Goal: Task Accomplishment & Management: Complete application form

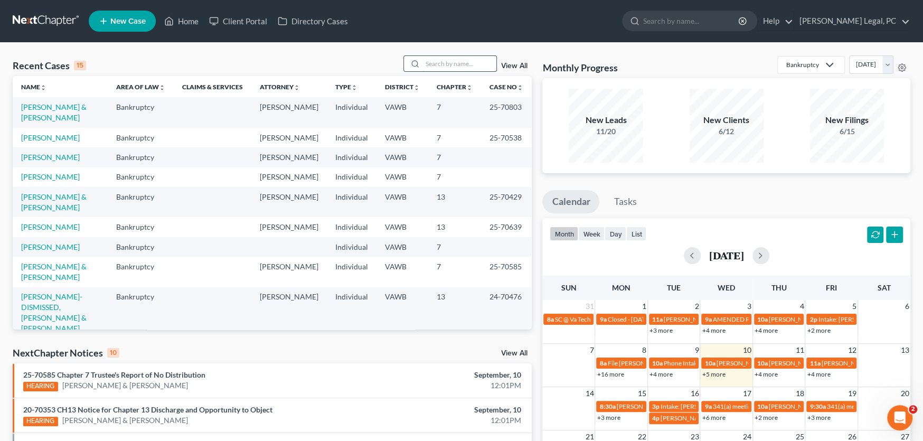
click at [427, 65] on input "search" at bounding box center [460, 63] width 74 height 15
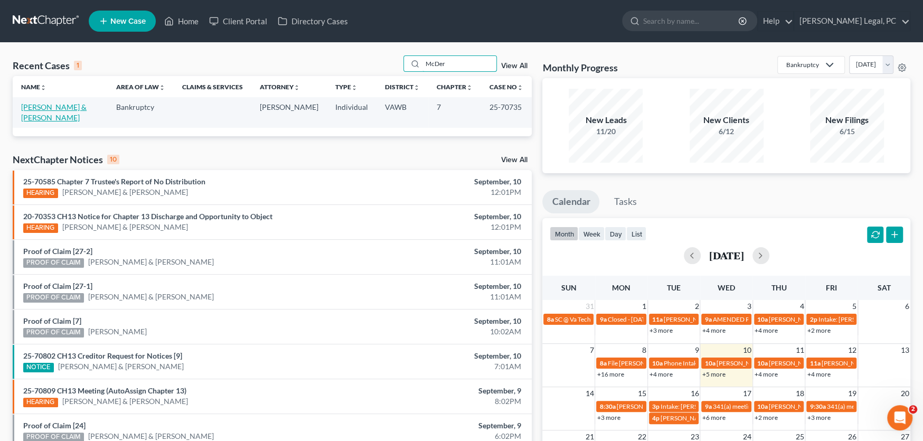
type input "McDer"
click at [62, 107] on link "[PERSON_NAME] & [PERSON_NAME]" at bounding box center [53, 112] width 65 height 20
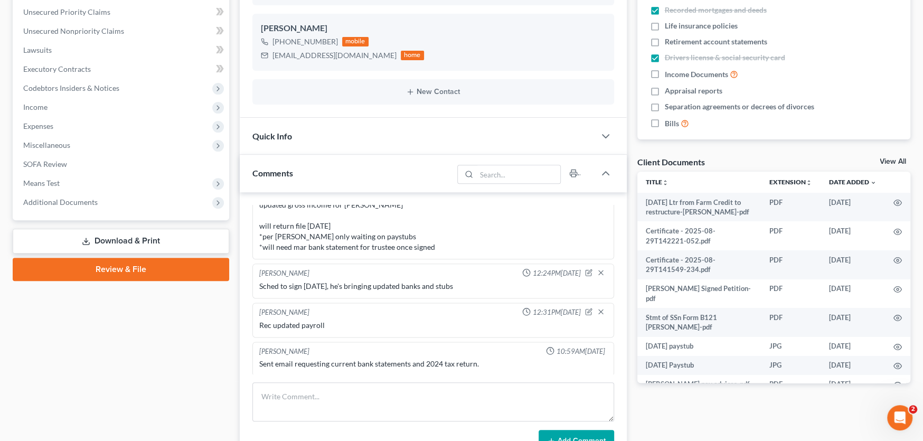
scroll to position [264, 0]
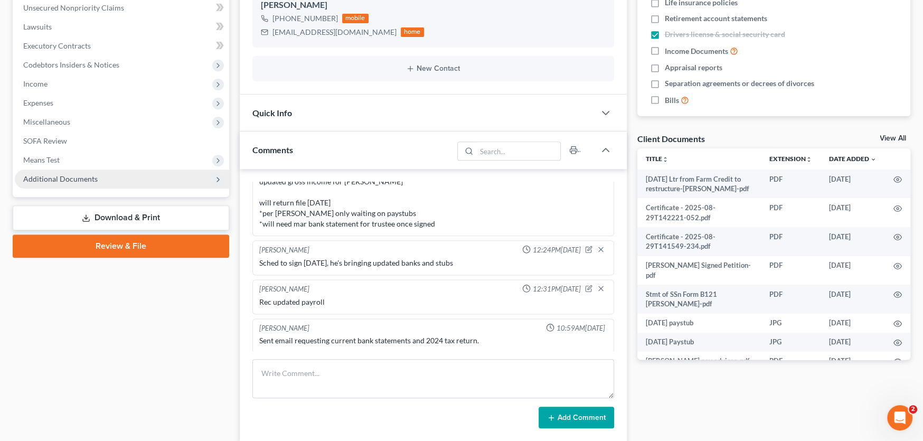
click at [69, 181] on span "Additional Documents" at bounding box center [60, 178] width 74 height 9
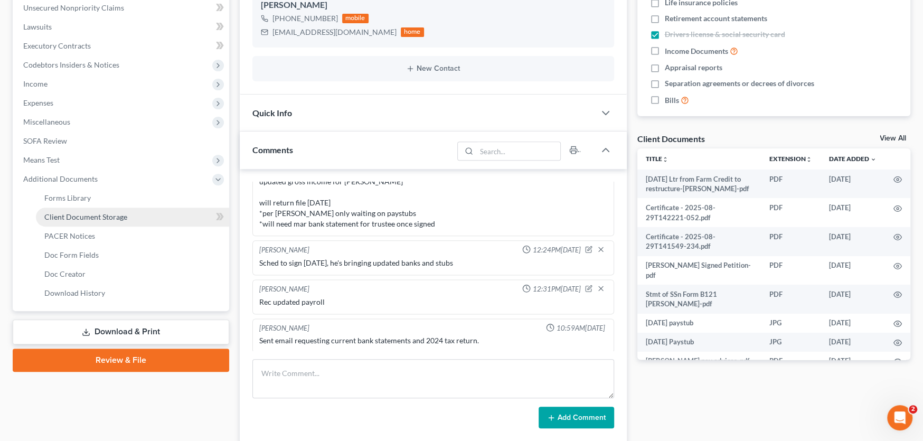
click at [91, 214] on span "Client Document Storage" at bounding box center [85, 216] width 83 height 9
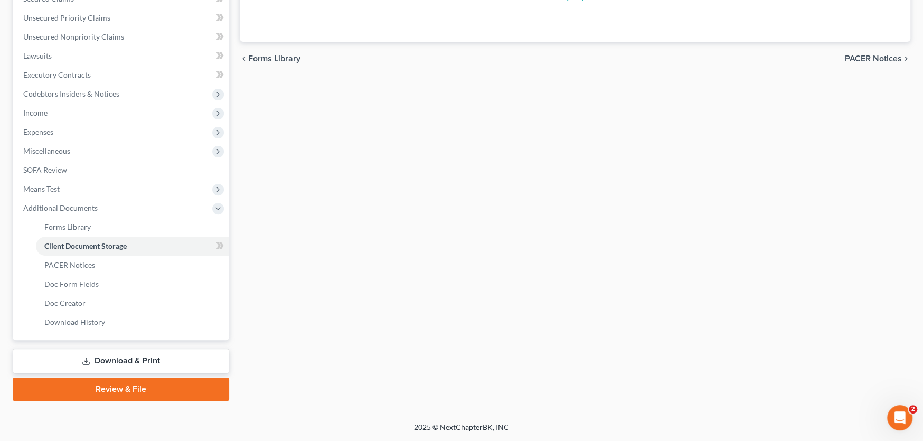
scroll to position [88, 0]
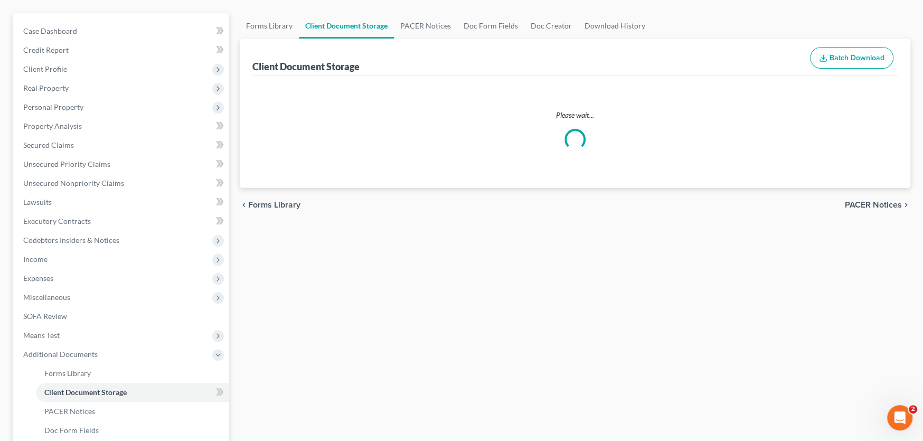
select select "0"
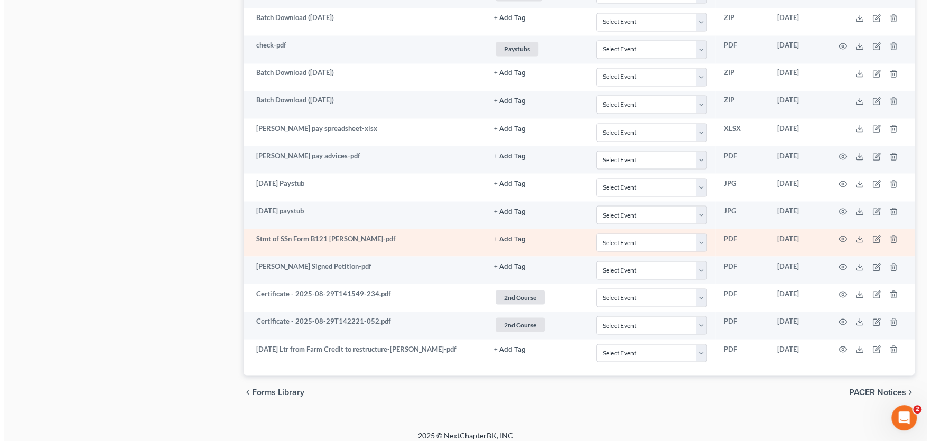
scroll to position [1411, 0]
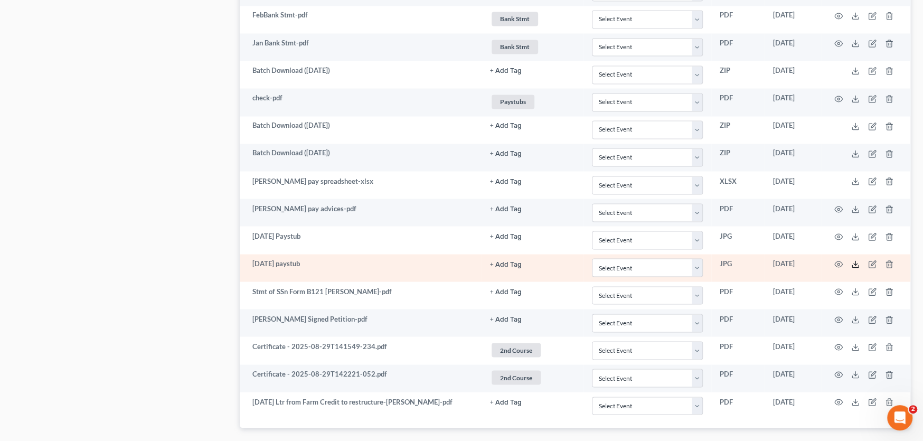
click at [851, 260] on icon at bounding box center [855, 264] width 8 height 8
click at [836, 260] on icon "button" at bounding box center [838, 264] width 8 height 8
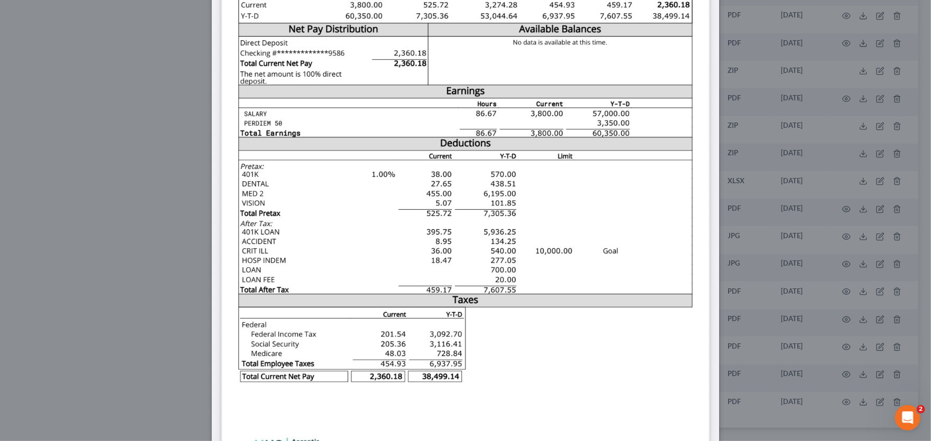
scroll to position [292, 0]
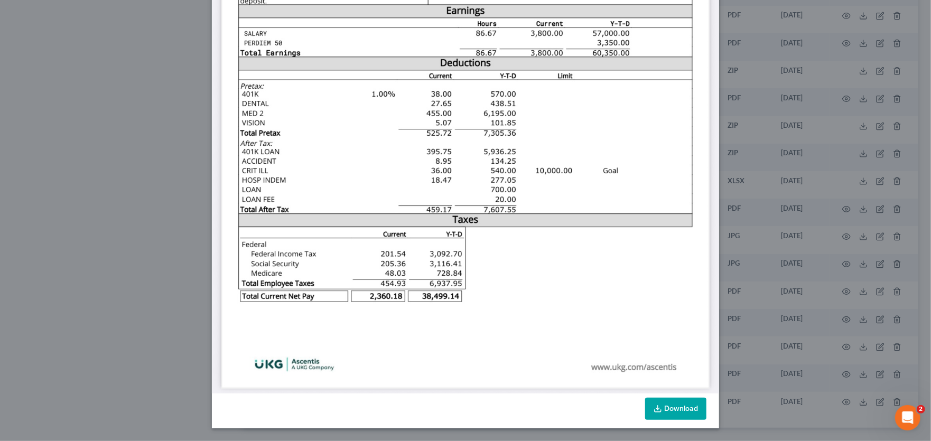
click at [663, 411] on link "Download" at bounding box center [675, 409] width 61 height 22
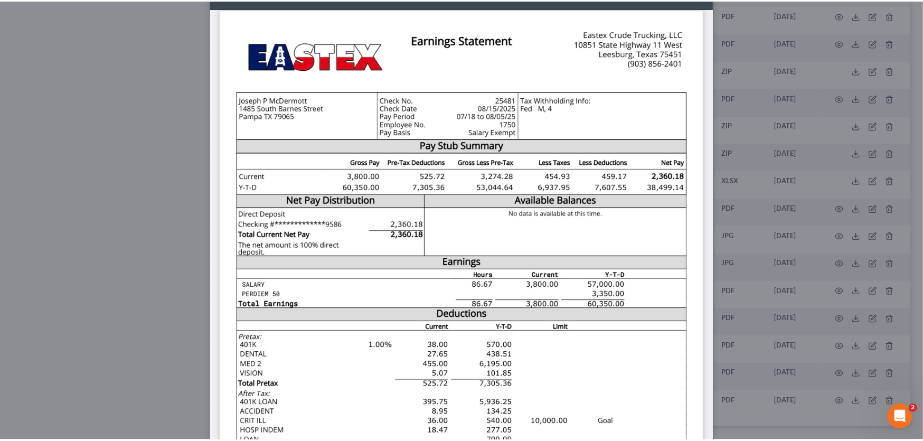
scroll to position [0, 0]
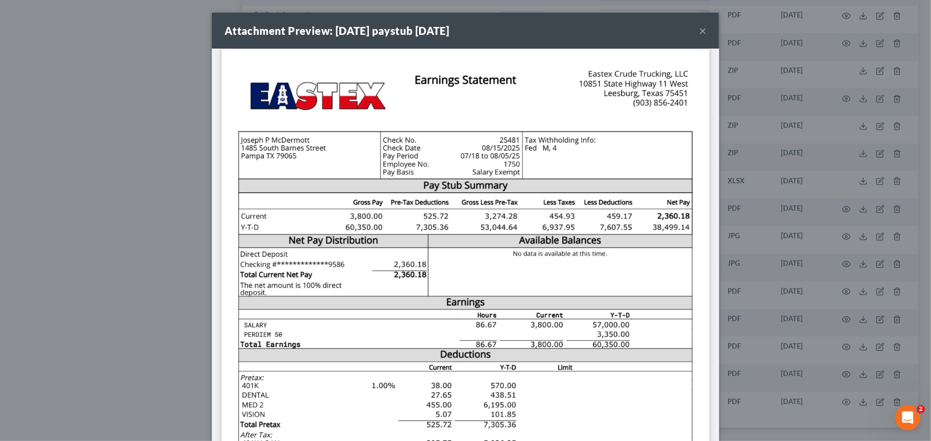
click at [701, 29] on button "×" at bounding box center [702, 30] width 7 height 13
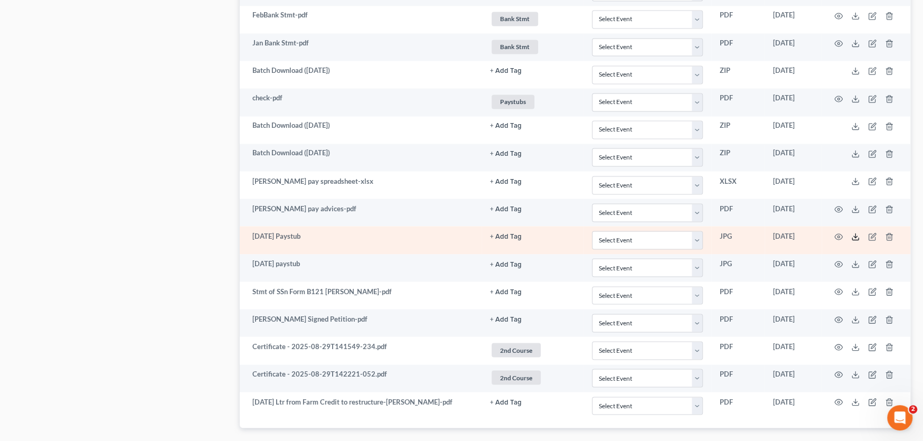
click at [856, 232] on icon at bounding box center [855, 236] width 8 height 8
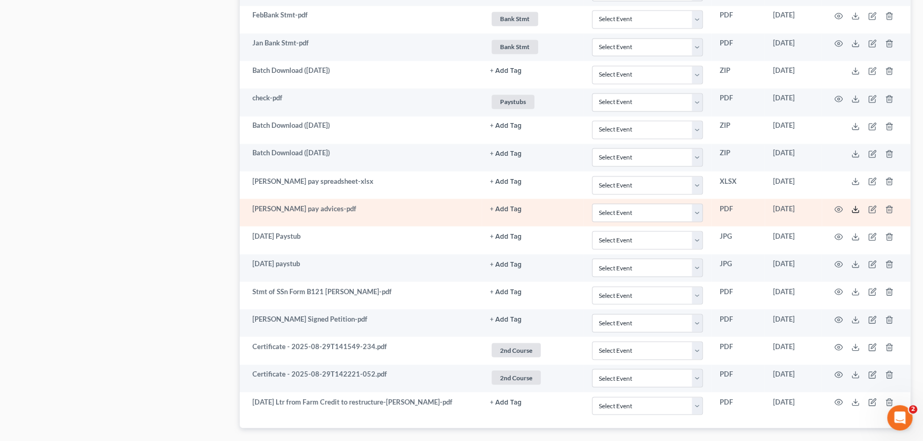
click at [856, 206] on line at bounding box center [856, 208] width 0 height 4
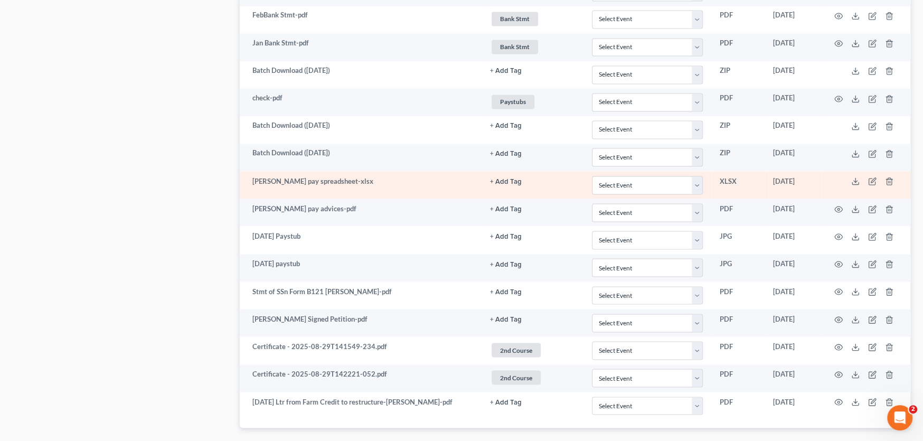
click at [362, 171] on td "McDermott pay spreadsheet-xlsx" at bounding box center [361, 184] width 242 height 27
click at [450, 177] on td "McDermott pay spreadsheet-xlsx" at bounding box center [361, 184] width 242 height 27
click at [855, 181] on polyline at bounding box center [856, 182] width 4 height 2
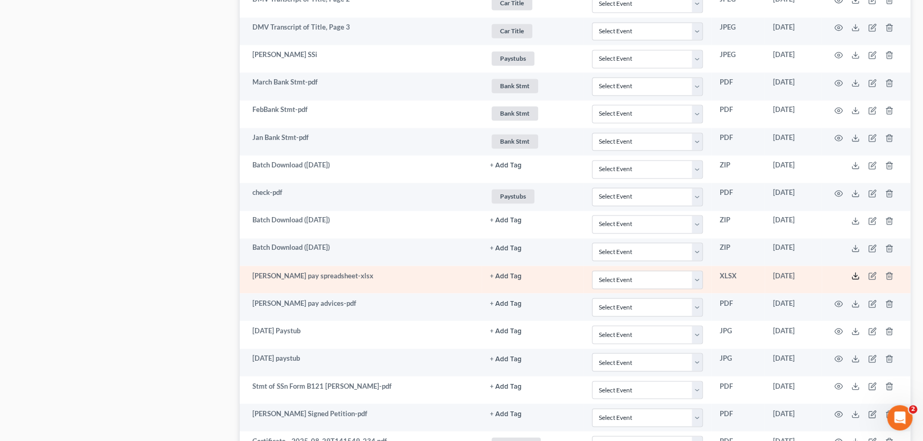
scroll to position [1305, 0]
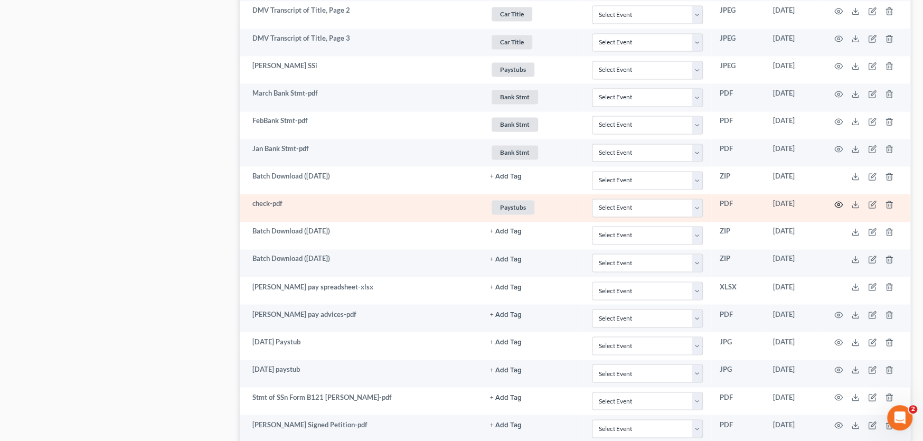
click at [838, 200] on icon "button" at bounding box center [838, 204] width 8 height 8
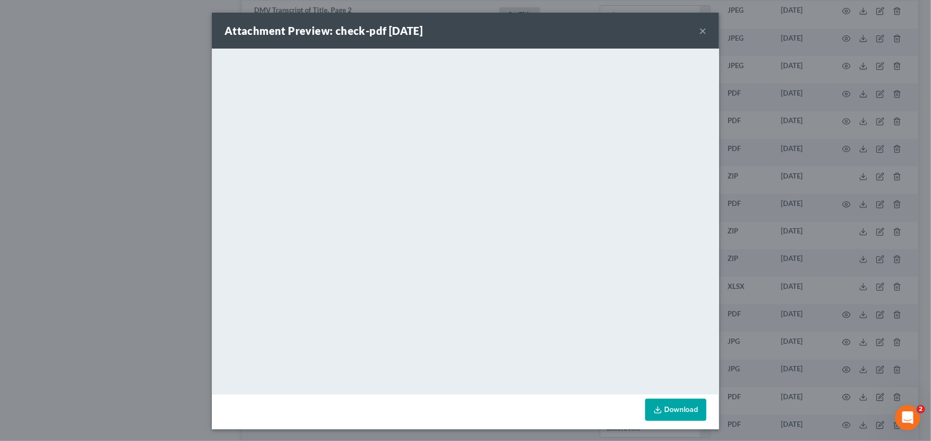
click at [699, 30] on button "×" at bounding box center [702, 30] width 7 height 13
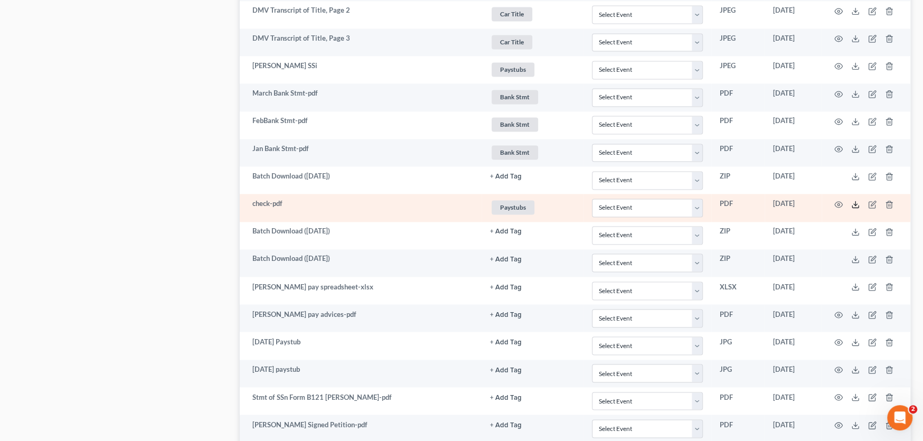
click at [854, 200] on icon at bounding box center [855, 204] width 8 height 8
click at [840, 200] on icon "button" at bounding box center [838, 204] width 8 height 8
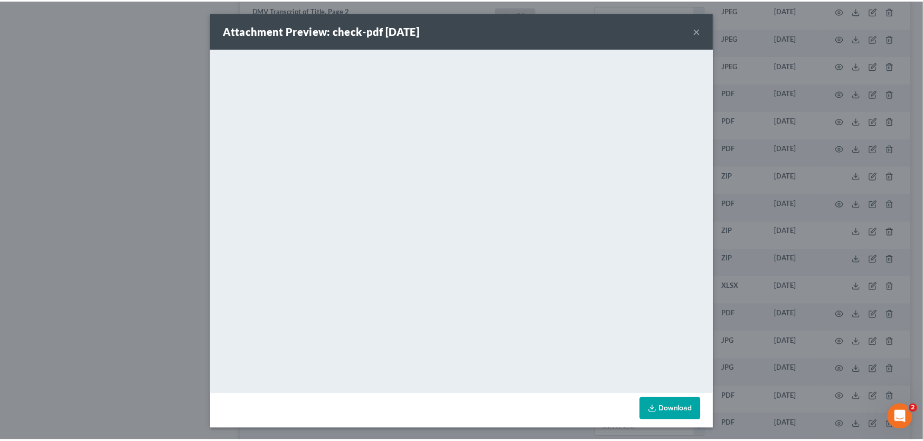
scroll to position [1, 0]
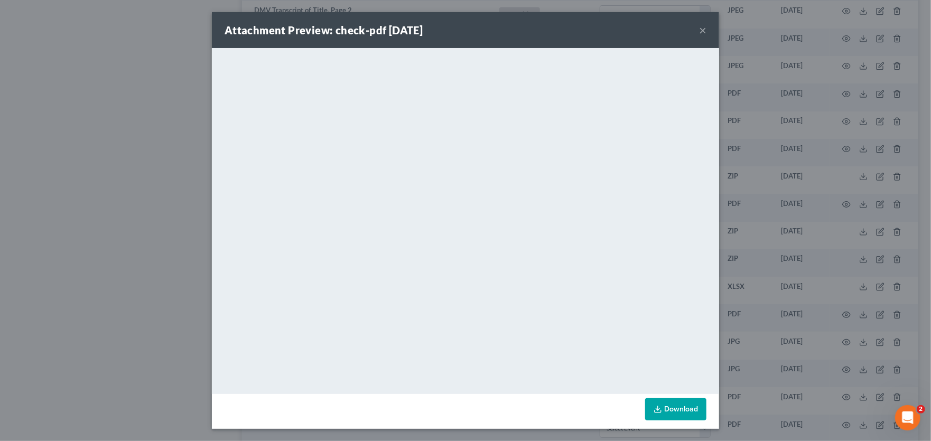
click at [699, 27] on button "×" at bounding box center [702, 30] width 7 height 13
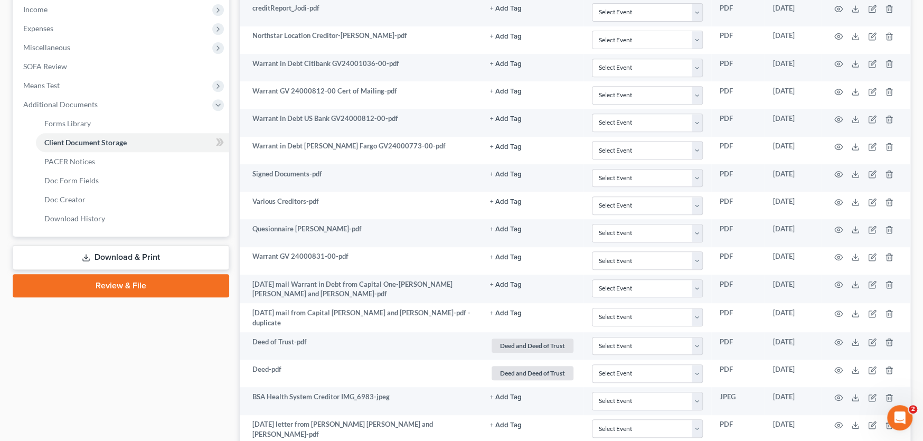
scroll to position [196, 0]
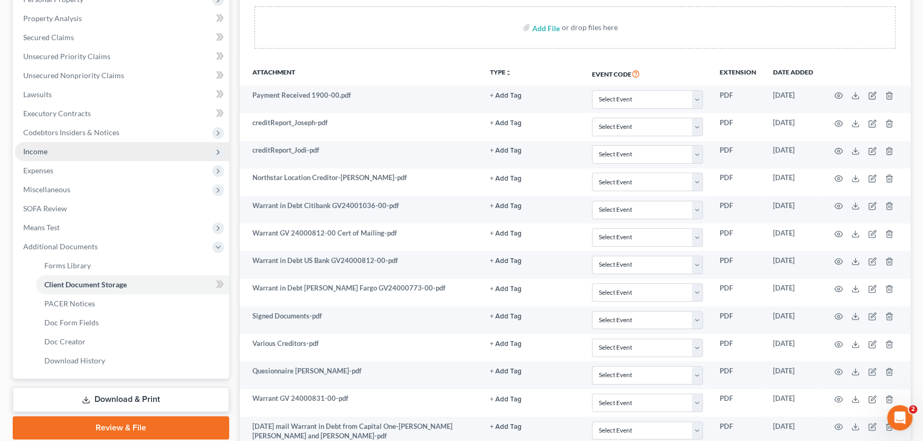
click at [34, 149] on span "Income" at bounding box center [35, 151] width 24 height 9
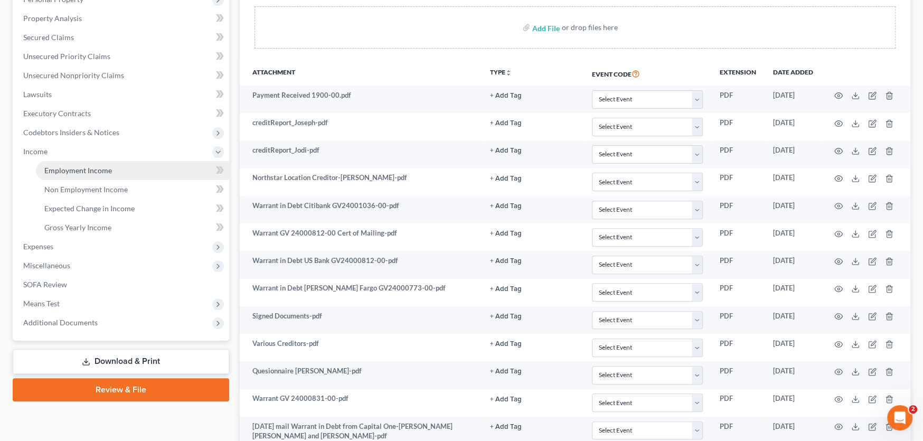
click at [67, 170] on span "Employment Income" at bounding box center [78, 170] width 68 height 9
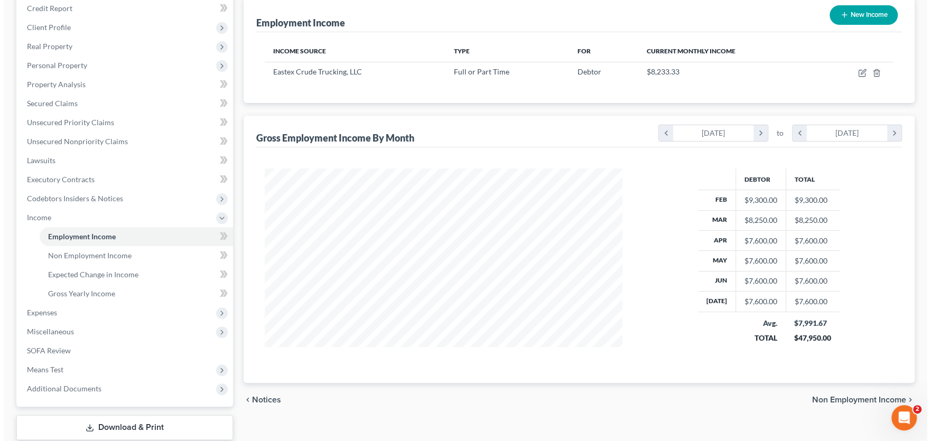
scroll to position [36, 0]
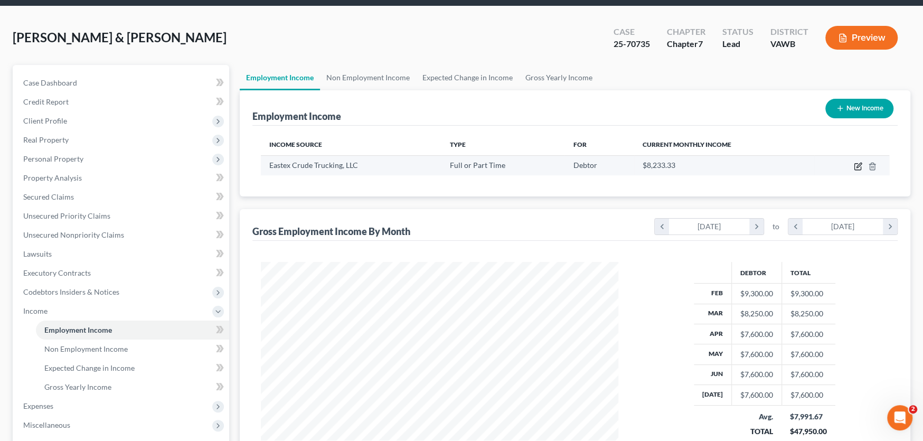
click at [858, 165] on icon "button" at bounding box center [859, 165] width 5 height 5
select select "0"
select select "45"
select select "2"
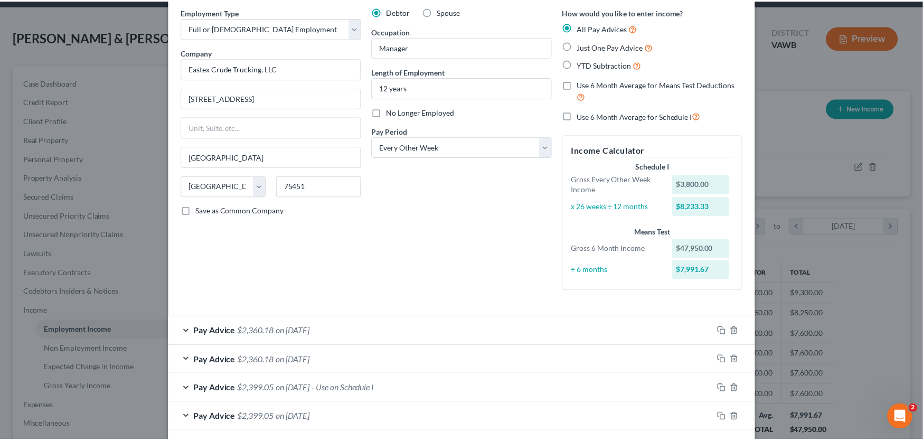
scroll to position [0, 0]
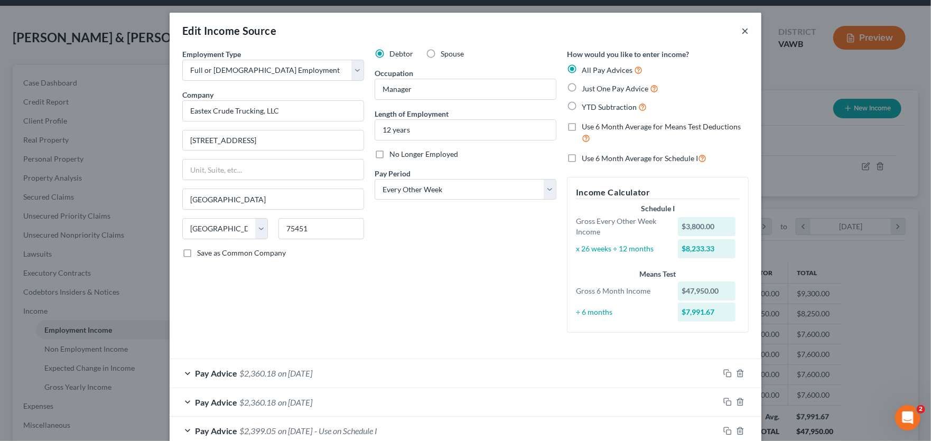
click at [741, 31] on button "×" at bounding box center [744, 30] width 7 height 13
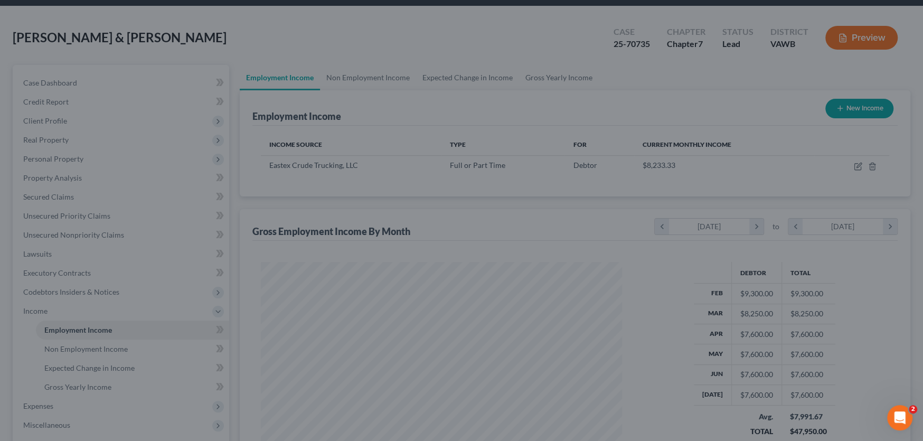
scroll to position [527958, 527768]
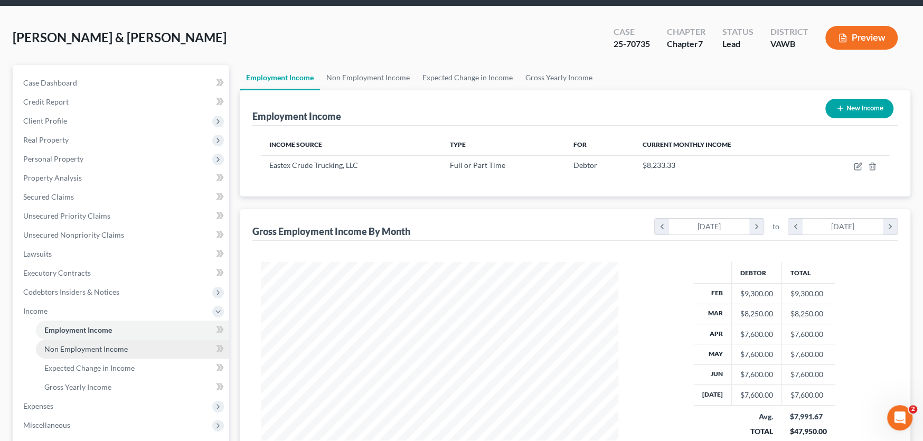
click at [93, 349] on span "Non Employment Income" at bounding box center [85, 348] width 83 height 9
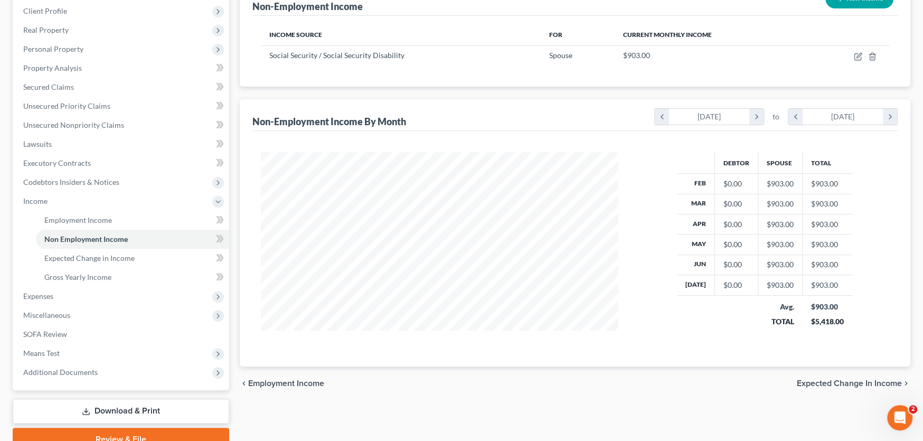
scroll to position [195, 0]
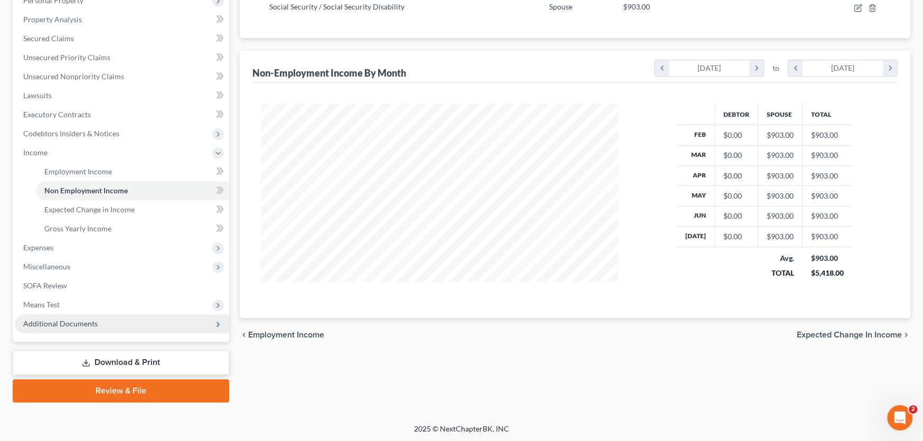
click at [68, 320] on span "Additional Documents" at bounding box center [60, 323] width 74 height 9
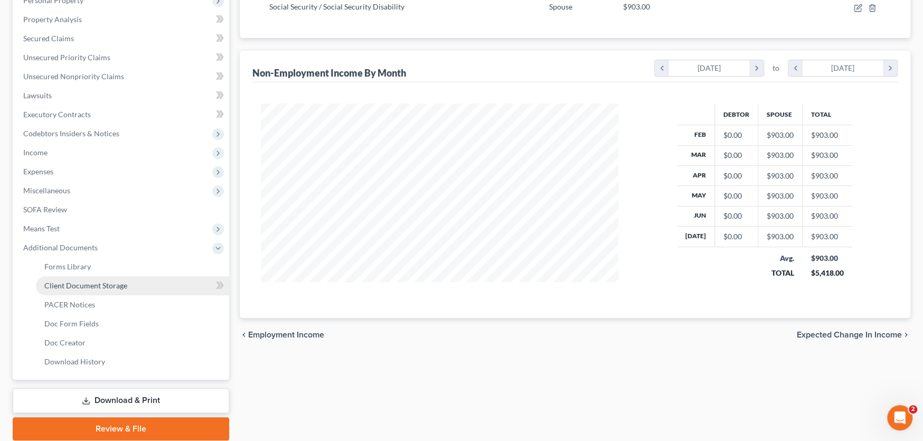
click at [92, 281] on span "Client Document Storage" at bounding box center [85, 285] width 83 height 9
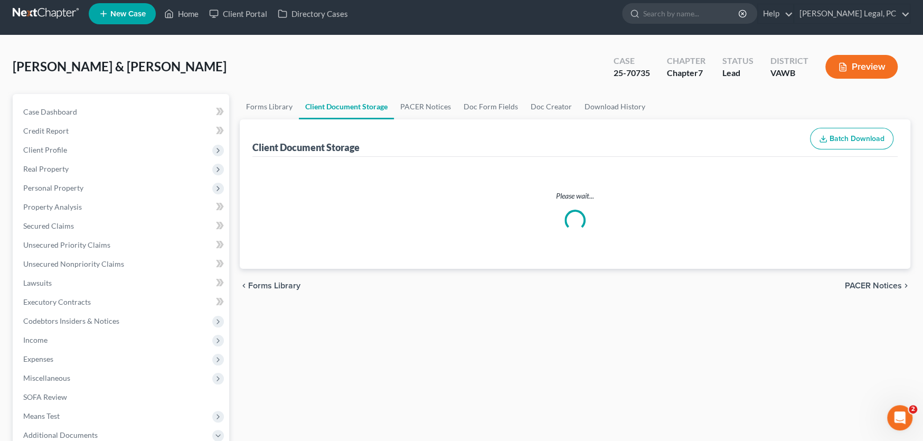
select select "0"
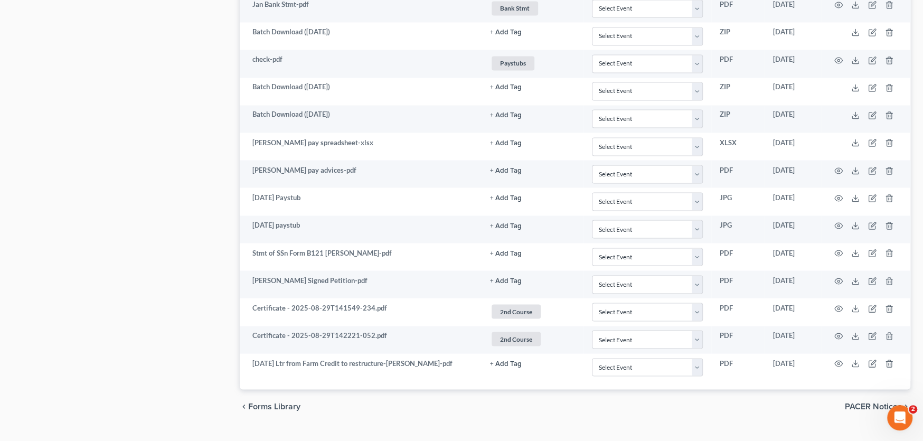
scroll to position [1463, 0]
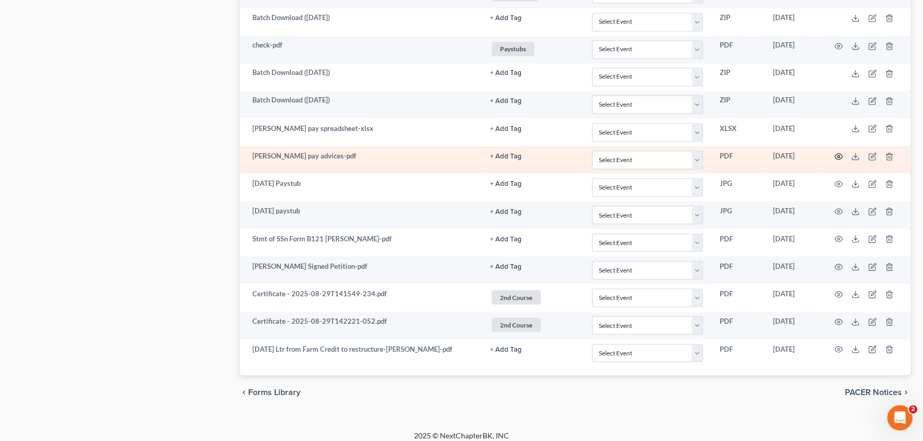
click at [838, 152] on icon "button" at bounding box center [838, 156] width 8 height 8
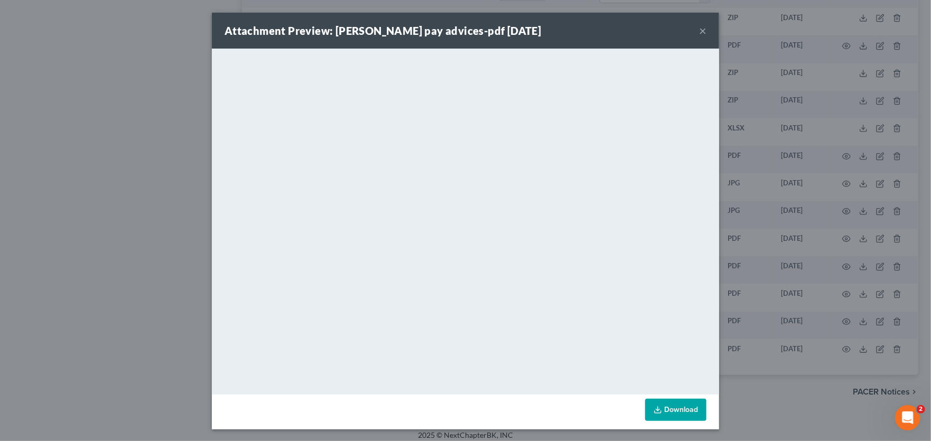
click at [700, 30] on button "×" at bounding box center [702, 30] width 7 height 13
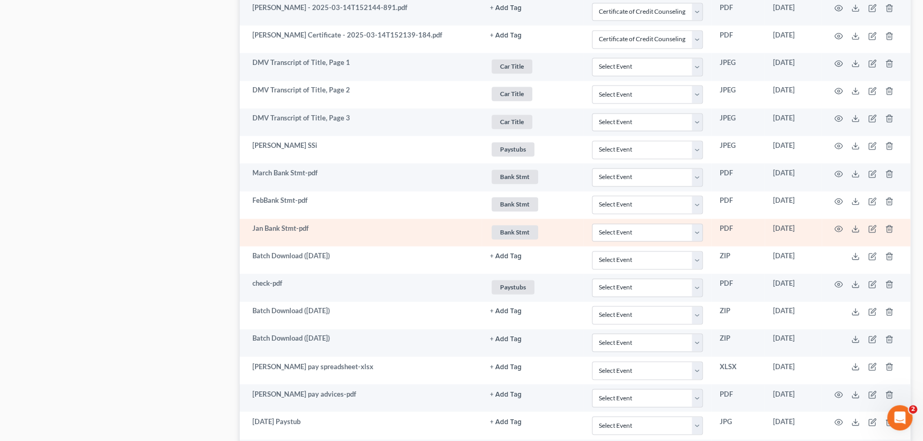
scroll to position [1199, 0]
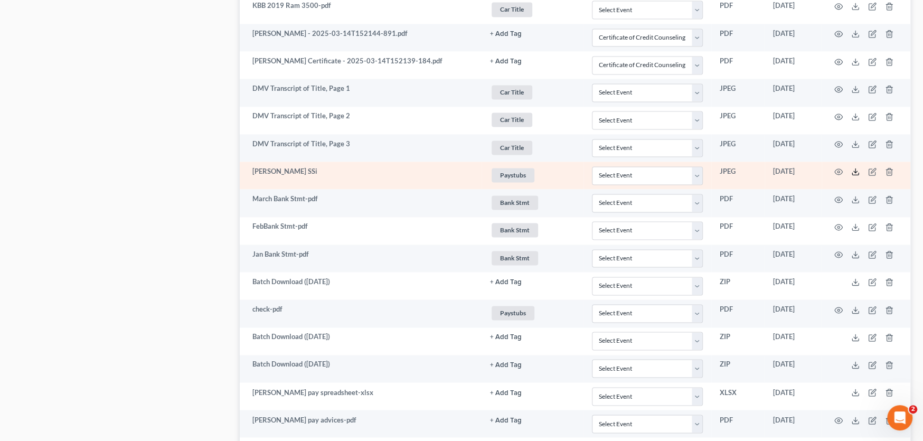
click at [852, 167] on icon at bounding box center [855, 171] width 8 height 8
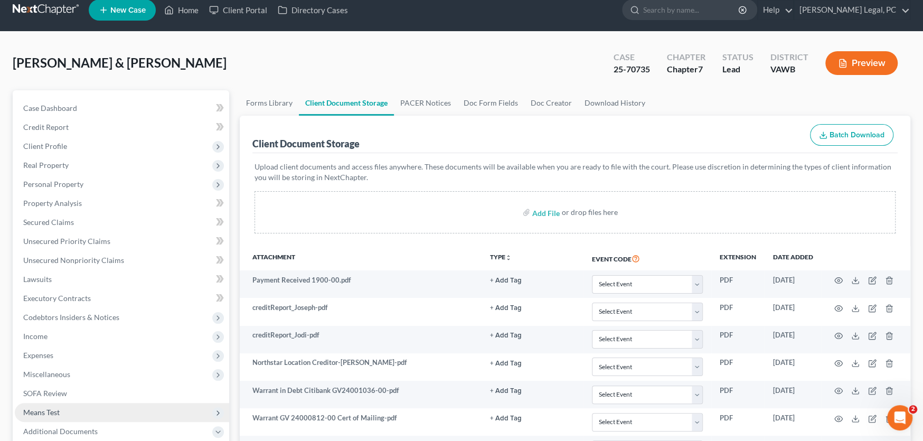
scroll to position [0, 0]
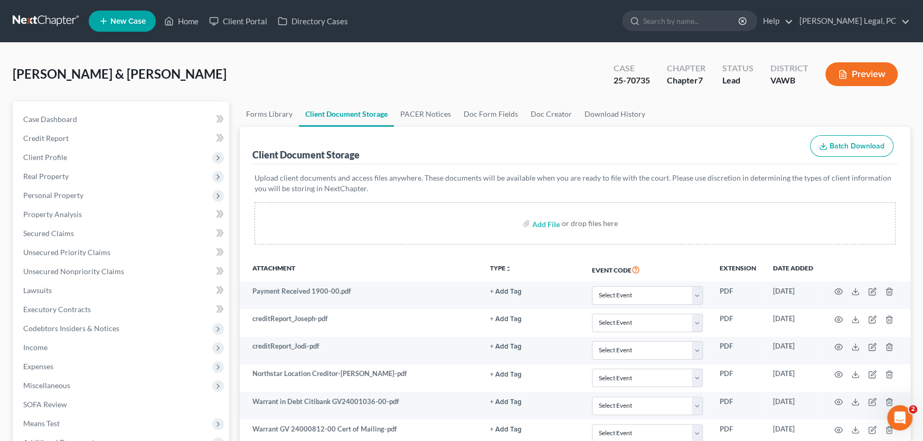
click at [60, 20] on link at bounding box center [47, 21] width 68 height 19
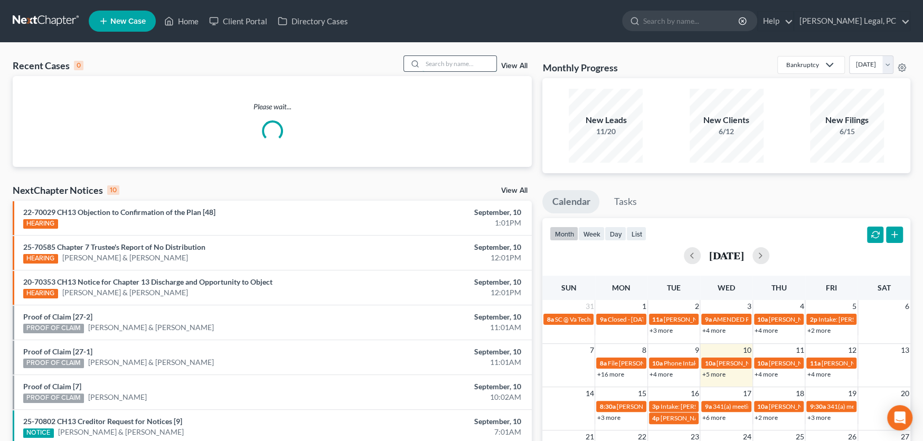
click at [433, 62] on input "search" at bounding box center [460, 63] width 74 height 15
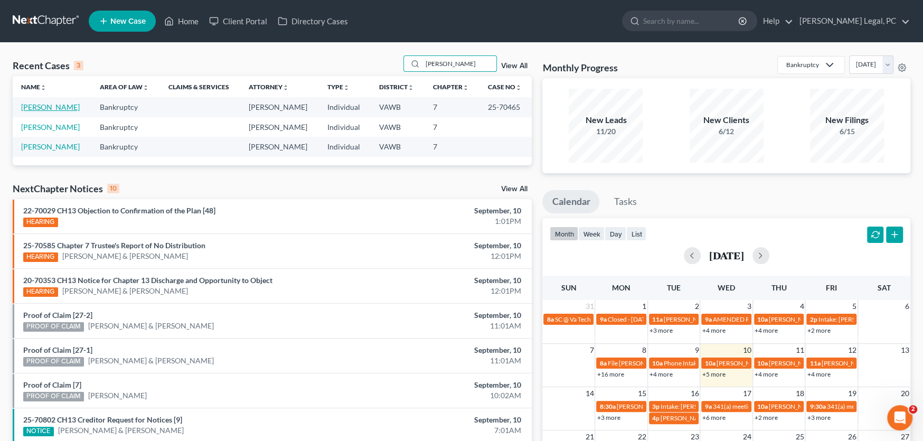
type input "Dunford"
click at [51, 105] on link "[PERSON_NAME]" at bounding box center [50, 106] width 59 height 9
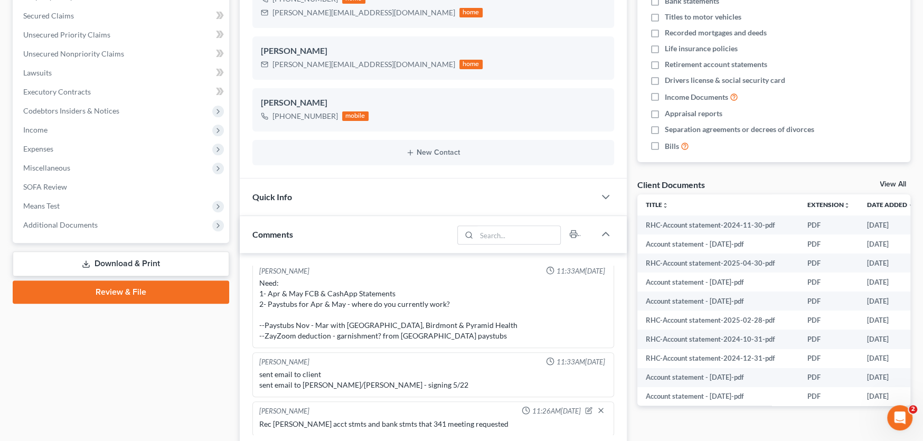
scroll to position [317, 0]
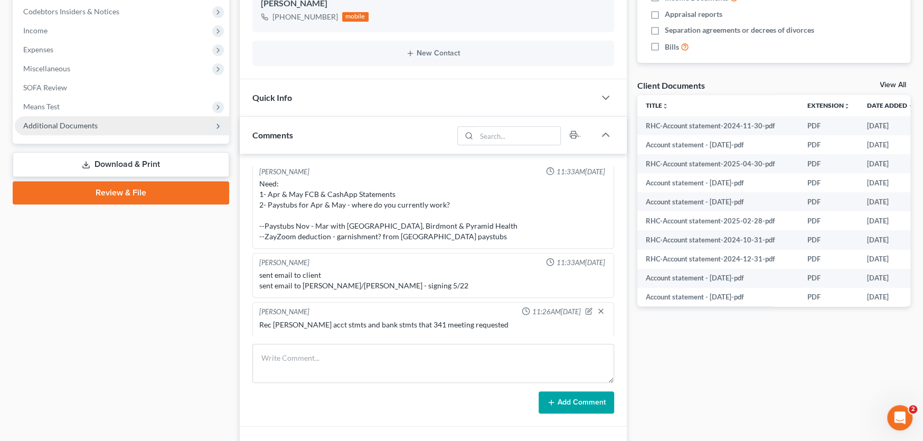
click at [55, 121] on span "Additional Documents" at bounding box center [60, 125] width 74 height 9
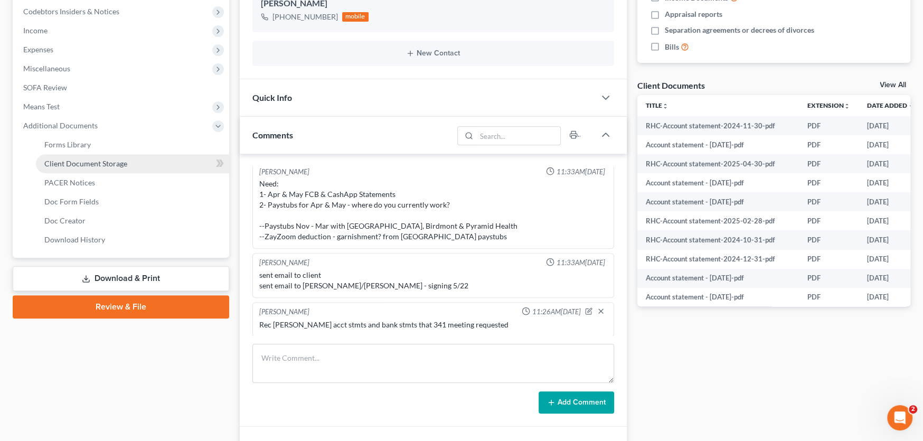
click at [51, 159] on span "Client Document Storage" at bounding box center [85, 163] width 83 height 9
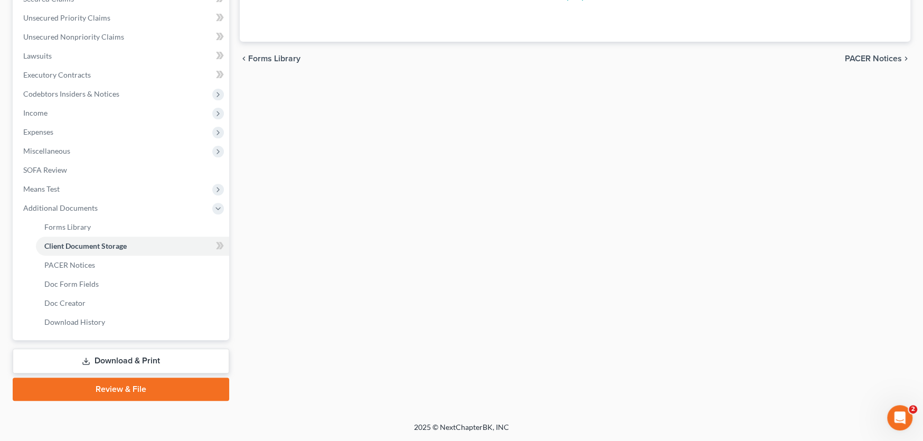
scroll to position [88, 0]
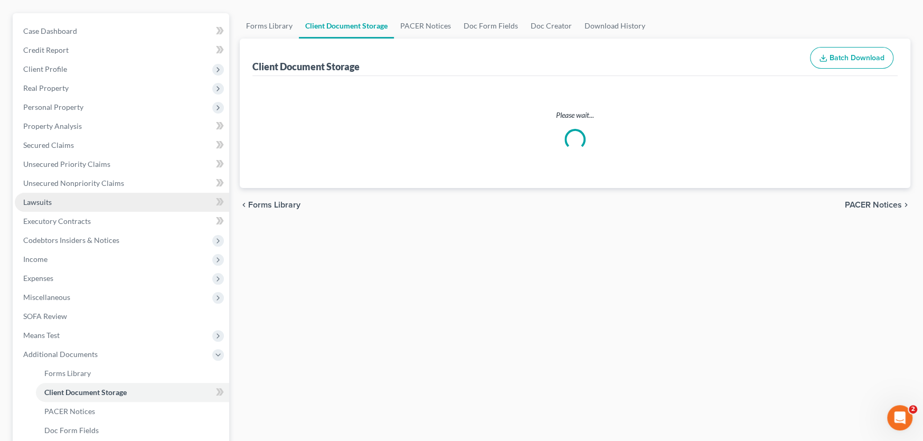
select select "0"
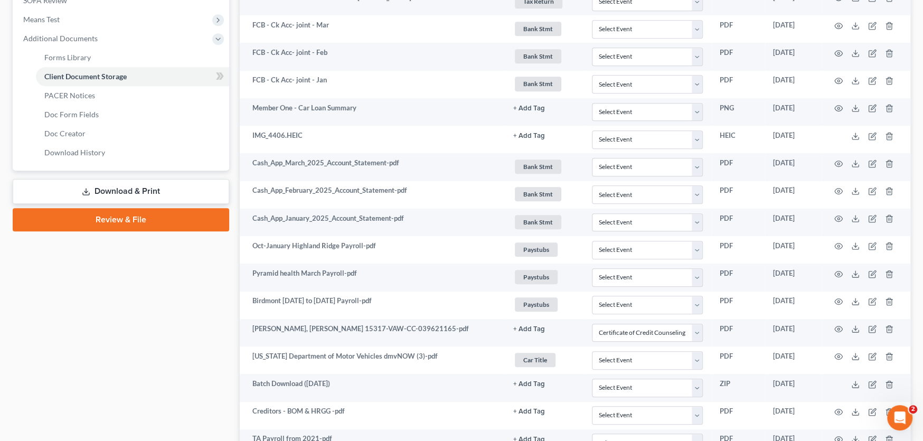
scroll to position [246, 0]
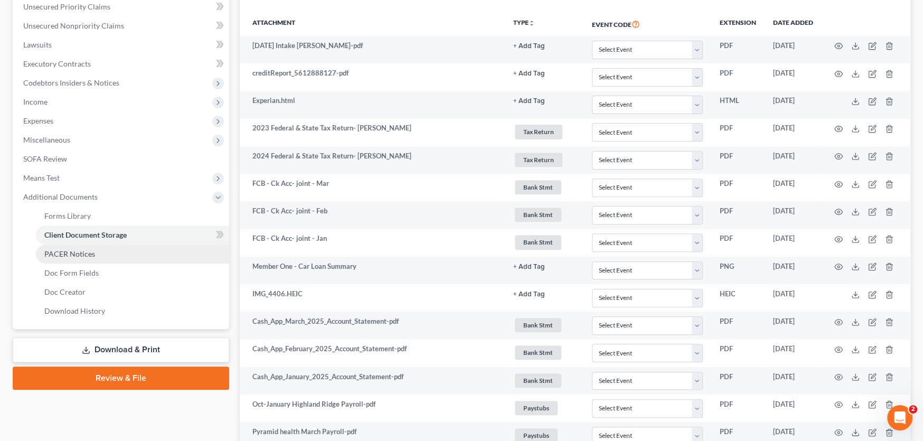
click at [79, 256] on span "PACER Notices" at bounding box center [69, 253] width 51 height 9
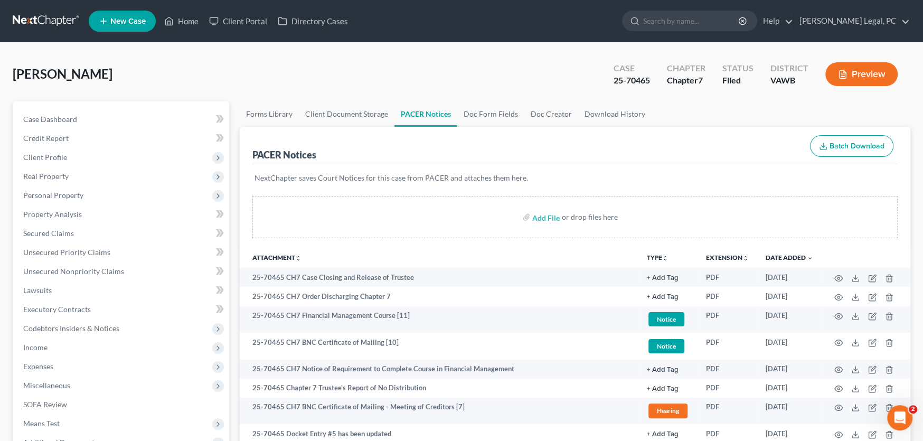
click at [53, 17] on link at bounding box center [47, 21] width 68 height 19
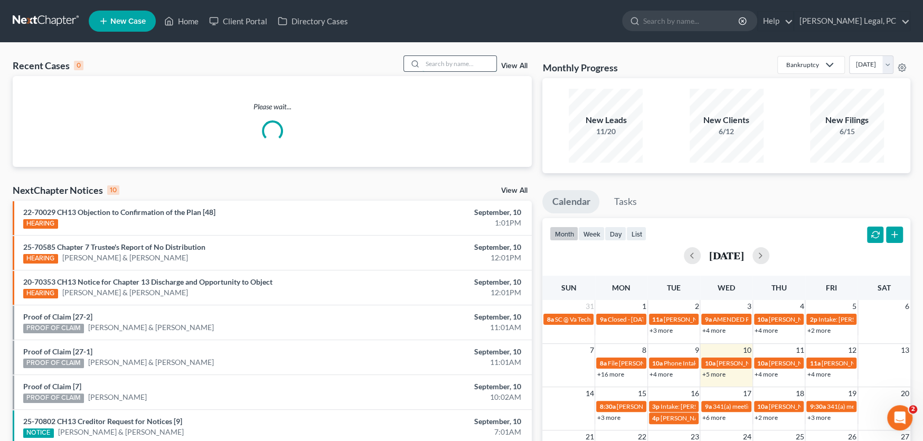
click at [434, 63] on input "search" at bounding box center [460, 63] width 74 height 15
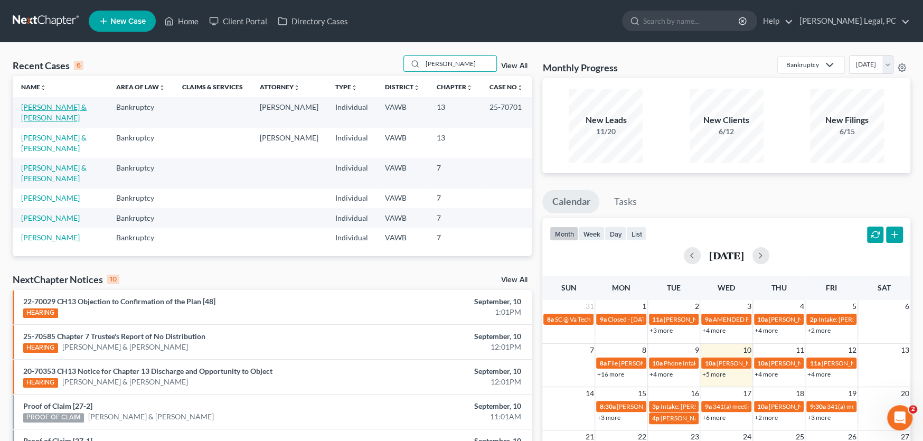
type input "holmes"
click at [63, 106] on link "Holmes, Jeff & Opal" at bounding box center [53, 112] width 65 height 20
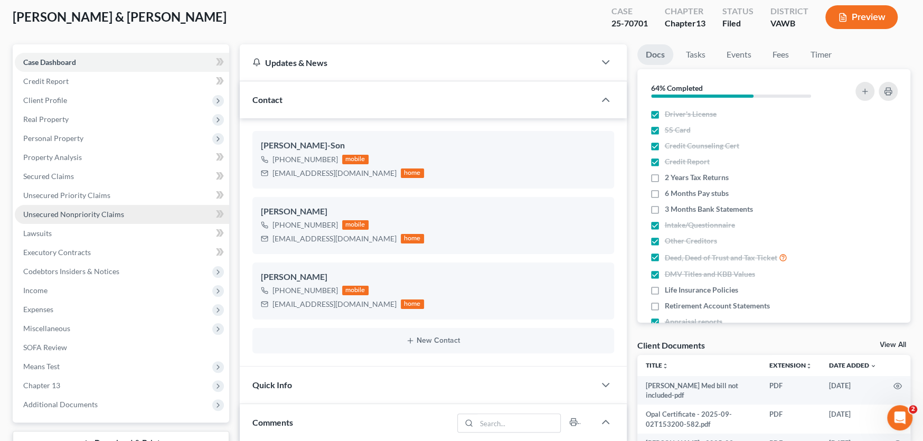
scroll to position [211, 0]
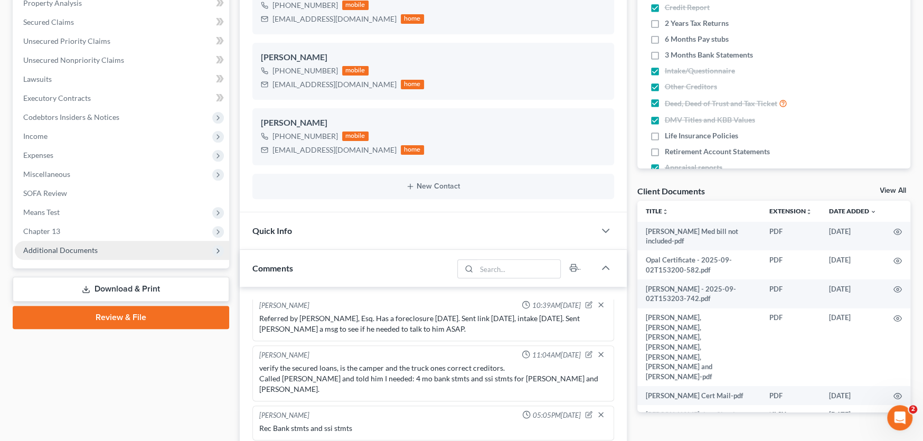
click at [77, 250] on span "Additional Documents" at bounding box center [60, 250] width 74 height 9
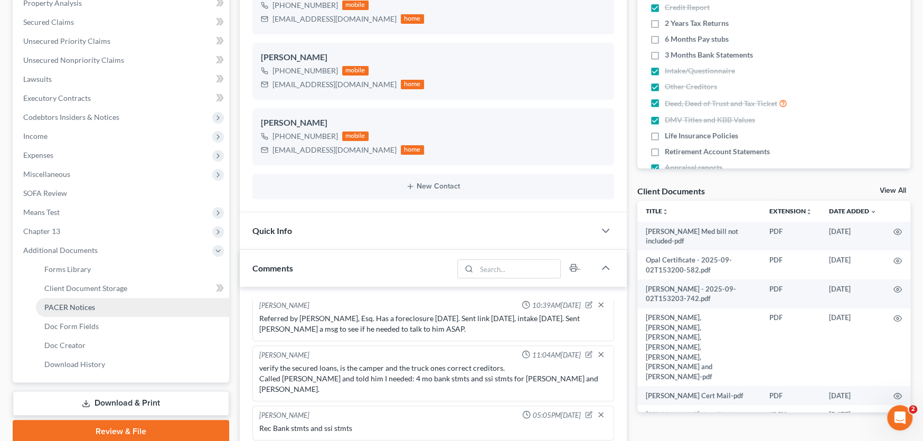
click at [79, 305] on span "PACER Notices" at bounding box center [69, 307] width 51 height 9
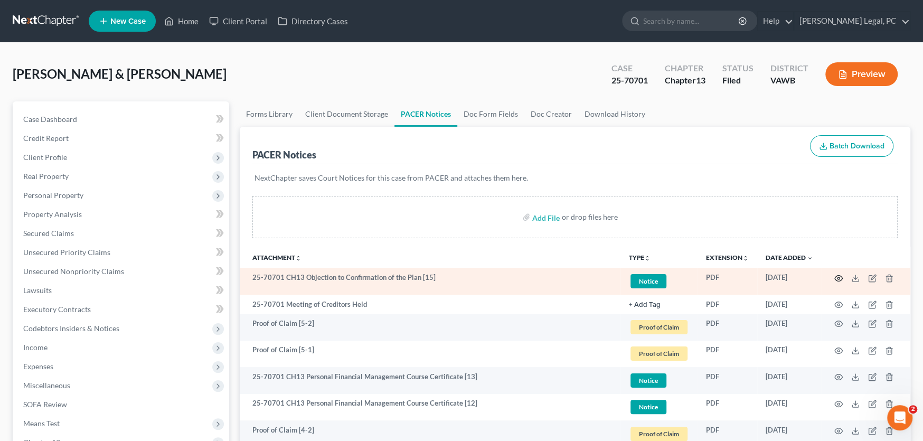
click at [840, 274] on icon "button" at bounding box center [838, 278] width 8 height 8
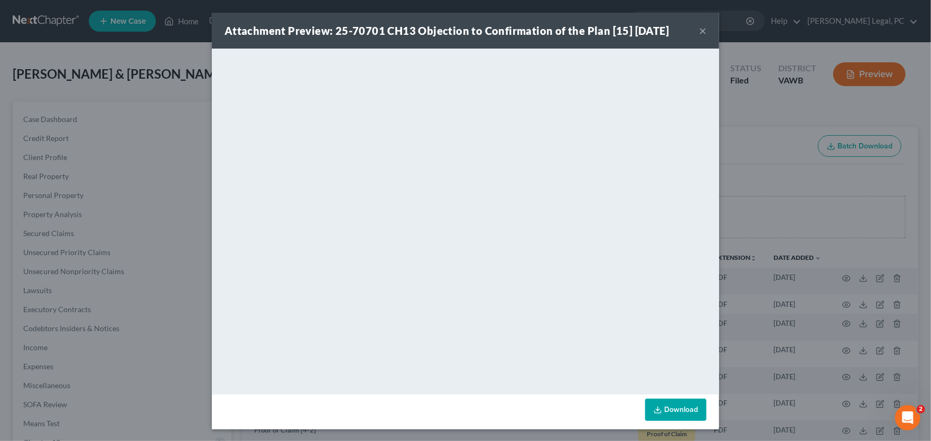
click at [699, 27] on button "×" at bounding box center [702, 30] width 7 height 13
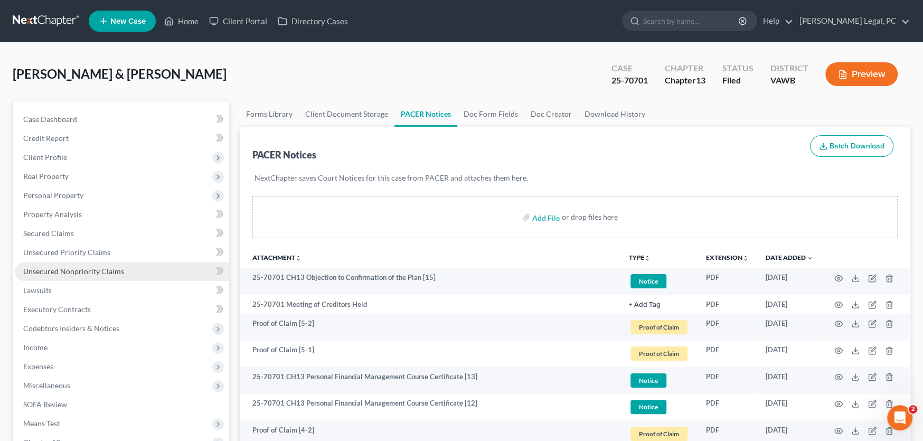
click at [107, 270] on span "Unsecured Nonpriority Claims" at bounding box center [73, 271] width 101 height 9
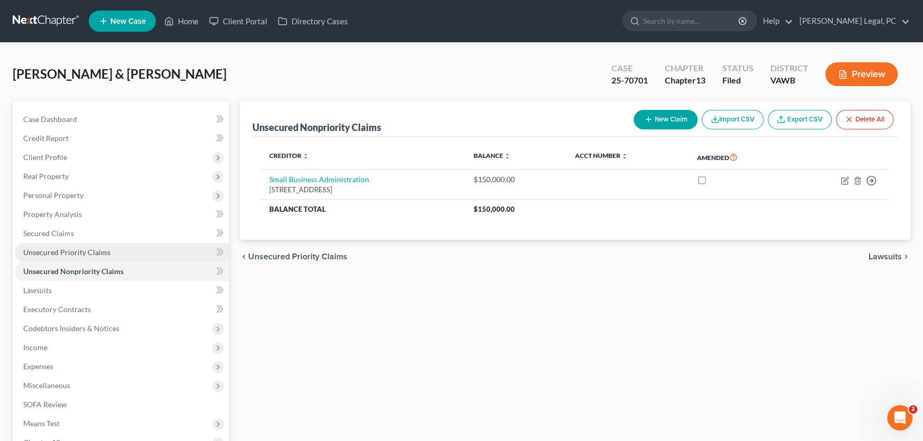
click at [46, 255] on span "Unsecured Priority Claims" at bounding box center [66, 252] width 87 height 9
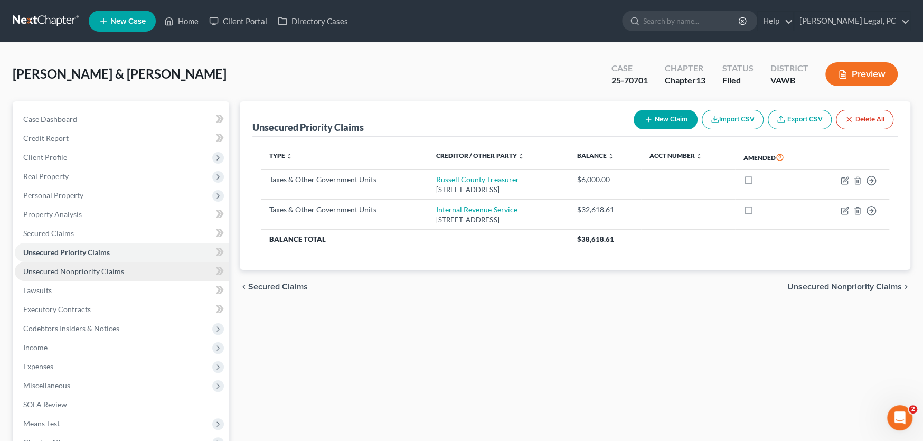
click at [71, 267] on span "Unsecured Nonpriority Claims" at bounding box center [73, 271] width 101 height 9
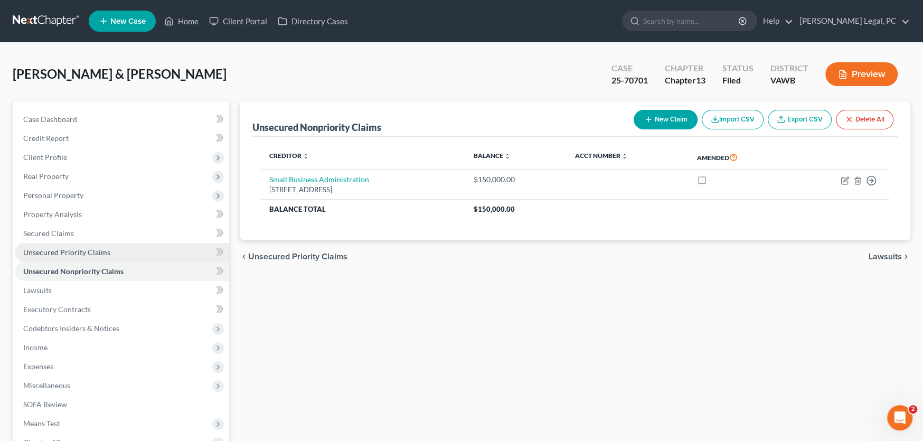
click at [85, 253] on span "Unsecured Priority Claims" at bounding box center [66, 252] width 87 height 9
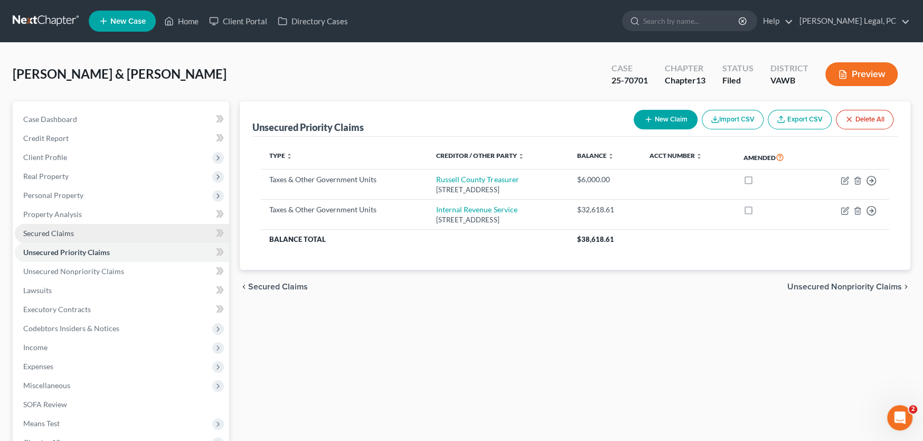
click at [64, 231] on span "Secured Claims" at bounding box center [48, 233] width 51 height 9
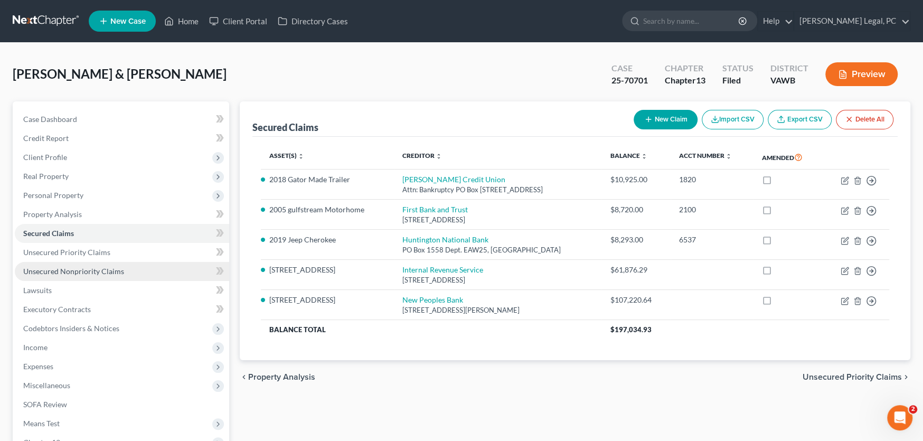
click at [102, 271] on span "Unsecured Nonpriority Claims" at bounding box center [73, 271] width 101 height 9
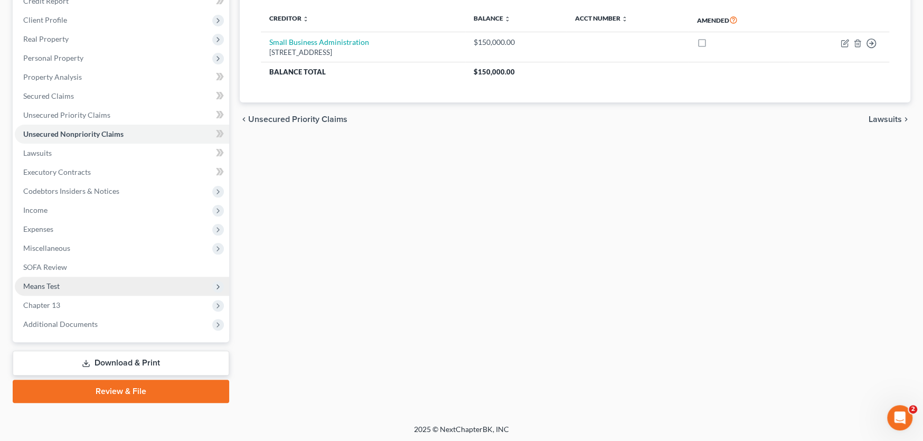
scroll to position [138, 0]
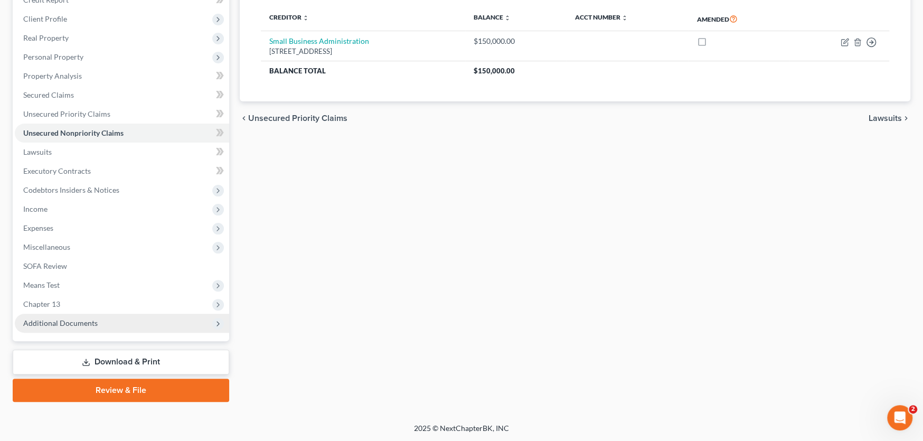
click at [71, 325] on span "Additional Documents" at bounding box center [60, 322] width 74 height 9
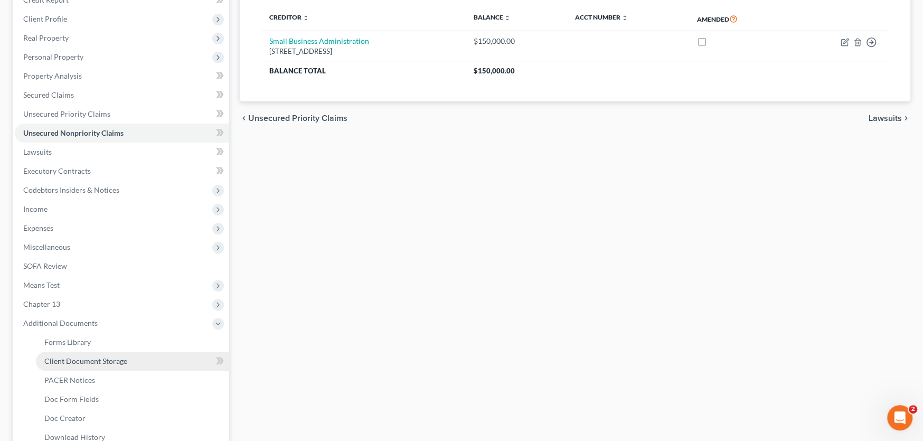
click at [101, 363] on span "Client Document Storage" at bounding box center [85, 360] width 83 height 9
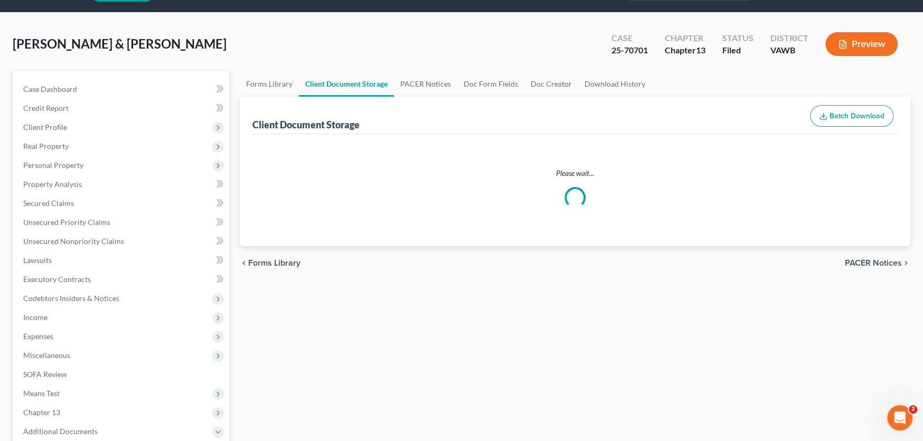
scroll to position [1, 0]
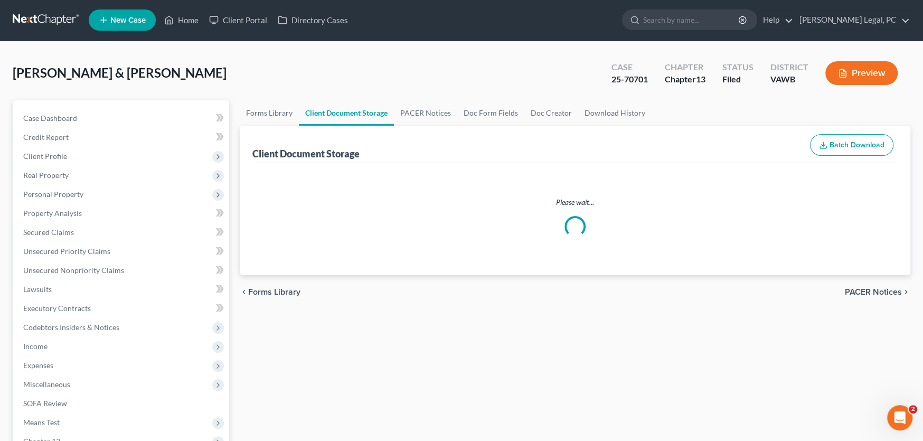
select select "0"
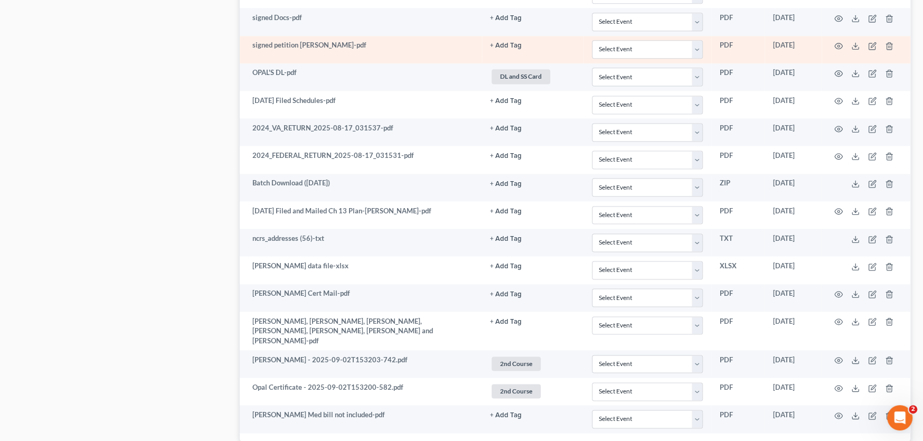
scroll to position [1164, 0]
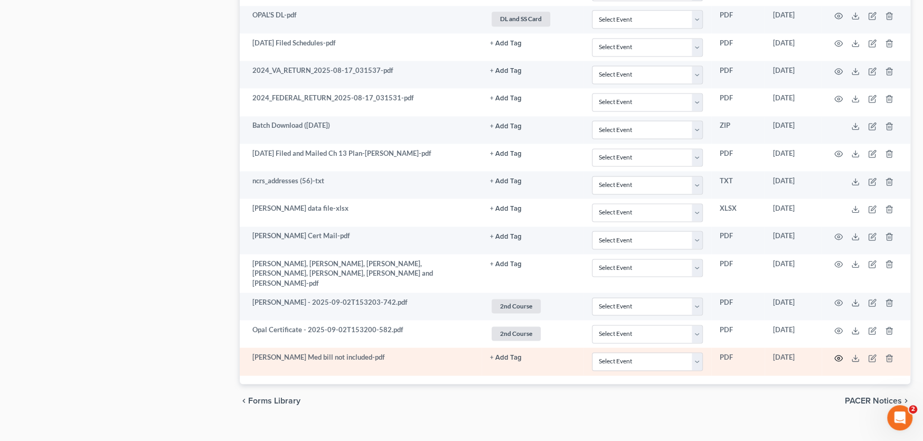
click at [836, 354] on icon "button" at bounding box center [838, 358] width 8 height 8
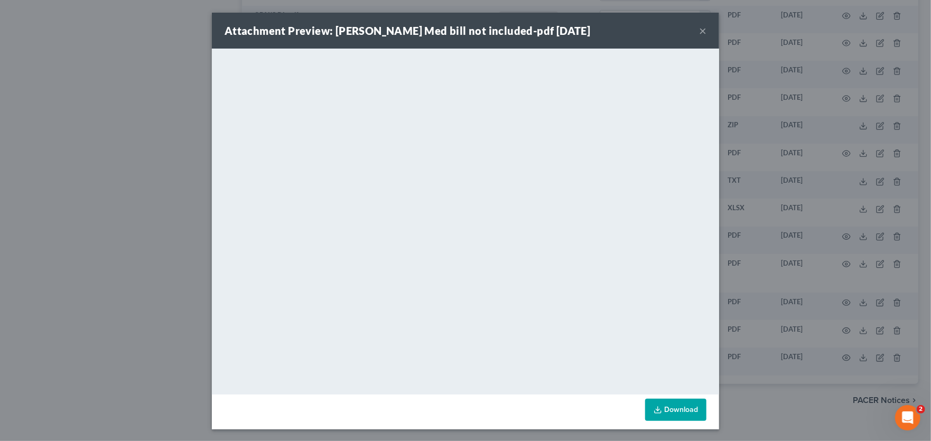
click at [699, 30] on button "×" at bounding box center [702, 30] width 7 height 13
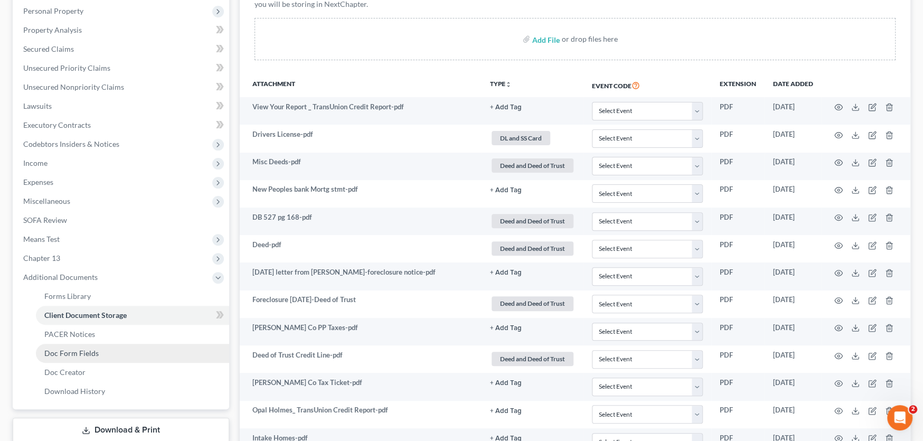
scroll to position [160, 0]
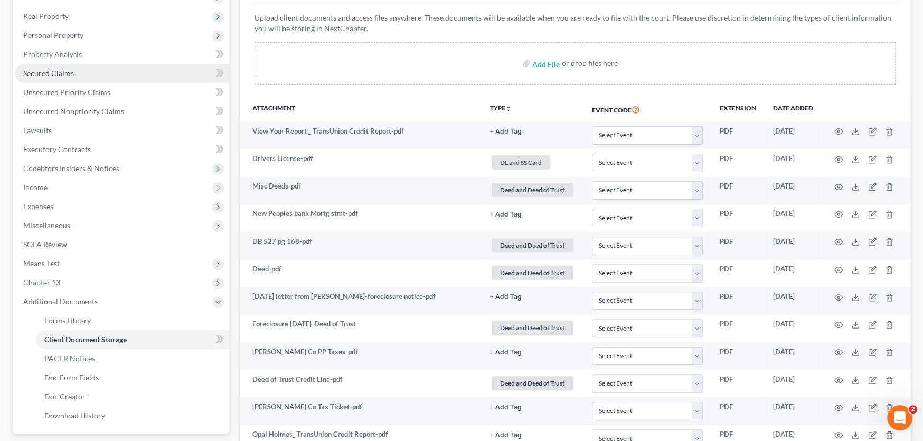
click at [67, 75] on span "Secured Claims" at bounding box center [48, 73] width 51 height 9
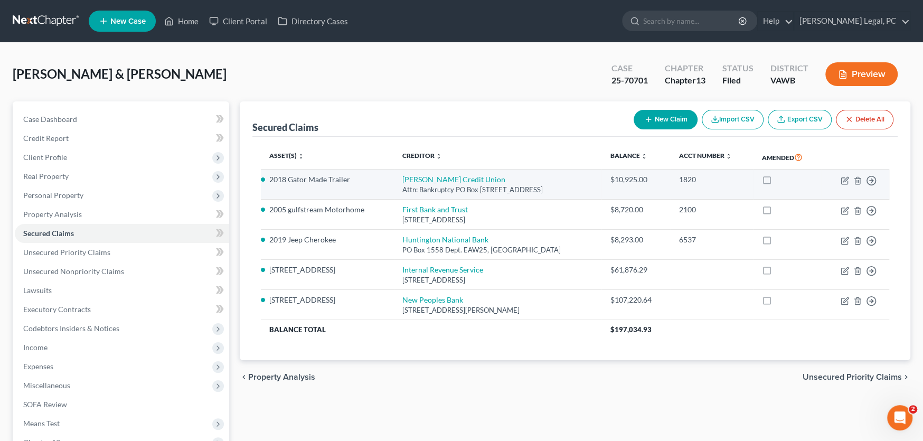
click at [352, 182] on li "2018 Gator Made Trailer" at bounding box center [327, 179] width 116 height 11
click at [616, 190] on td "$10,925.00" at bounding box center [636, 185] width 69 height 30
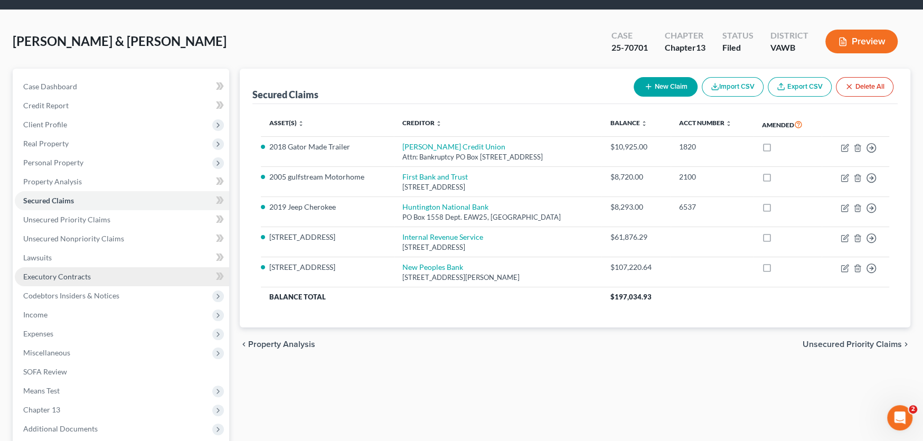
scroll to position [138, 0]
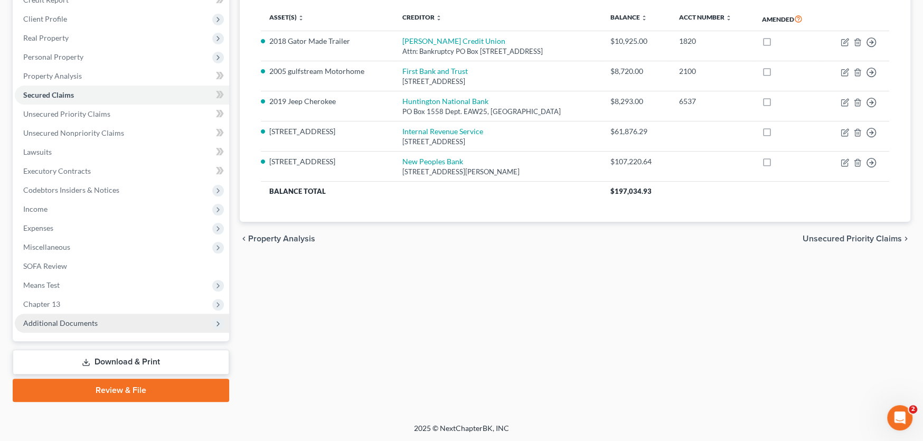
click at [82, 318] on span "Additional Documents" at bounding box center [60, 322] width 74 height 9
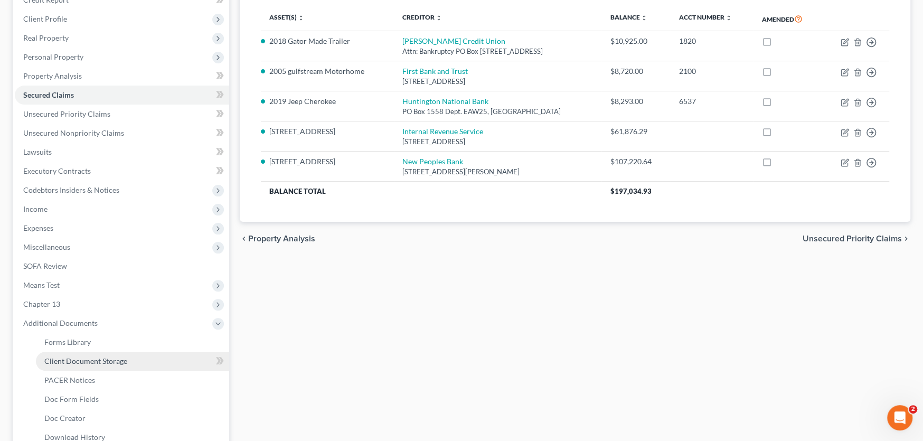
drag, startPoint x: 91, startPoint y: 361, endPoint x: 102, endPoint y: 361, distance: 11.6
click at [91, 361] on span "Client Document Storage" at bounding box center [85, 360] width 83 height 9
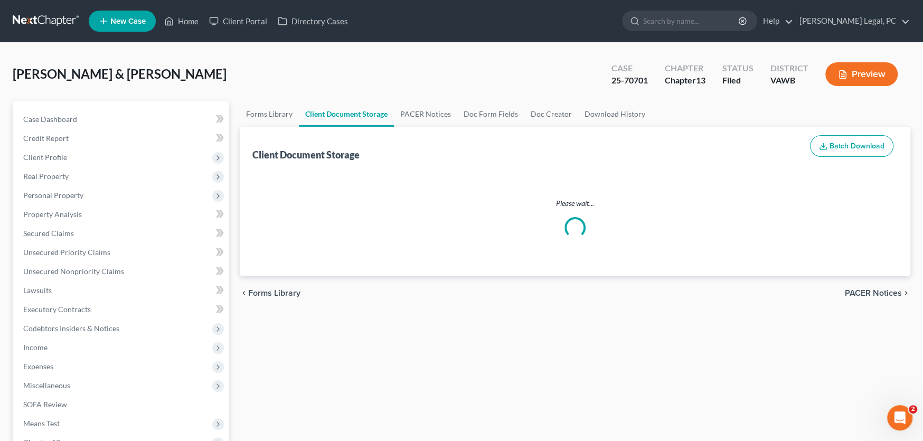
select select "0"
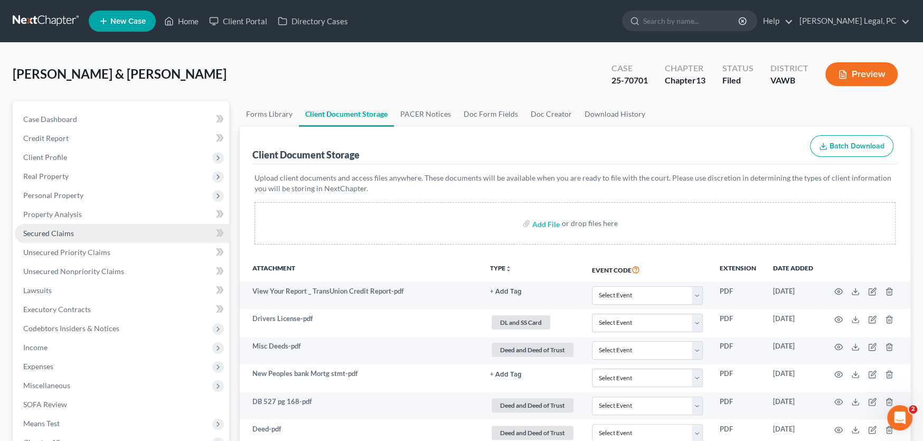
click at [70, 236] on span "Secured Claims" at bounding box center [48, 233] width 51 height 9
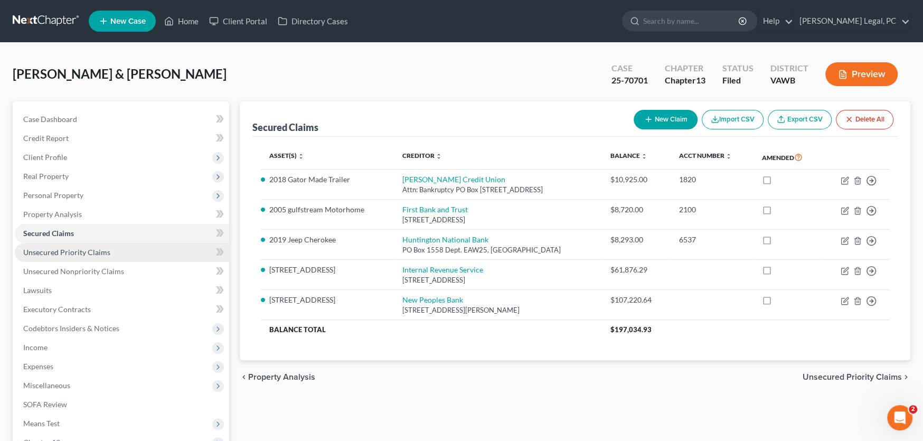
click at [70, 254] on span "Unsecured Priority Claims" at bounding box center [66, 252] width 87 height 9
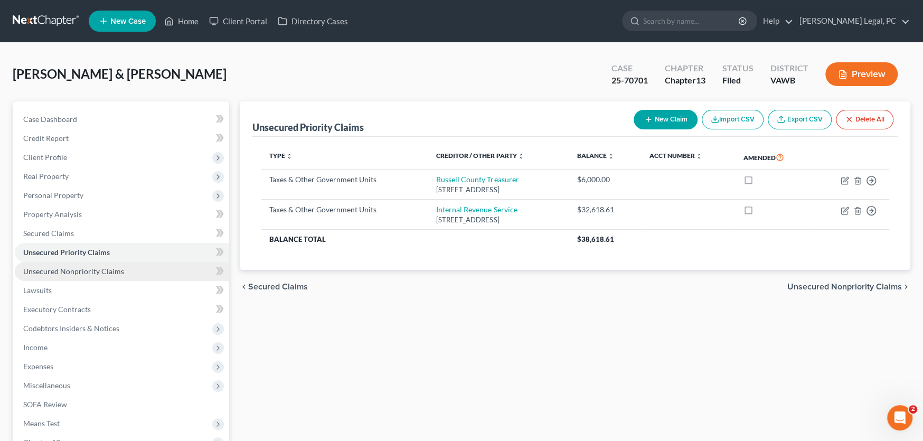
click at [77, 269] on span "Unsecured Nonpriority Claims" at bounding box center [73, 271] width 101 height 9
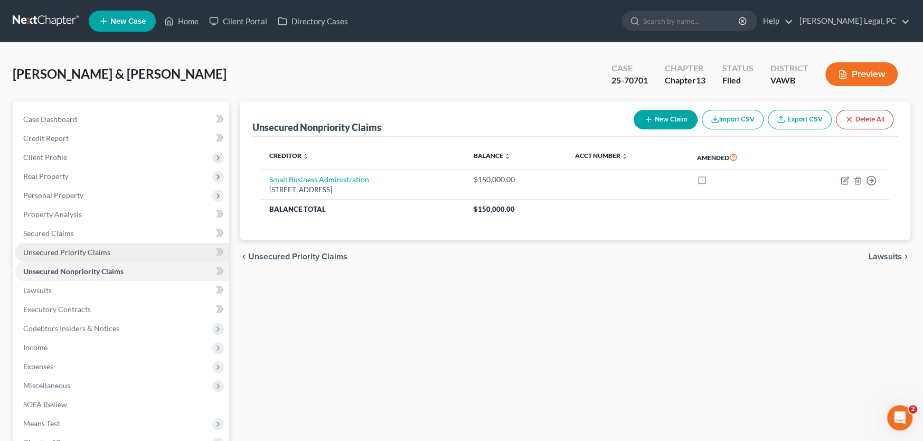
click at [81, 252] on span "Unsecured Priority Claims" at bounding box center [66, 252] width 87 height 9
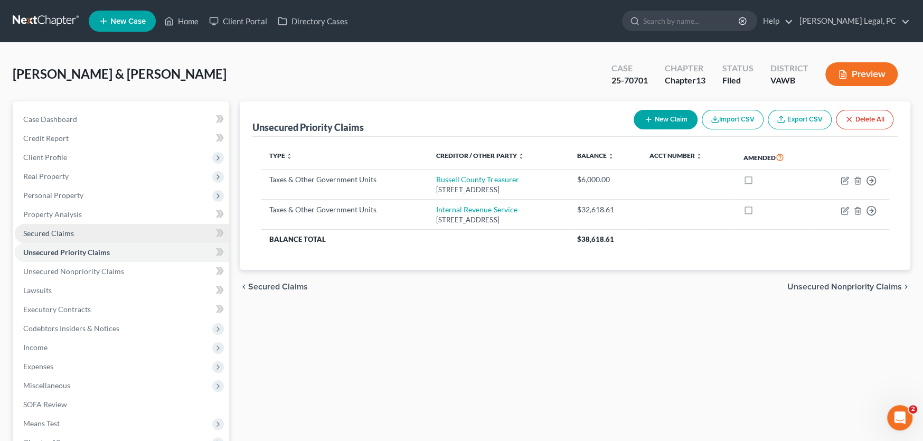
click at [59, 232] on span "Secured Claims" at bounding box center [48, 233] width 51 height 9
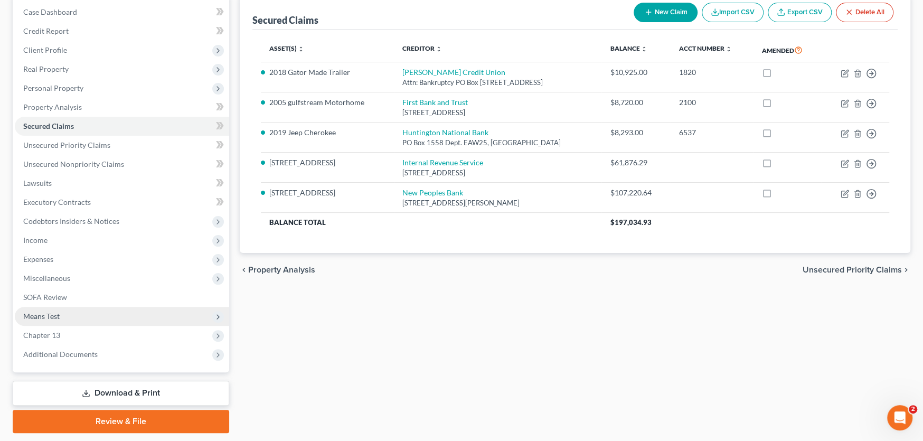
scroll to position [138, 0]
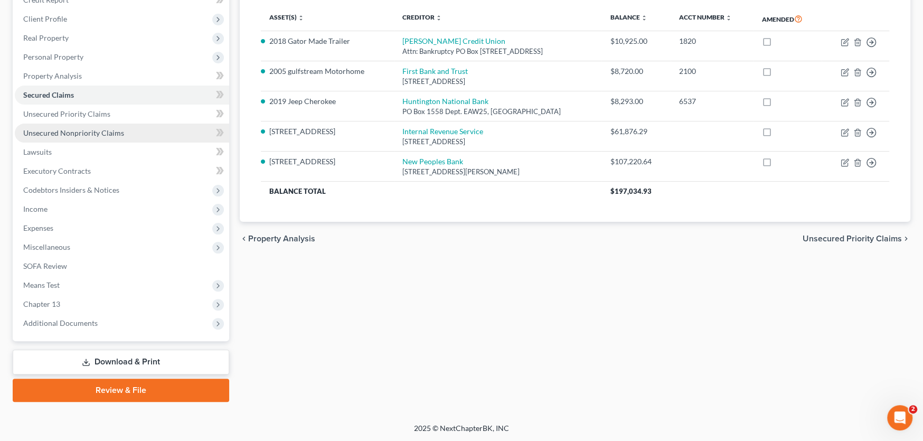
click at [99, 135] on span "Unsecured Nonpriority Claims" at bounding box center [73, 132] width 101 height 9
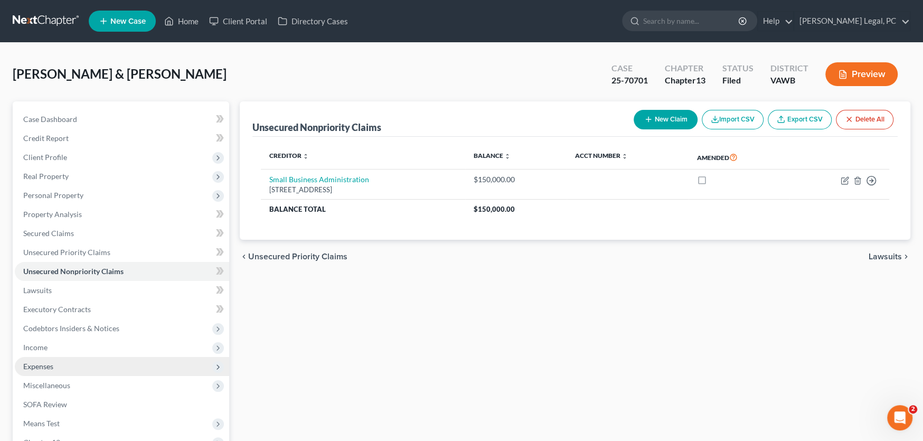
scroll to position [138, 0]
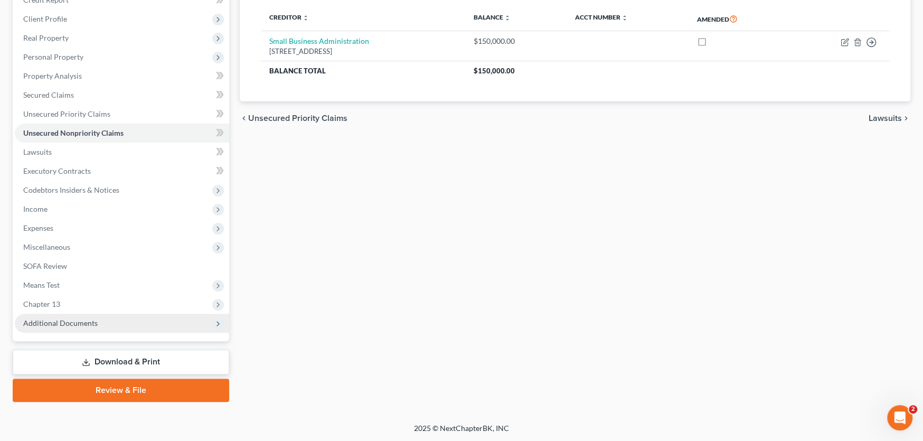
click at [81, 325] on span "Additional Documents" at bounding box center [60, 322] width 74 height 9
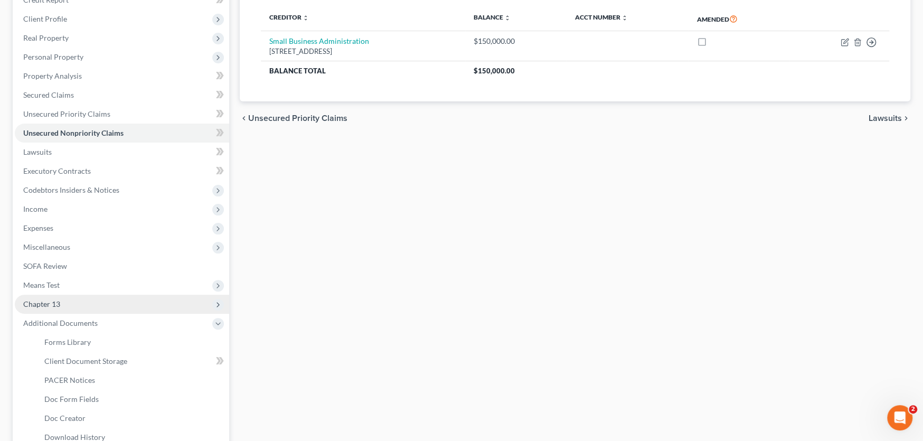
click at [99, 305] on span "Chapter 13" at bounding box center [122, 304] width 214 height 19
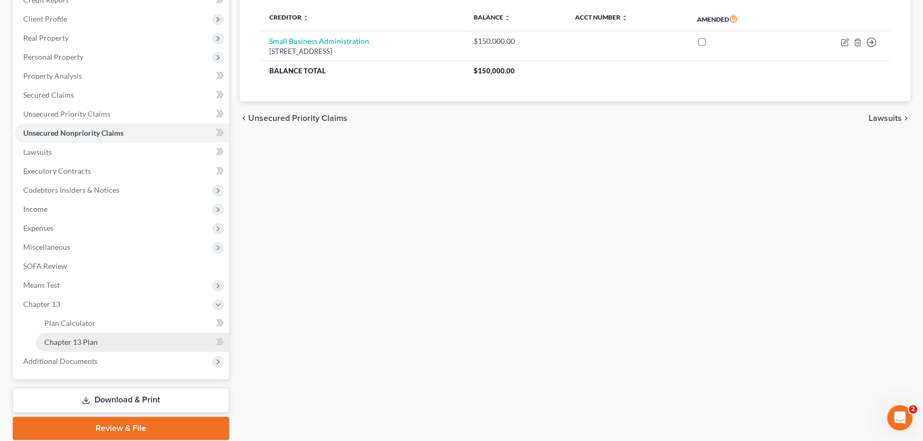
click at [95, 339] on span "Chapter 13 Plan" at bounding box center [70, 341] width 53 height 9
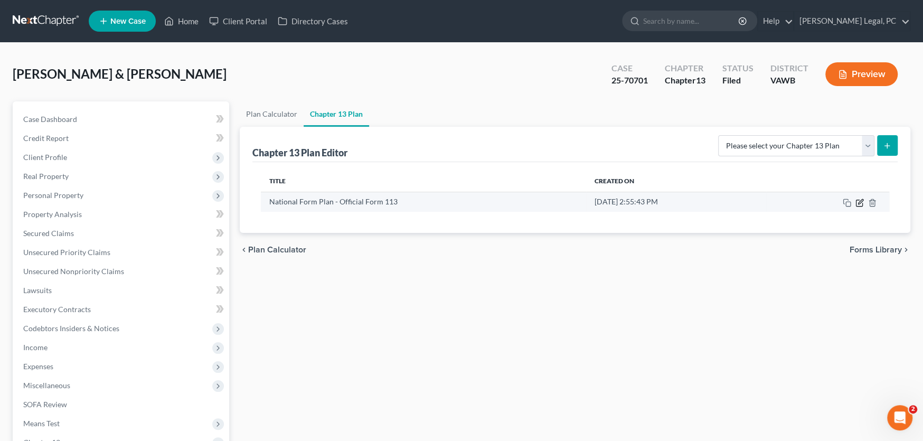
click at [858, 202] on icon "button" at bounding box center [860, 201] width 5 height 5
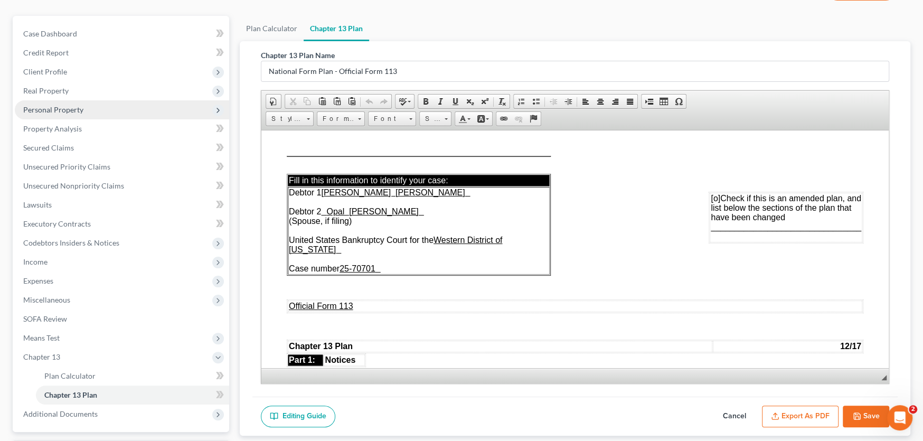
scroll to position [176, 0]
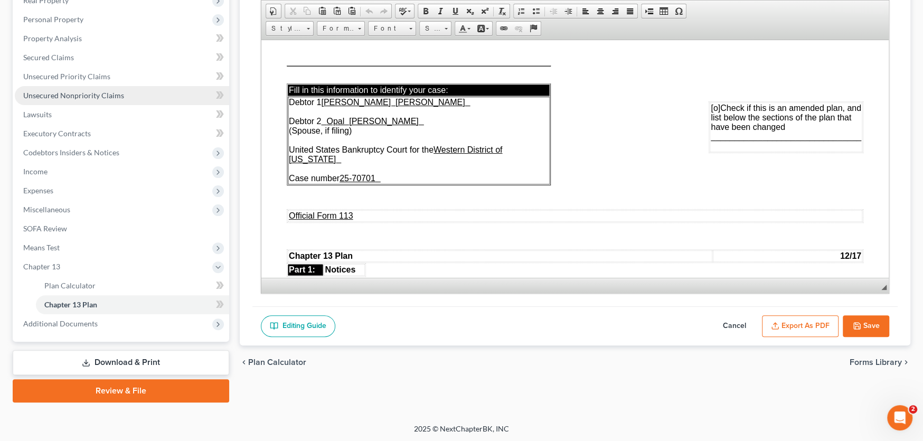
click at [96, 95] on span "Unsecured Nonpriority Claims" at bounding box center [73, 95] width 101 height 9
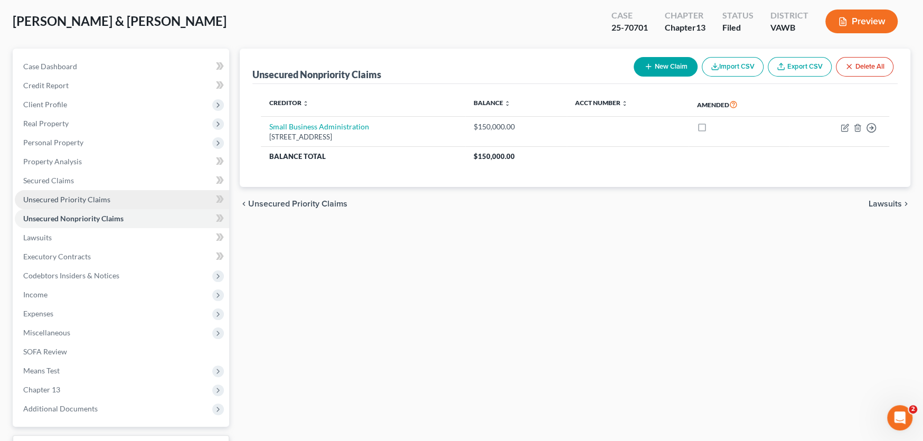
scroll to position [138, 0]
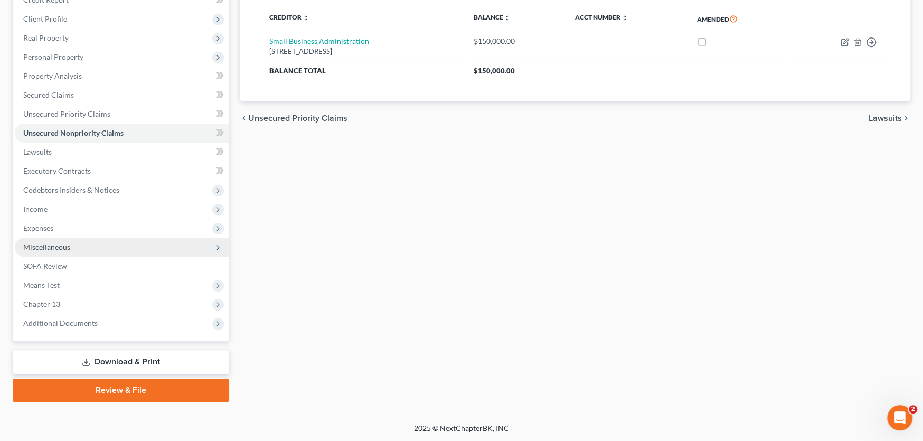
click at [50, 242] on span "Miscellaneous" at bounding box center [46, 246] width 47 height 9
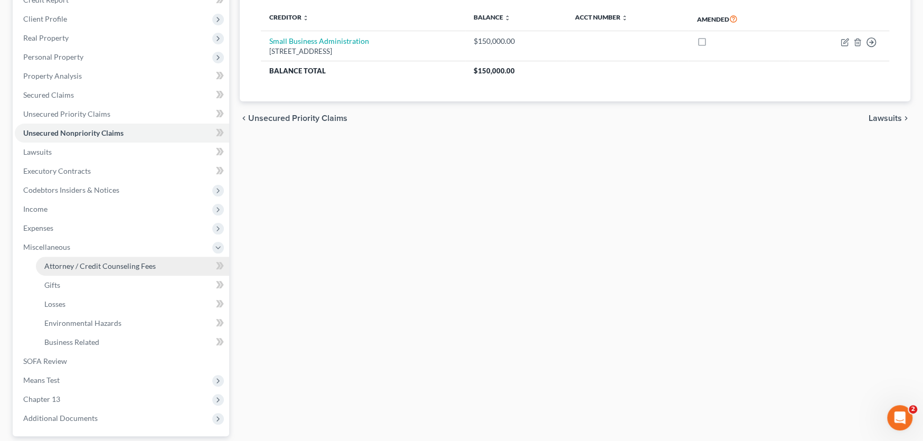
click at [62, 268] on span "Attorney / Credit Counseling Fees" at bounding box center [99, 265] width 111 height 9
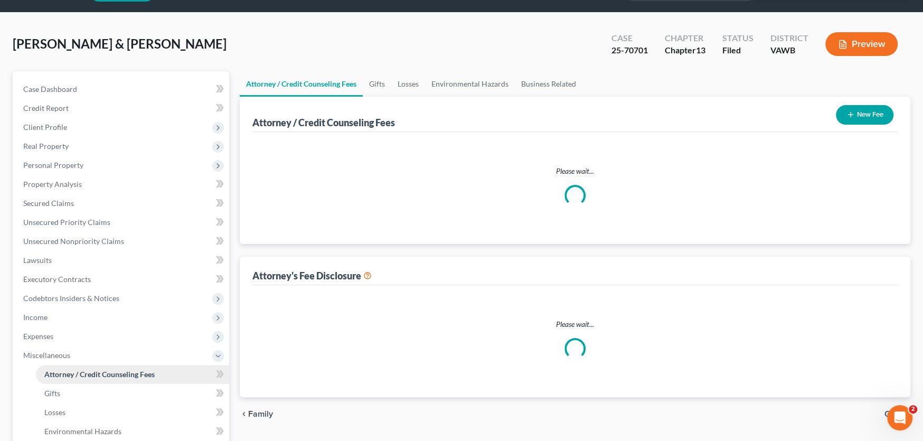
scroll to position [1, 0]
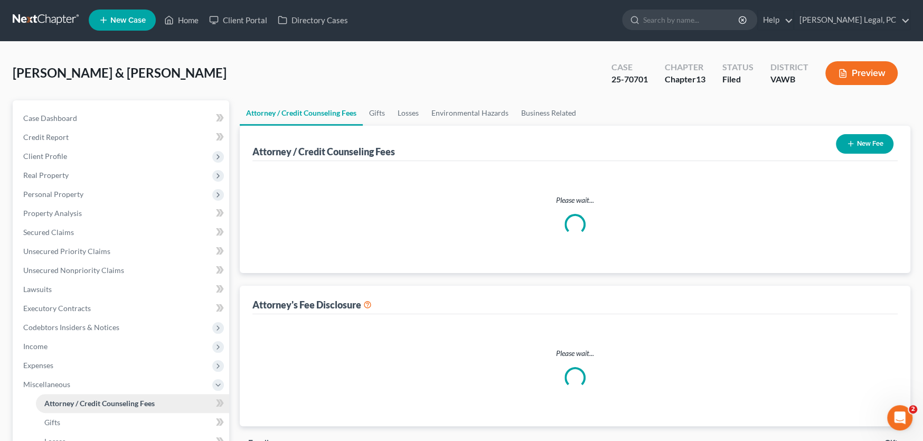
select select "0"
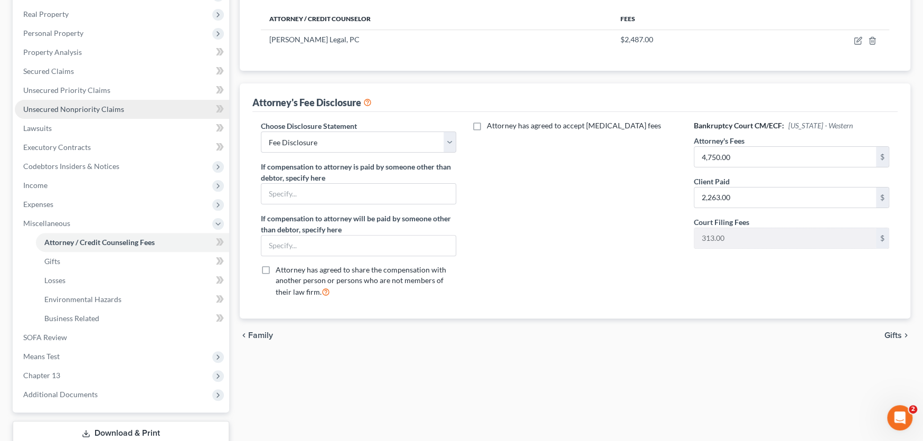
scroll to position [211, 0]
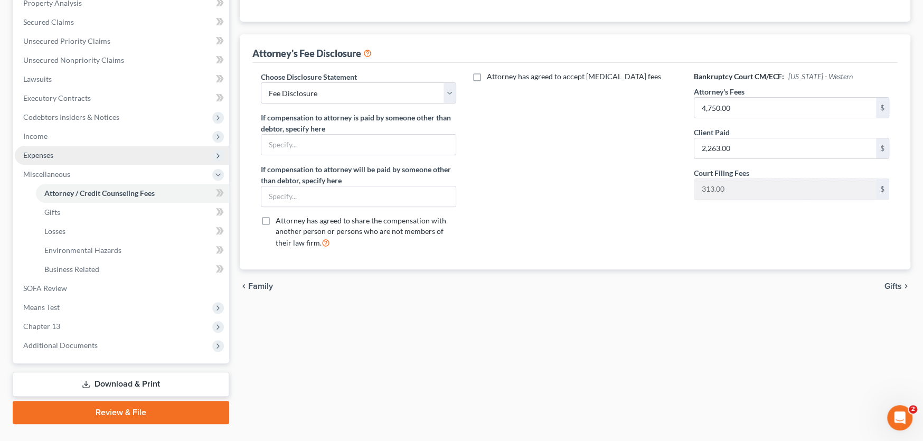
click at [41, 154] on span "Expenses" at bounding box center [38, 155] width 30 height 9
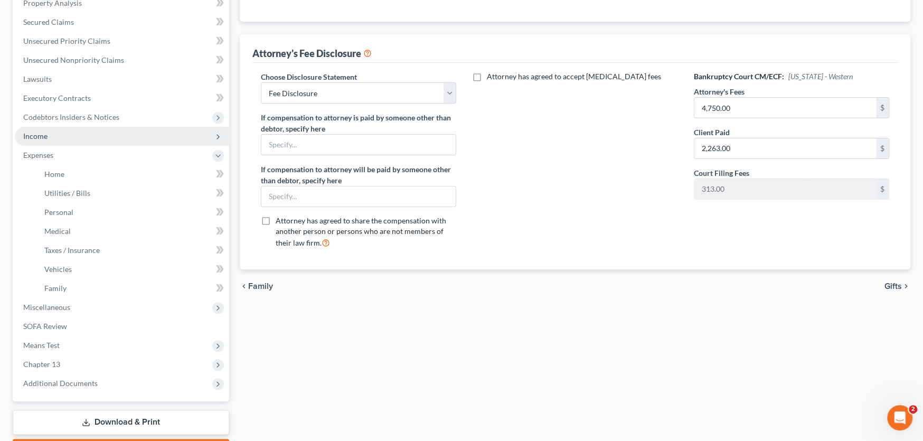
click at [45, 138] on span "Income" at bounding box center [35, 136] width 24 height 9
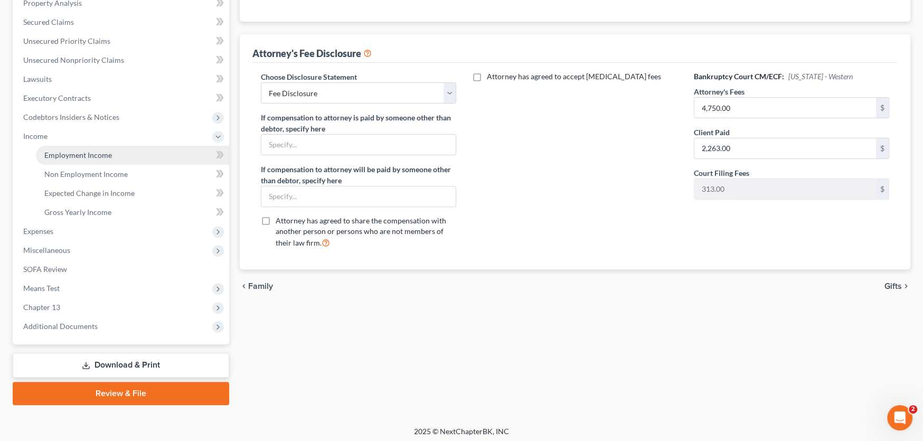
click at [73, 161] on link "Employment Income" at bounding box center [132, 155] width 193 height 19
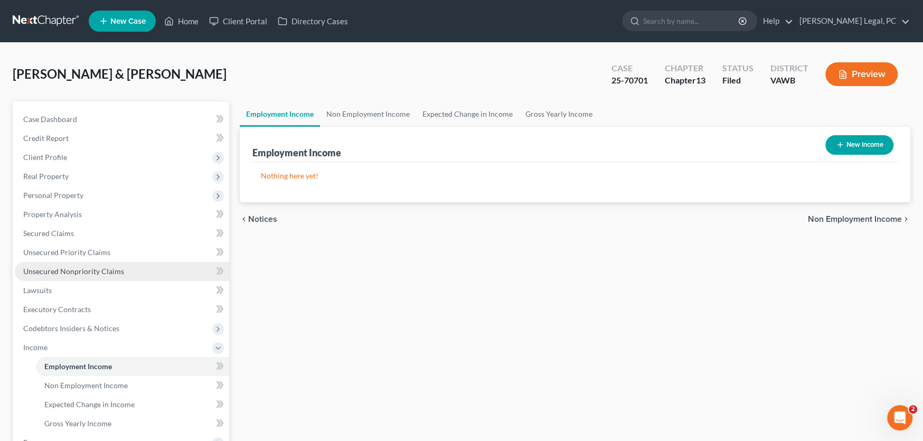
click at [51, 267] on span "Unsecured Nonpriority Claims" at bounding box center [73, 271] width 101 height 9
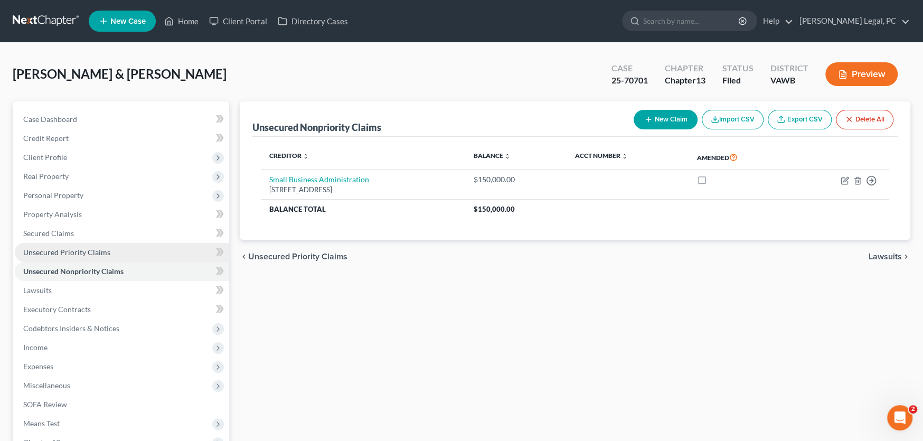
click at [74, 248] on span "Unsecured Priority Claims" at bounding box center [66, 252] width 87 height 9
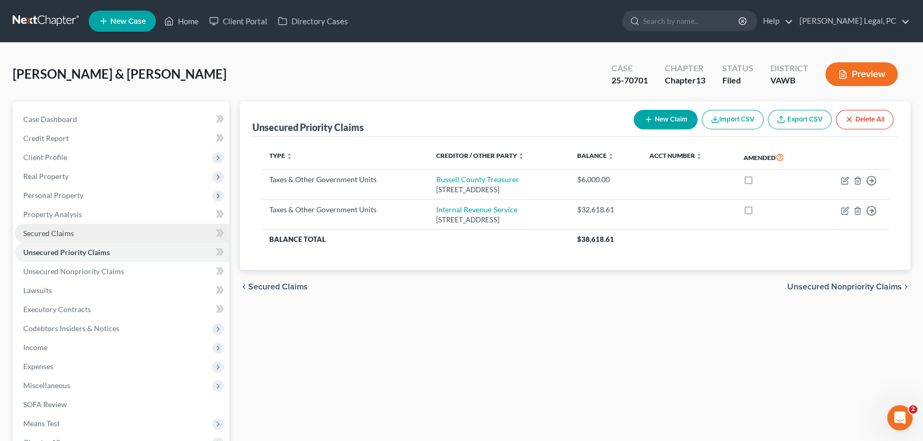
click at [53, 229] on span "Secured Claims" at bounding box center [48, 233] width 51 height 9
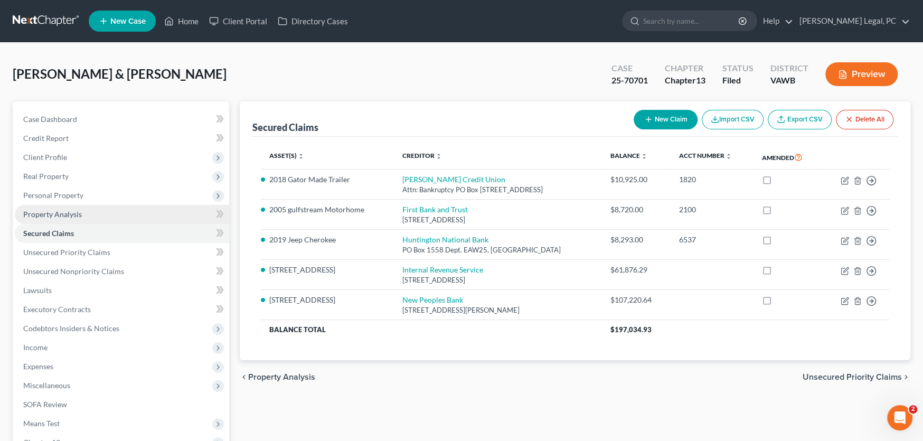
click at [57, 210] on span "Property Analysis" at bounding box center [52, 214] width 59 height 9
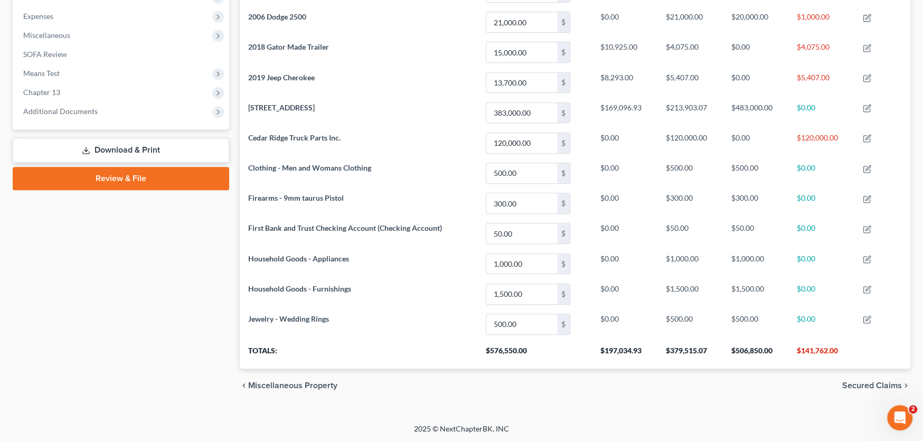
scroll to position [297, 0]
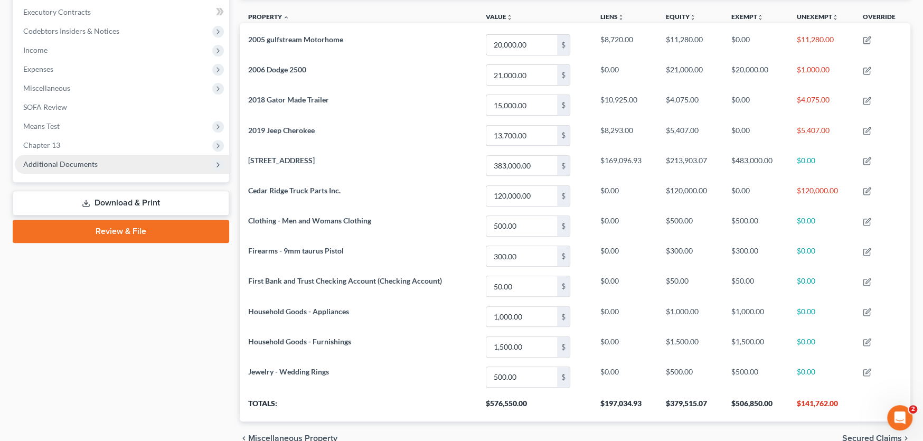
click at [59, 166] on span "Additional Documents" at bounding box center [60, 164] width 74 height 9
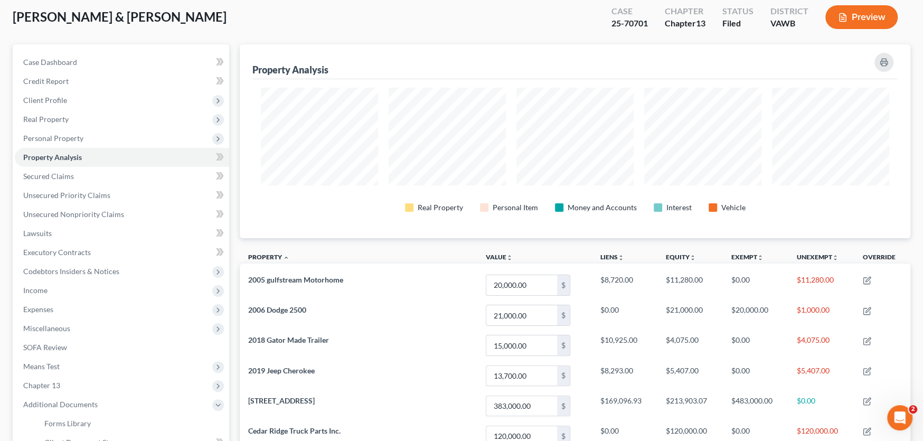
scroll to position [33, 0]
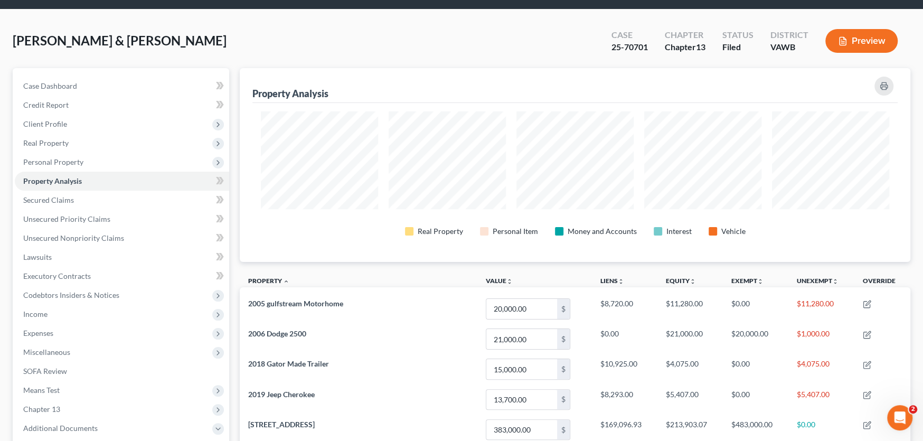
click at [79, 38] on span "[PERSON_NAME] & [PERSON_NAME]" at bounding box center [120, 40] width 214 height 15
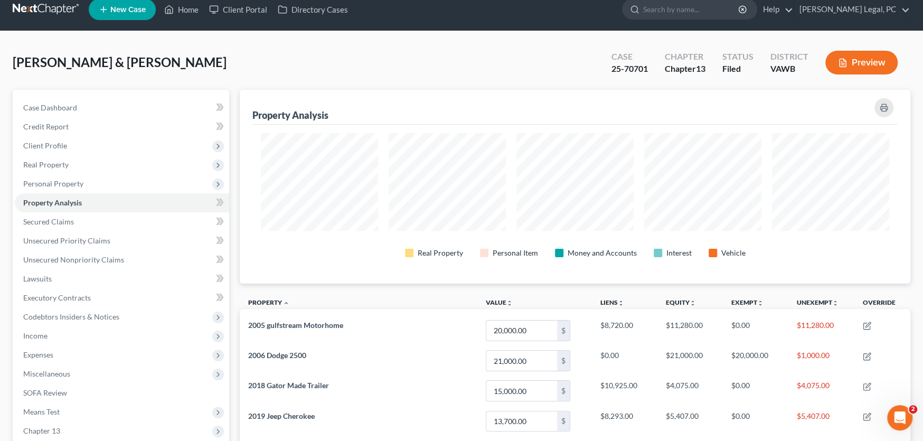
scroll to position [0, 0]
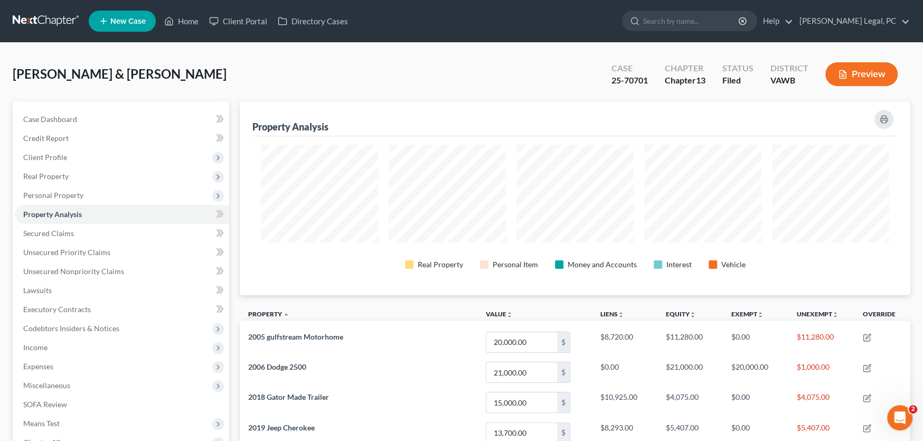
click at [54, 16] on link at bounding box center [47, 21] width 68 height 19
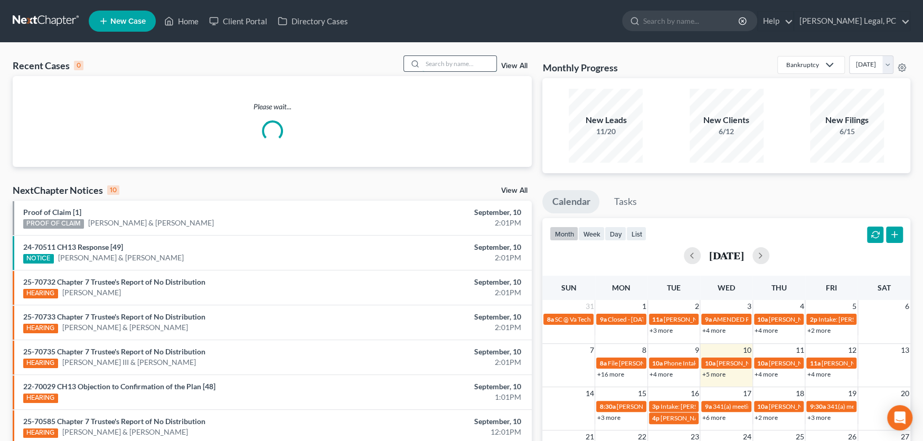
click at [446, 65] on input "search" at bounding box center [460, 63] width 74 height 15
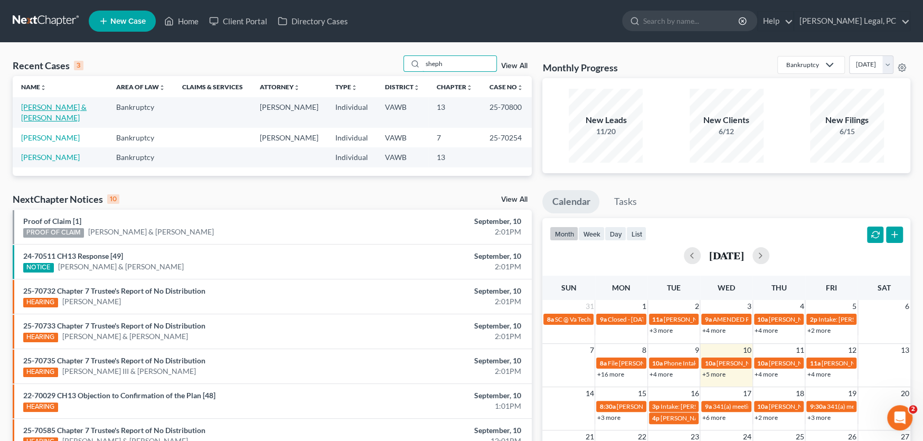
type input "sheph"
click at [87, 108] on link "[PERSON_NAME] & [PERSON_NAME]" at bounding box center [53, 112] width 65 height 20
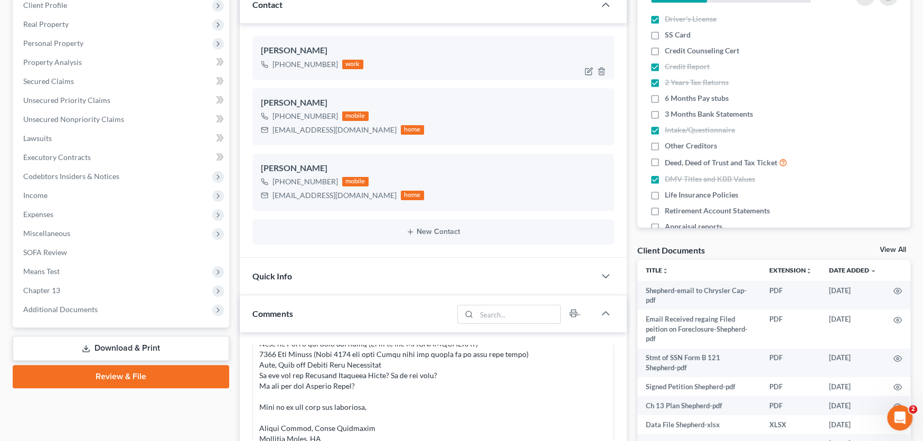
scroll to position [211, 0]
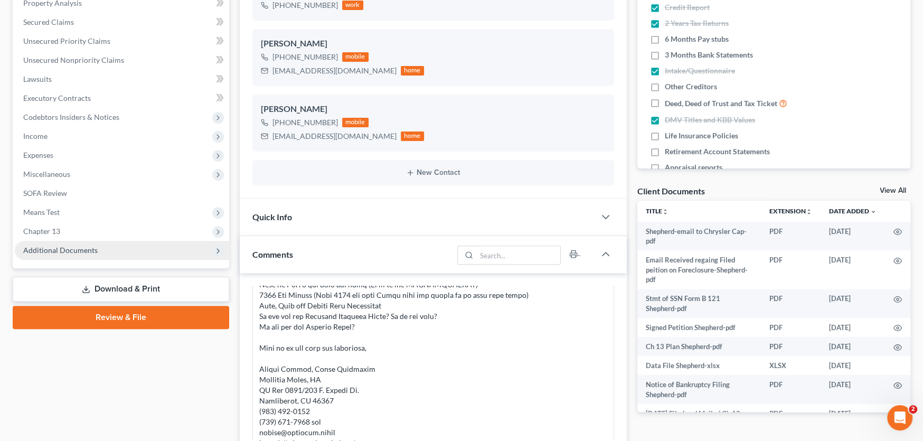
click at [75, 249] on span "Additional Documents" at bounding box center [60, 250] width 74 height 9
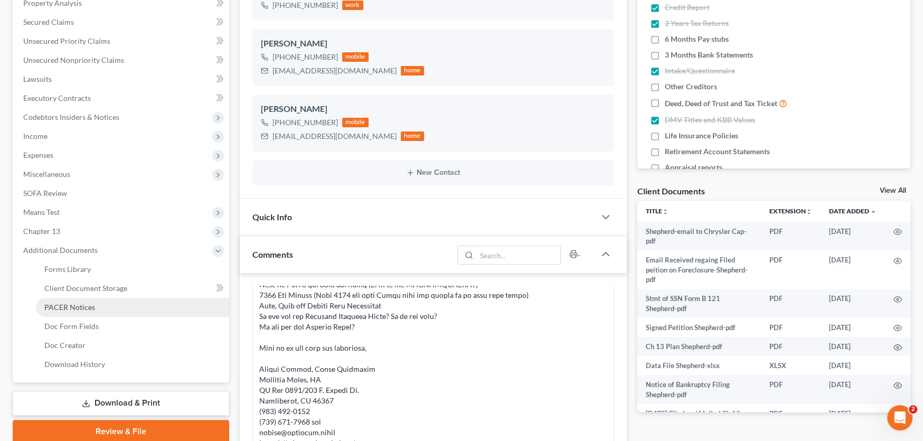
click at [56, 305] on span "PACER Notices" at bounding box center [69, 307] width 51 height 9
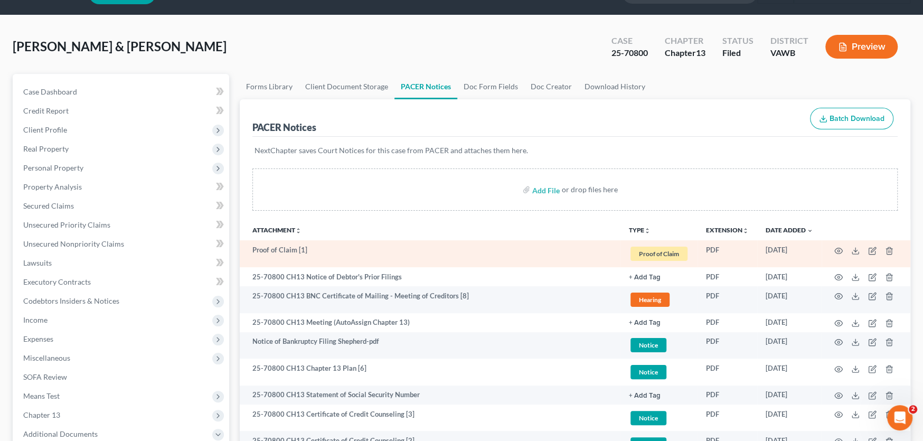
scroll to position [53, 0]
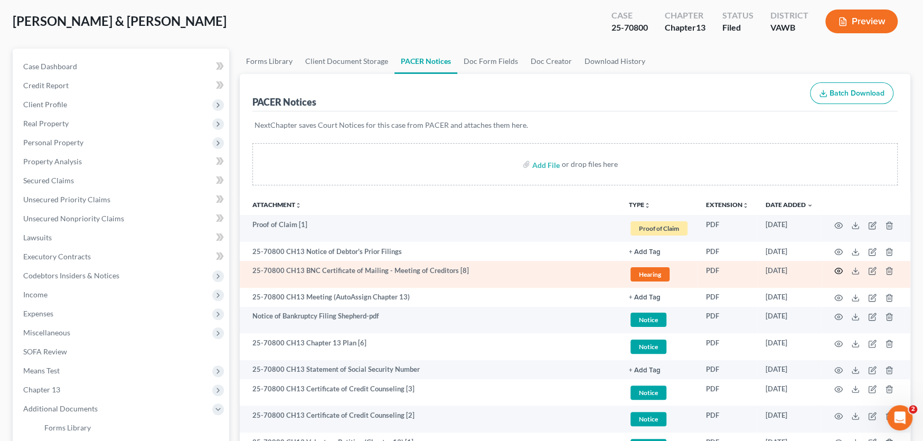
click at [837, 267] on icon "button" at bounding box center [838, 271] width 8 height 8
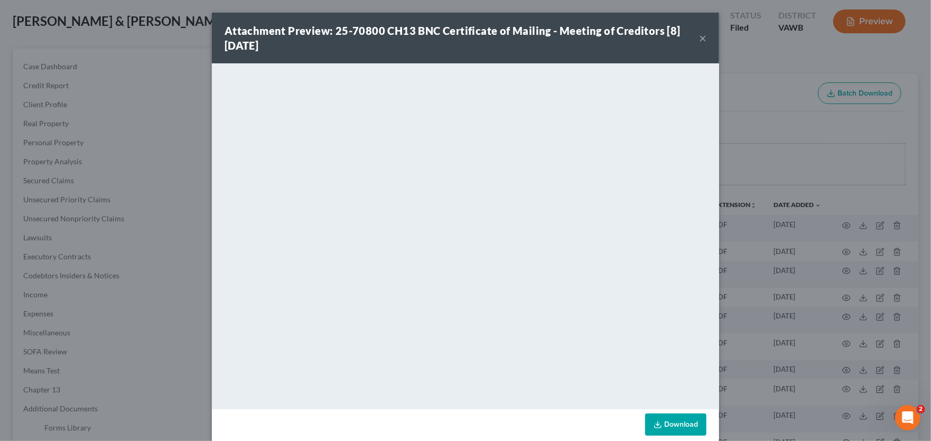
click at [699, 37] on button "×" at bounding box center [702, 38] width 7 height 13
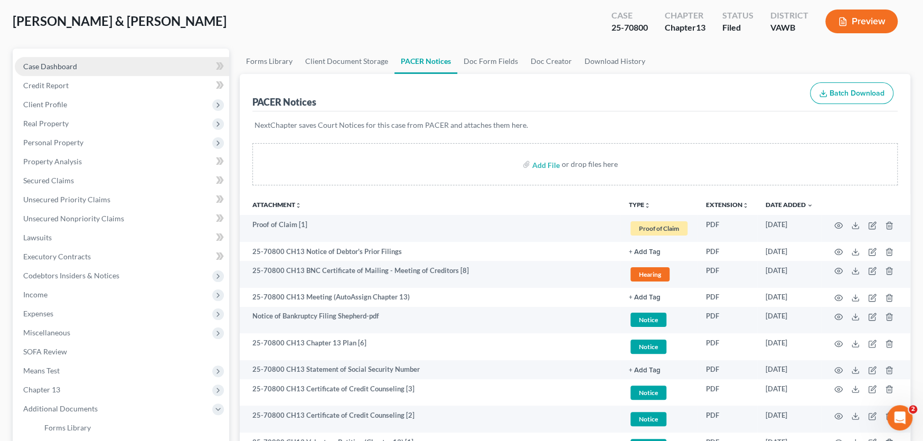
click at [63, 65] on span "Case Dashboard" at bounding box center [50, 66] width 54 height 9
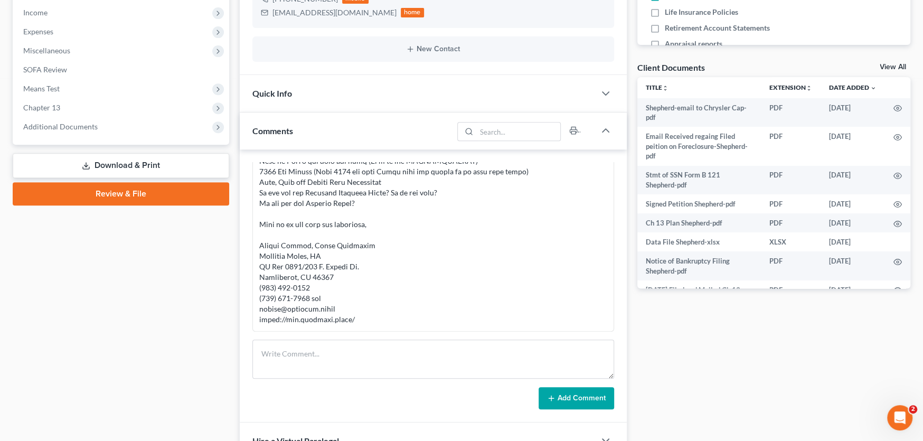
scroll to position [317, 0]
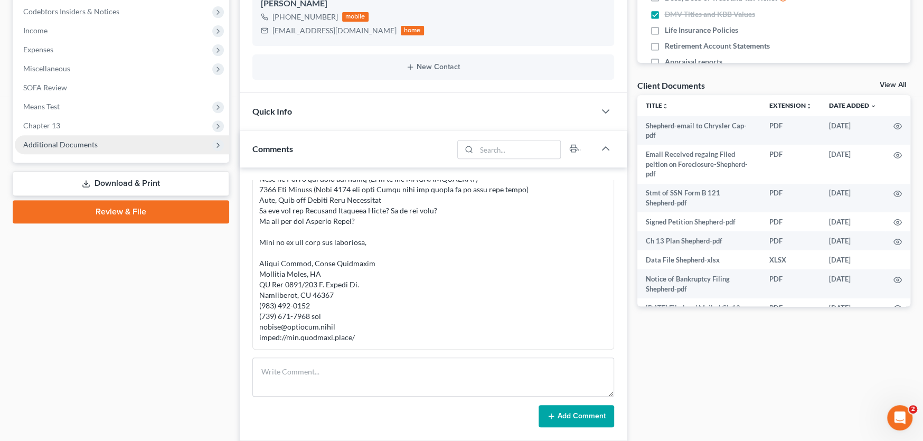
click at [79, 141] on span "Additional Documents" at bounding box center [60, 144] width 74 height 9
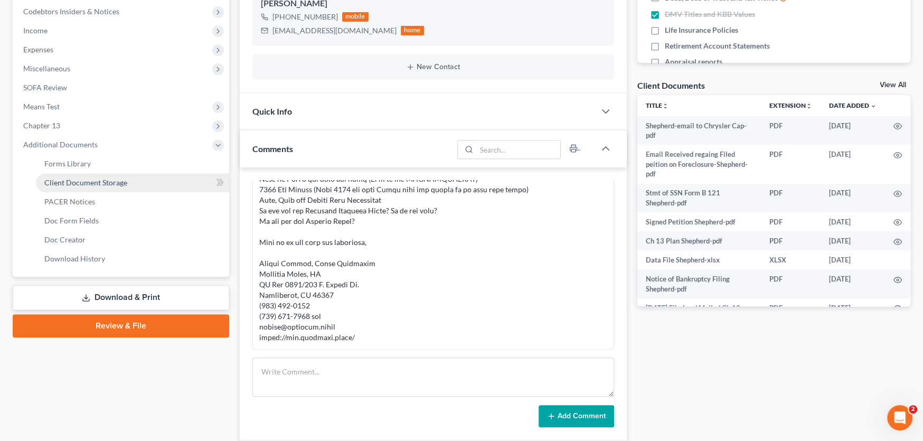
click at [74, 179] on span "Client Document Storage" at bounding box center [85, 182] width 83 height 9
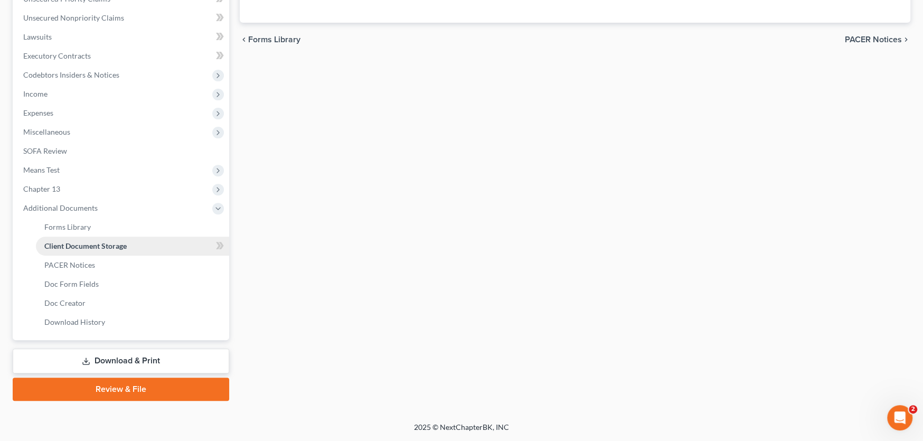
scroll to position [136, 0]
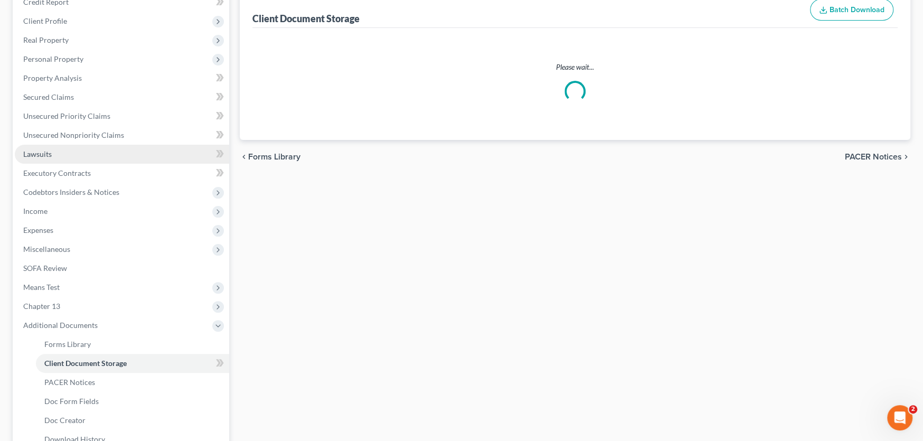
select select "0"
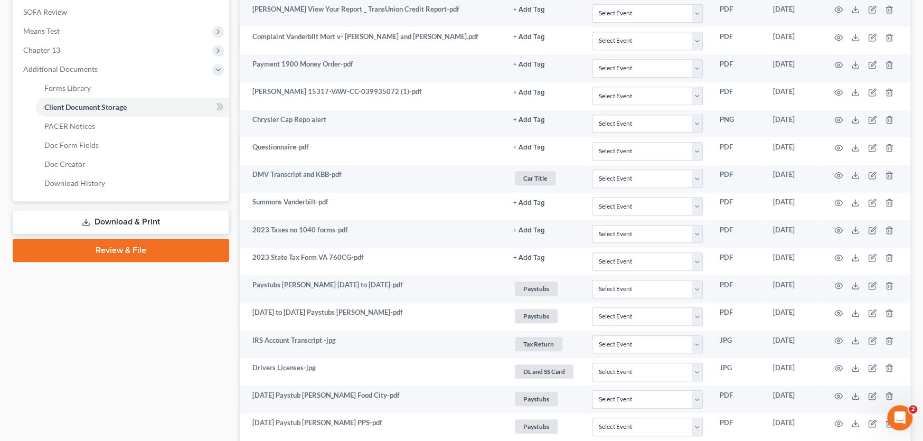
scroll to position [388, 0]
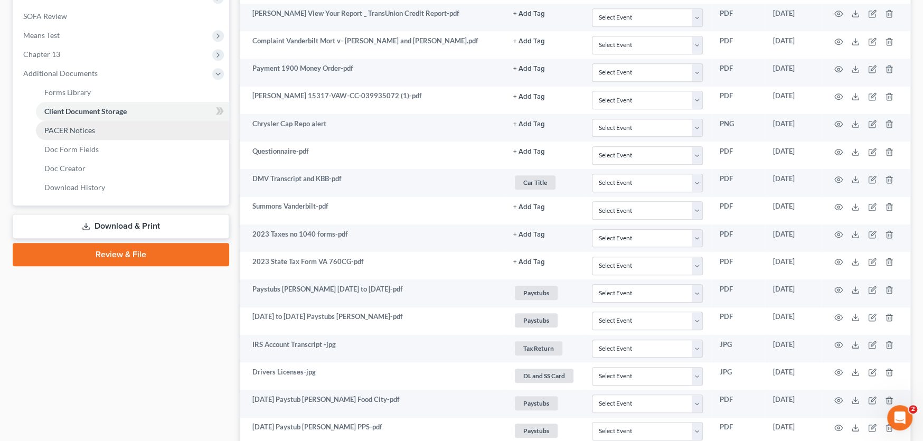
click at [83, 128] on span "PACER Notices" at bounding box center [69, 130] width 51 height 9
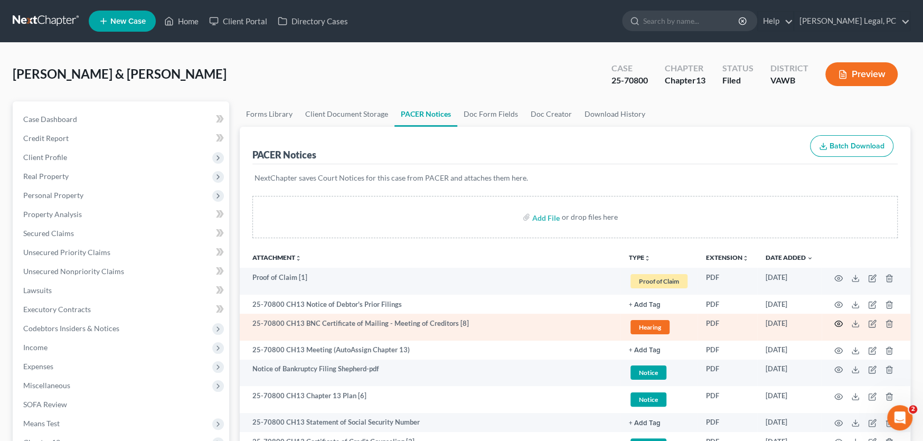
click at [837, 323] on icon "button" at bounding box center [838, 324] width 8 height 8
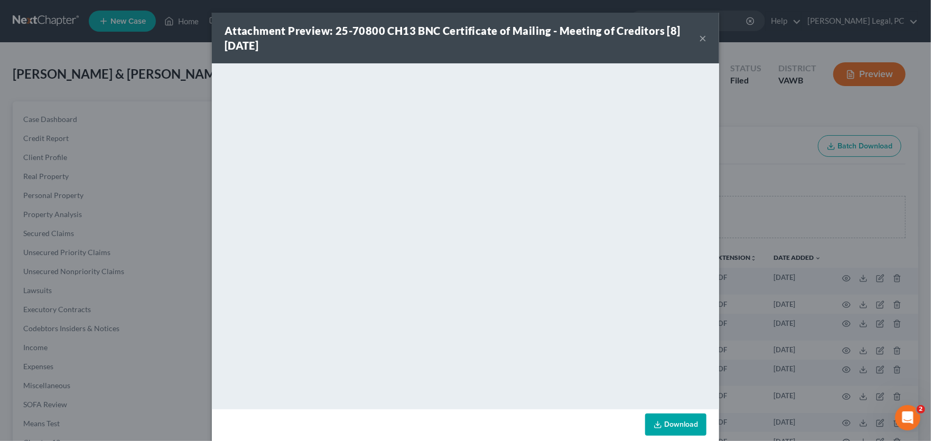
click at [699, 35] on button "×" at bounding box center [702, 38] width 7 height 13
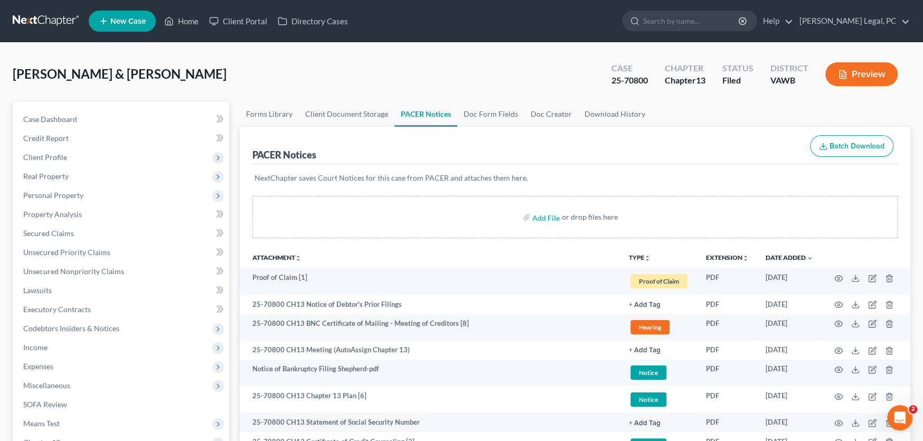
click at [278, 82] on div "Shepherd, James & Jackie Upgraded Case 25-70800 Chapter Chapter 13 Status Filed…" at bounding box center [462, 78] width 898 height 46
click at [44, 20] on link at bounding box center [47, 21] width 68 height 19
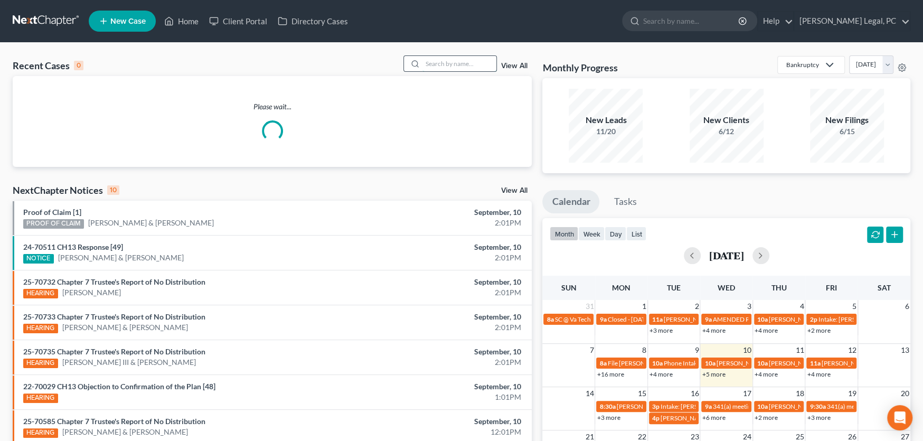
click at [426, 59] on input "search" at bounding box center [460, 63] width 74 height 15
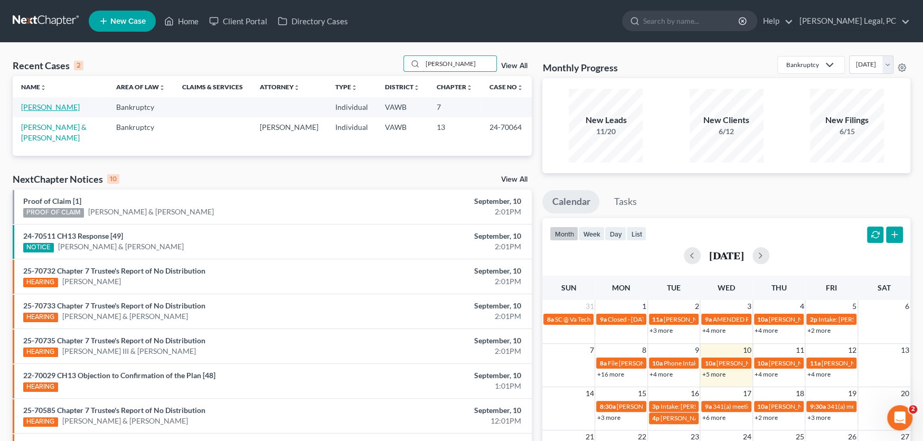
type input "lewis"
click at [59, 109] on link "[PERSON_NAME]" at bounding box center [50, 106] width 59 height 9
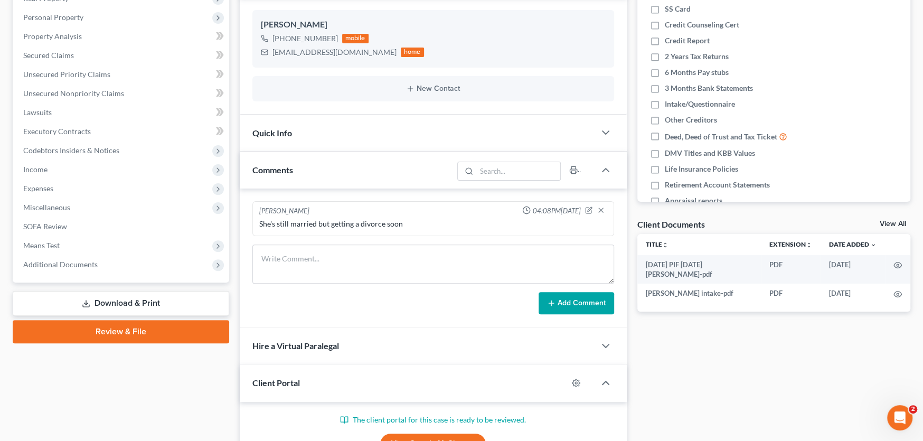
scroll to position [211, 0]
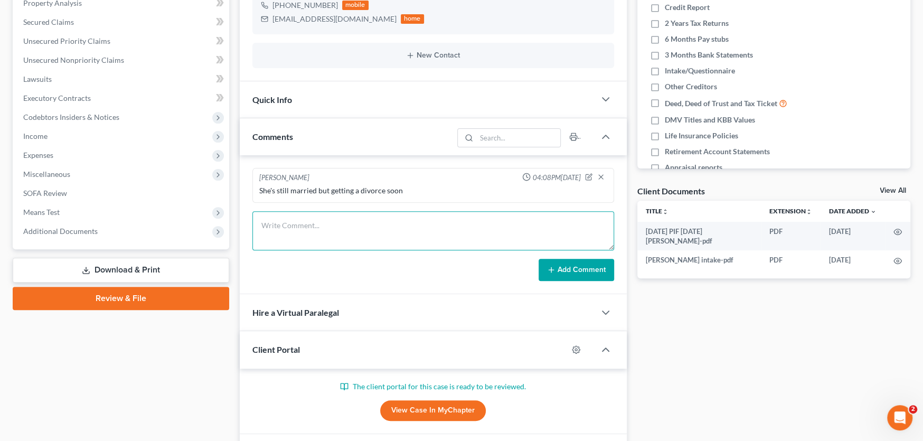
click at [283, 230] on textarea at bounding box center [433, 230] width 362 height 39
drag, startPoint x: 568, startPoint y: 230, endPoint x: 246, endPoint y: 239, distance: 321.8
click at [243, 241] on div "Rachel Dalton 04:08PM, 08/18/2025 She's still married but getting a divorce soo…" at bounding box center [433, 224] width 387 height 139
type textarea "She has completed portal and ready for a work up. Shane said she needs to be fi…"
click at [569, 268] on button "Add Comment" at bounding box center [577, 270] width 76 height 22
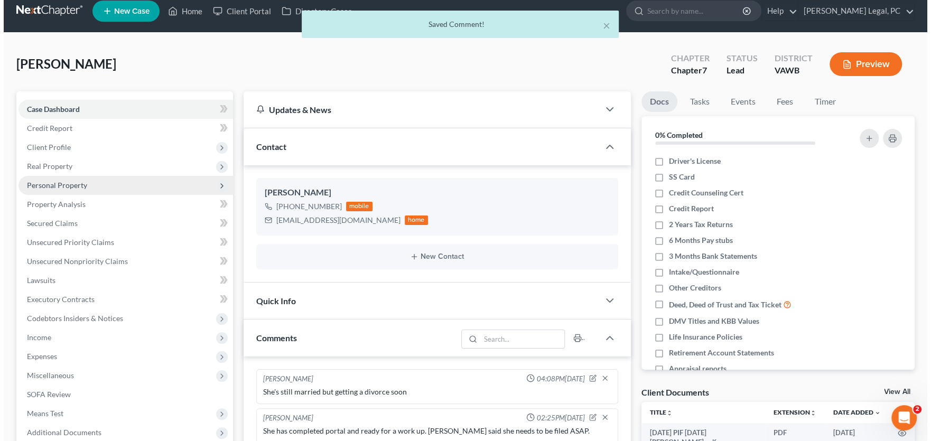
scroll to position [0, 0]
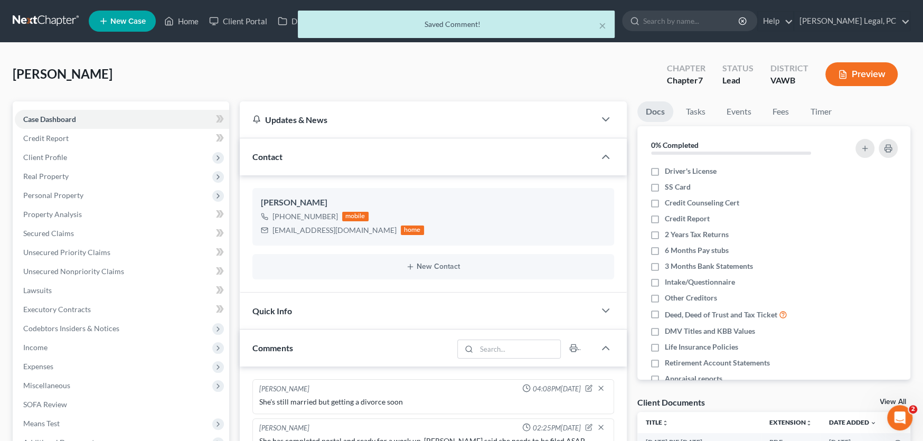
click at [244, 17] on div "× Saved Comment!" at bounding box center [456, 27] width 923 height 33
click at [240, 22] on div "× Saved Comment!" at bounding box center [456, 27] width 923 height 33
click at [604, 26] on button "×" at bounding box center [602, 25] width 7 height 13
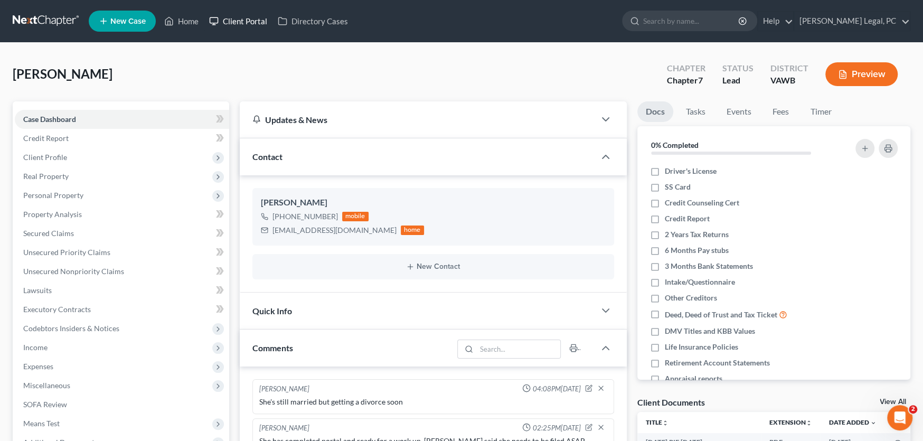
click at [247, 22] on link "Client Portal" at bounding box center [238, 21] width 69 height 19
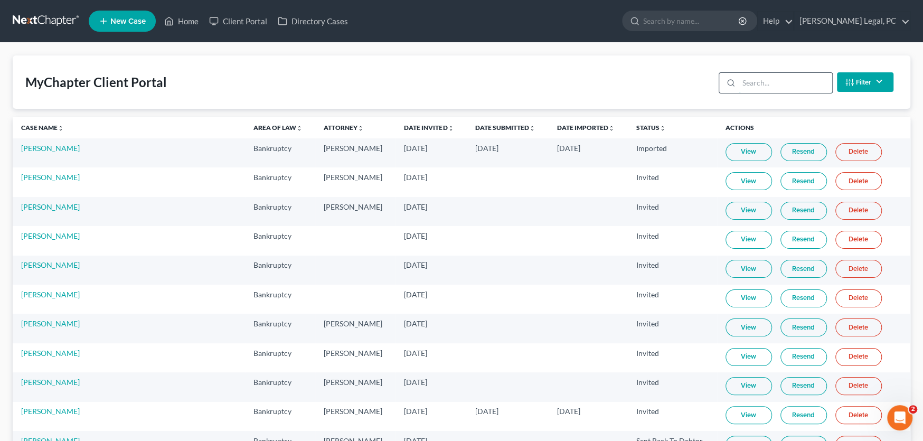
click at [749, 82] on input "search" at bounding box center [785, 83] width 93 height 20
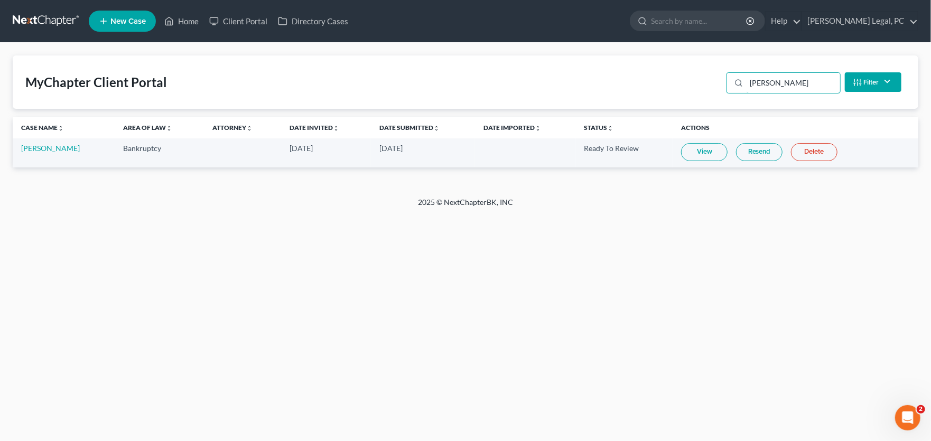
type input "lewis"
click at [695, 151] on link "View" at bounding box center [704, 152] width 46 height 18
click at [53, 18] on link at bounding box center [47, 21] width 68 height 19
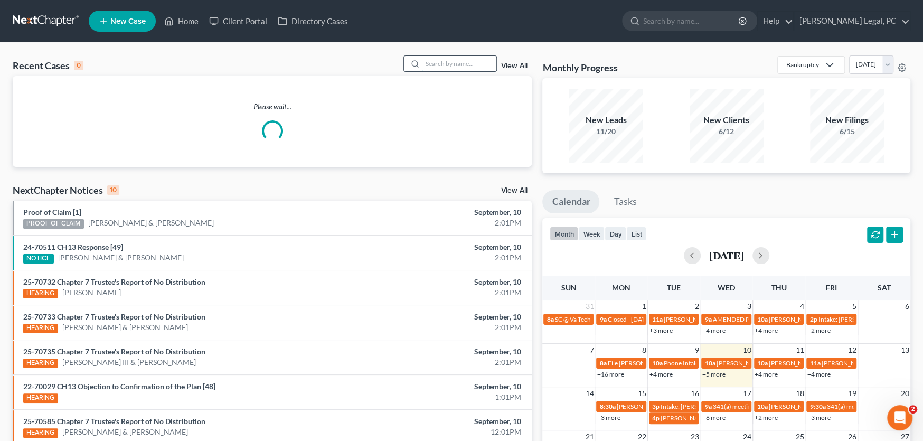
click at [439, 61] on input "search" at bounding box center [460, 63] width 74 height 15
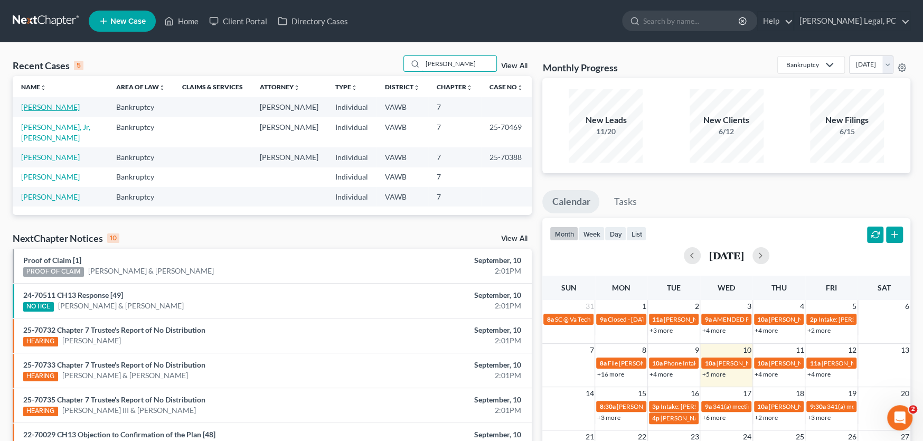
type input "sawyer"
click at [33, 110] on link "[PERSON_NAME]" at bounding box center [50, 106] width 59 height 9
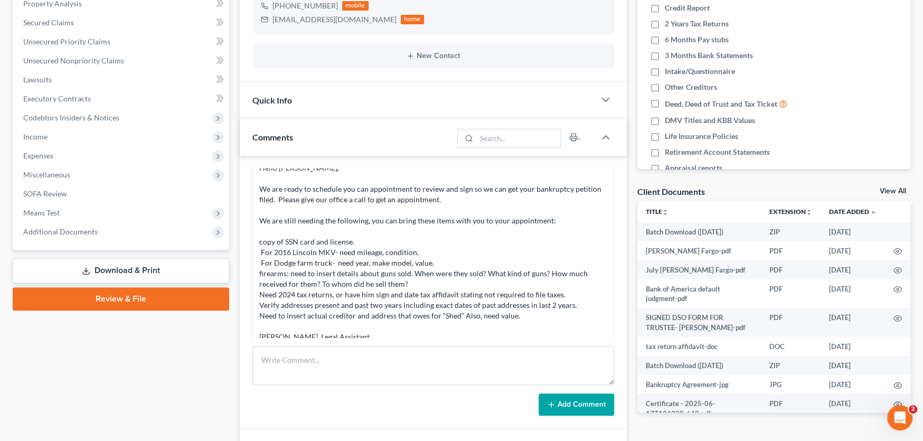
scroll to position [211, 0]
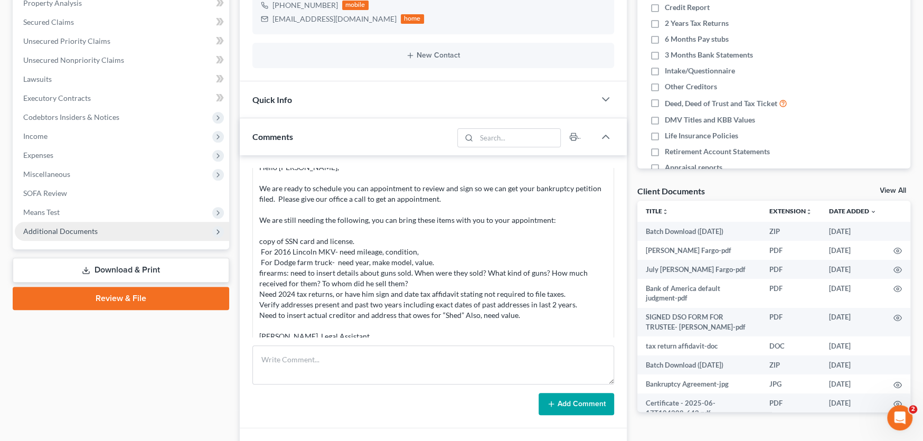
click at [100, 233] on span "Additional Documents" at bounding box center [122, 231] width 214 height 19
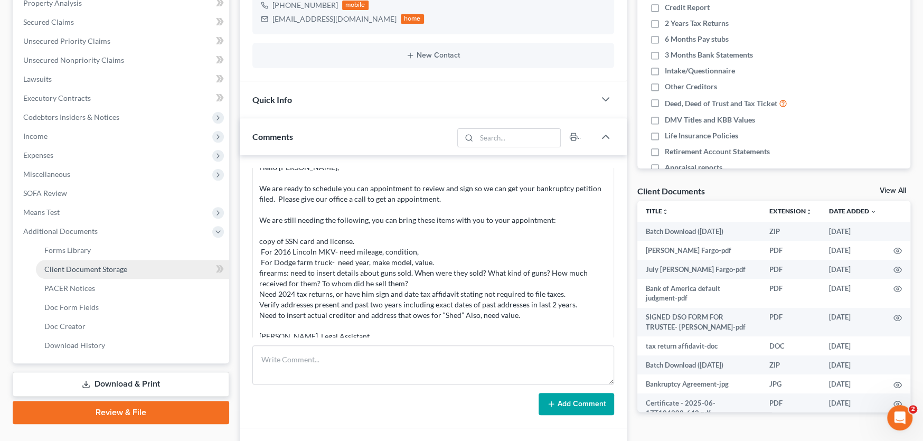
click at [95, 271] on span "Client Document Storage" at bounding box center [85, 269] width 83 height 9
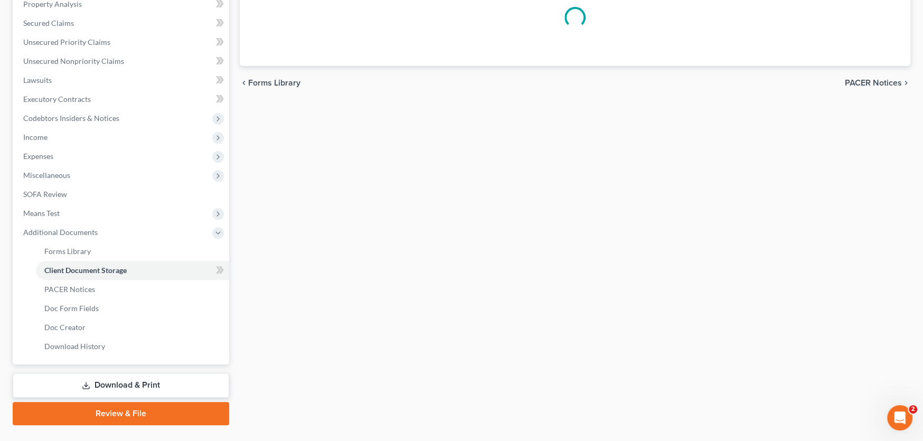
scroll to position [72, 0]
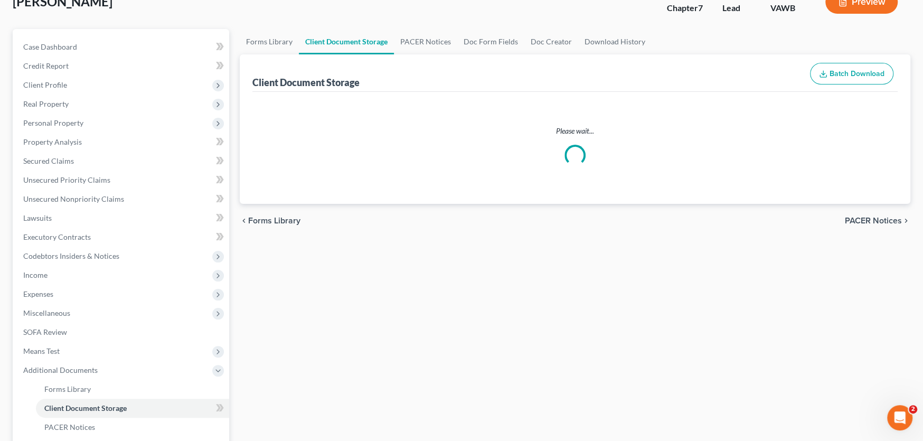
select select "0"
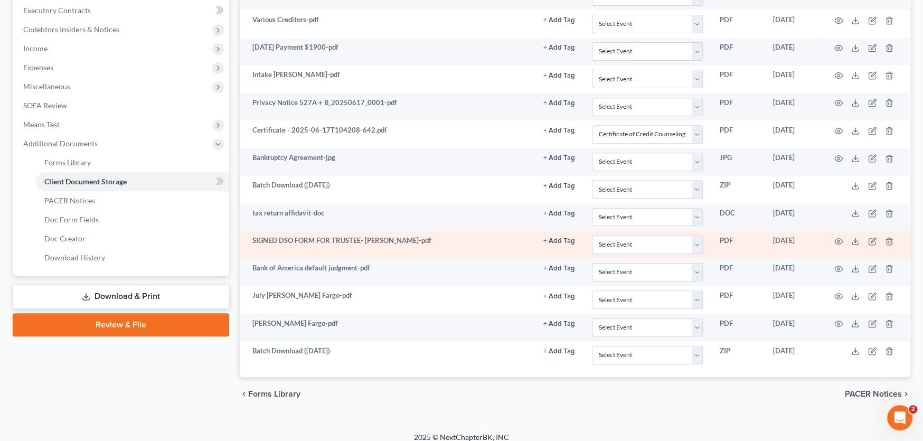
scroll to position [307, 0]
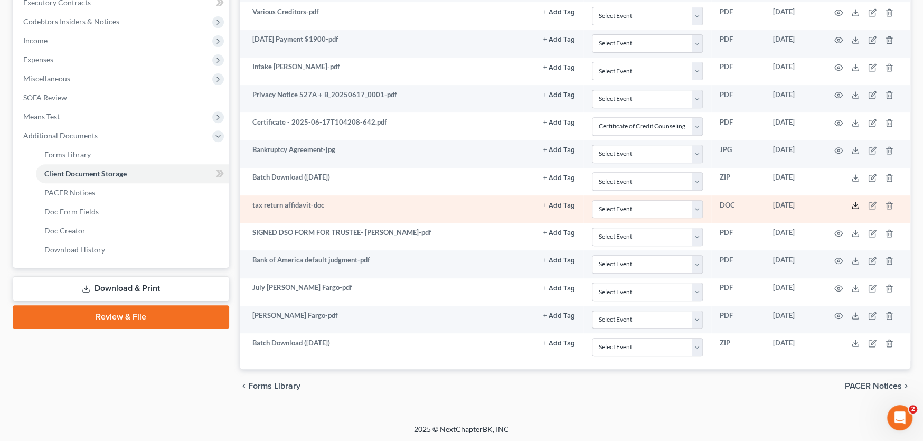
click at [855, 203] on icon at bounding box center [855, 205] width 8 height 8
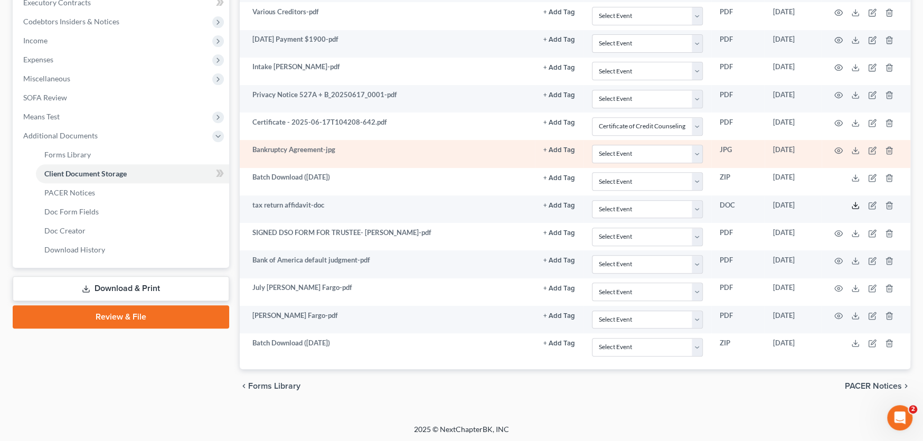
scroll to position [254, 0]
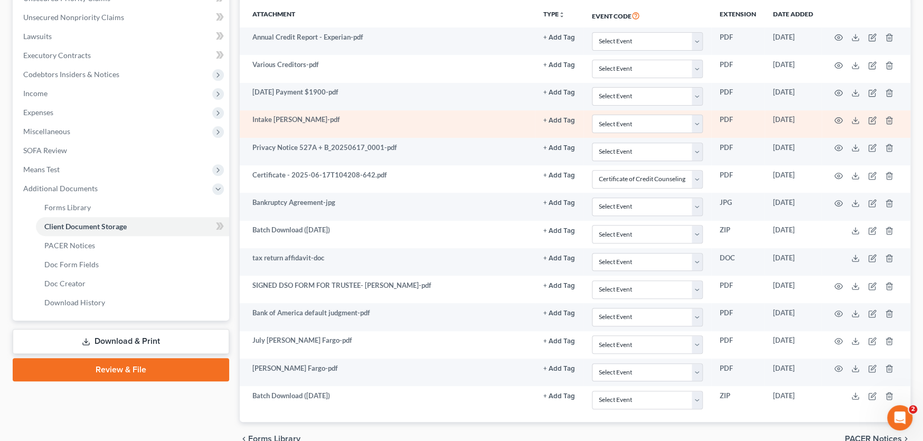
click at [317, 124] on td "Intake Sawyers-pdf" at bounding box center [387, 123] width 295 height 27
click at [836, 118] on icon "button" at bounding box center [839, 121] width 8 height 6
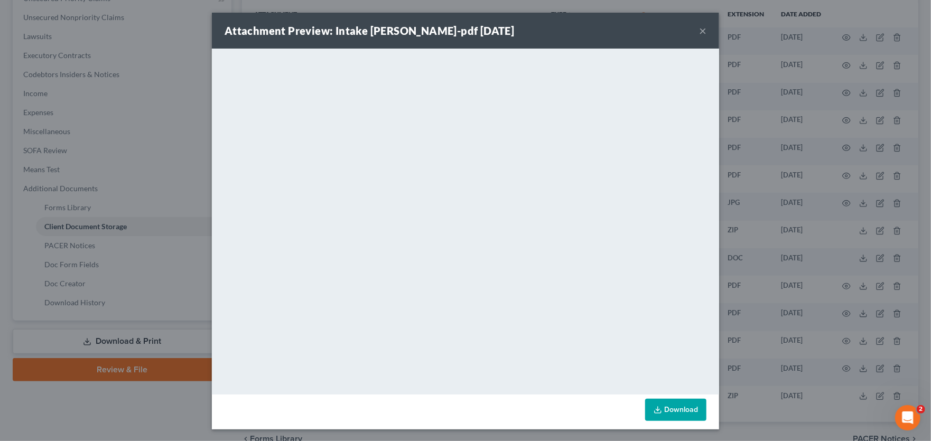
click at [694, 29] on div "Attachment Preview: Intake Sawyers-pdf 06/09/2025 ×" at bounding box center [465, 31] width 507 height 36
click at [699, 29] on button "×" at bounding box center [702, 30] width 7 height 13
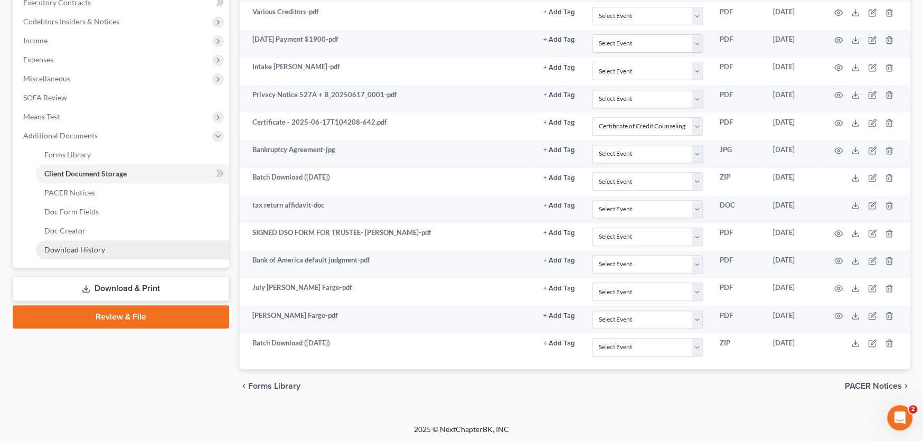
scroll to position [43, 0]
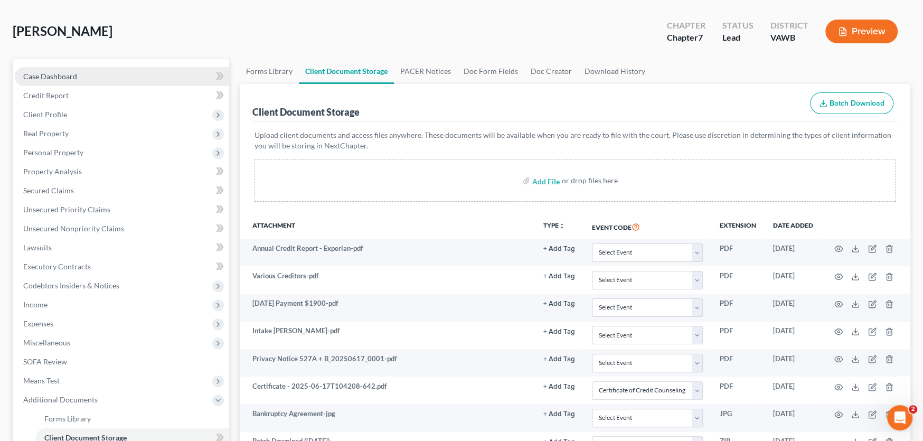
click at [52, 75] on span "Case Dashboard" at bounding box center [50, 76] width 54 height 9
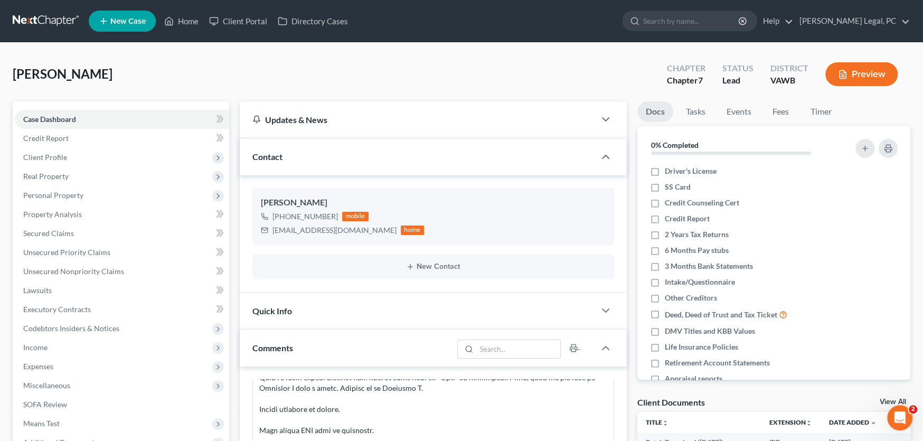
click at [35, 17] on link at bounding box center [47, 21] width 68 height 19
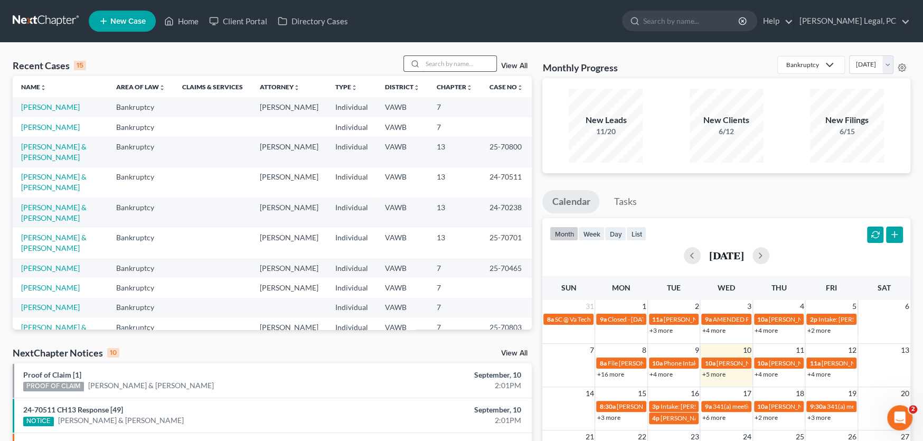
click at [432, 62] on input "search" at bounding box center [460, 63] width 74 height 15
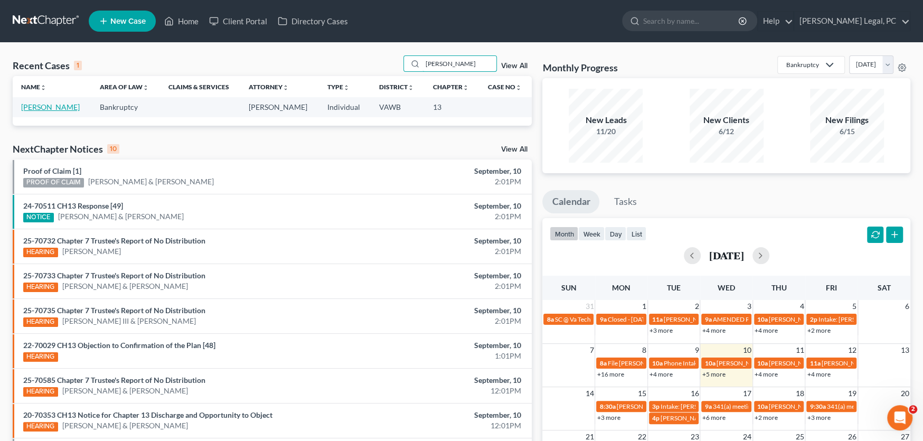
type input "[PERSON_NAME]"
click at [43, 106] on link "[PERSON_NAME]" at bounding box center [50, 106] width 59 height 9
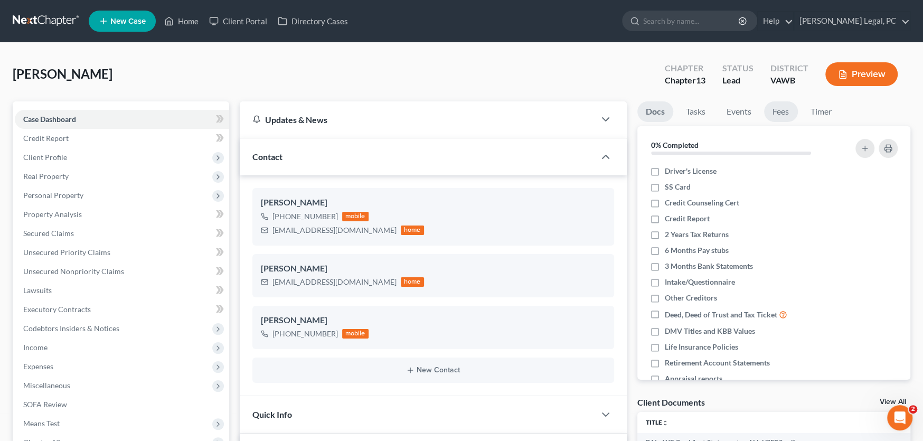
click at [774, 110] on link "Fees" at bounding box center [781, 111] width 34 height 21
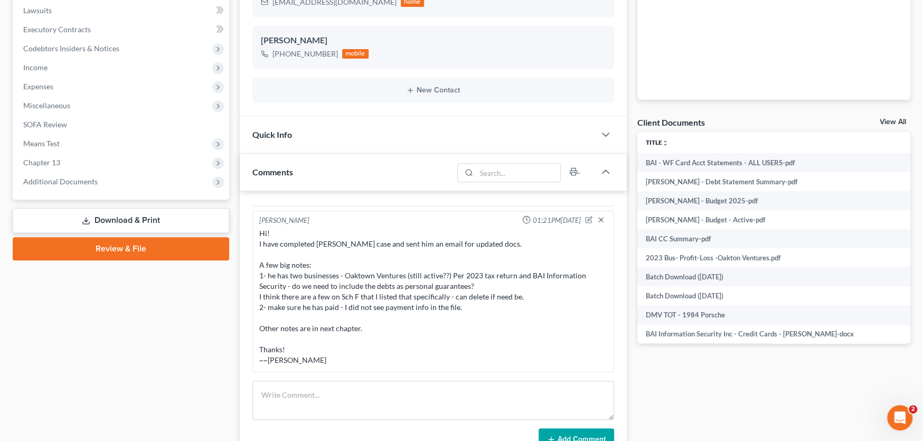
scroll to position [370, 0]
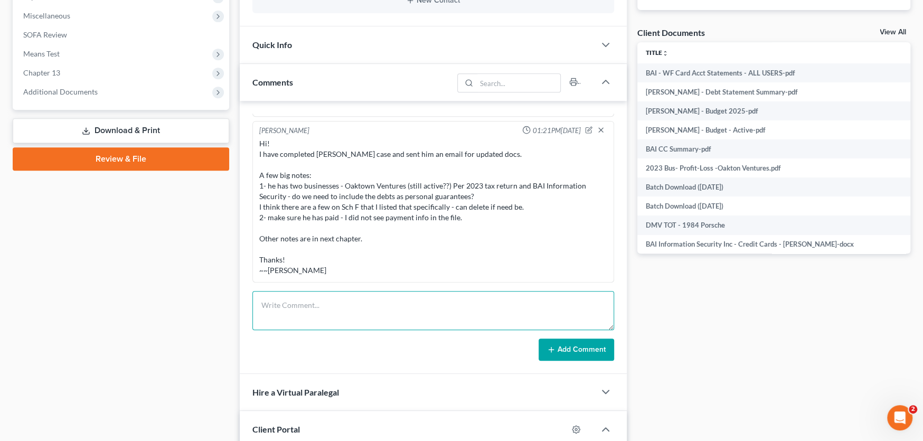
click at [298, 299] on textarea at bounding box center [433, 310] width 362 height 39
type textarea "R"
type textarea "Client decided not to file-USPS mailed Refund check, Copy in file"
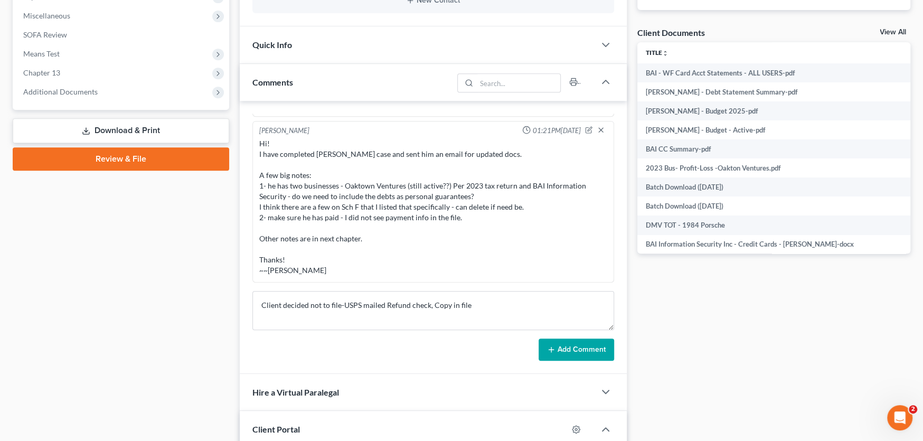
click at [576, 346] on button "Add Comment" at bounding box center [577, 350] width 76 height 22
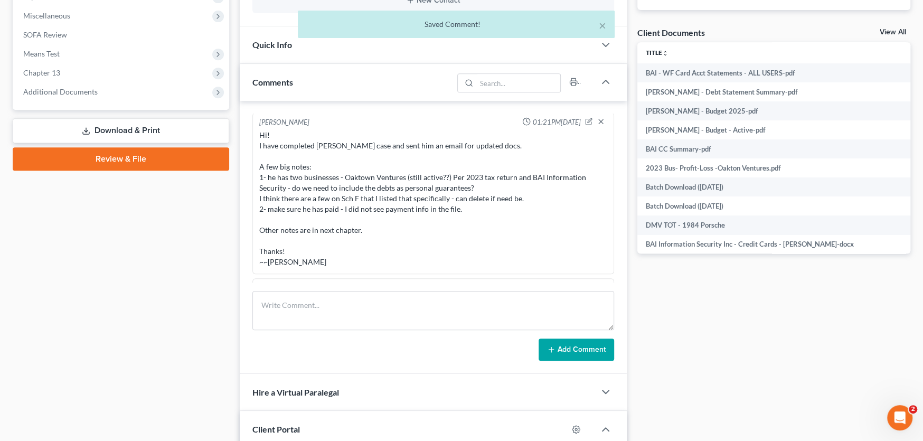
scroll to position [1171, 0]
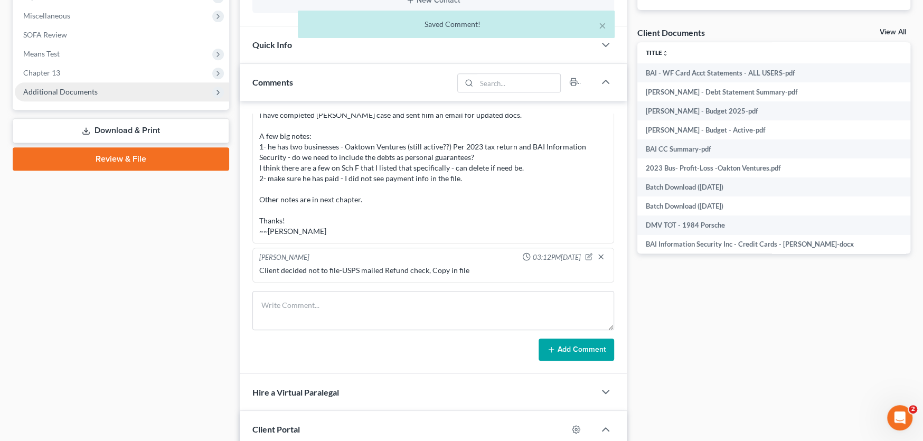
click at [60, 95] on span "Additional Documents" at bounding box center [122, 91] width 214 height 19
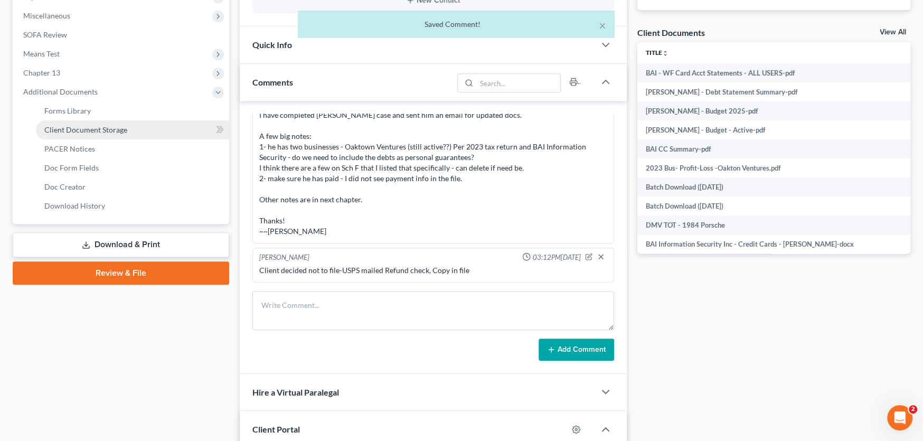
click at [67, 132] on span "Client Document Storage" at bounding box center [85, 129] width 83 height 9
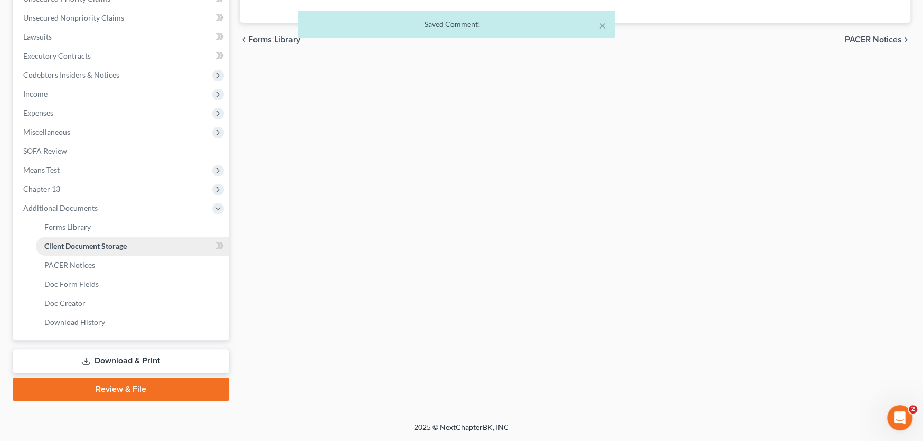
scroll to position [137, 0]
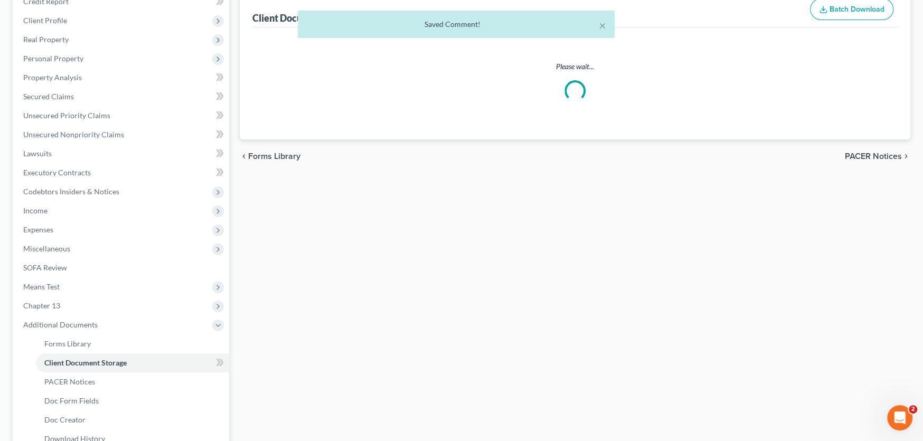
select select "0"
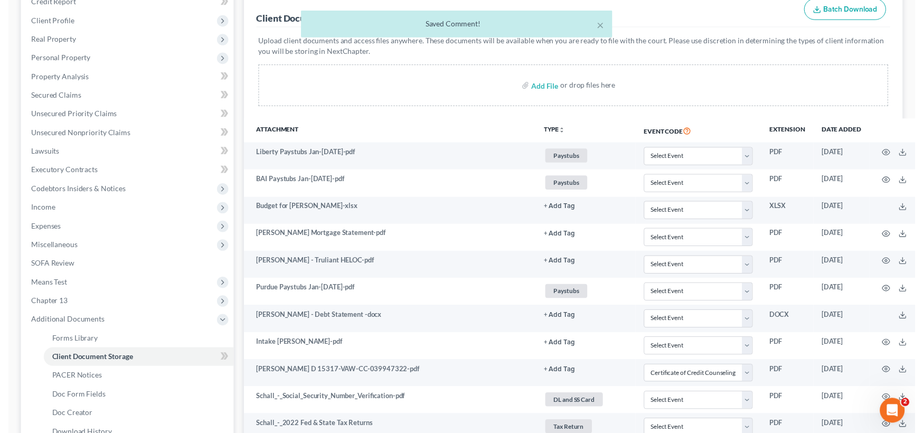
scroll to position [0, 0]
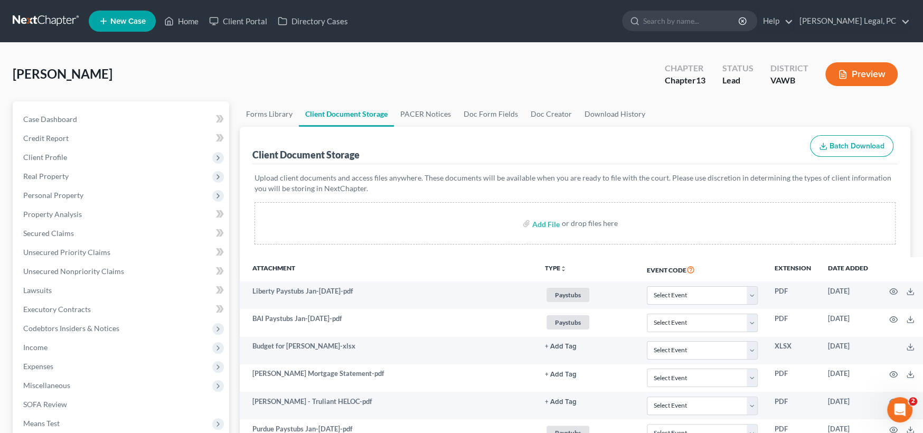
select select "0"
click at [35, 18] on link at bounding box center [47, 21] width 68 height 19
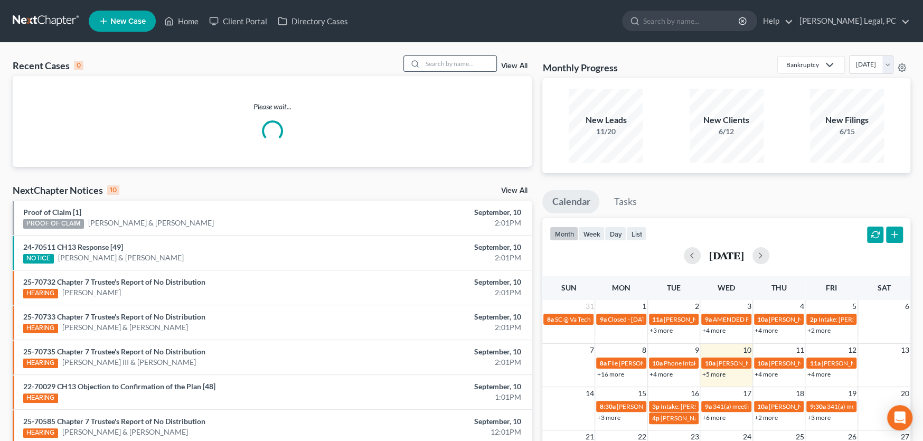
click at [443, 61] on input "search" at bounding box center [460, 63] width 74 height 15
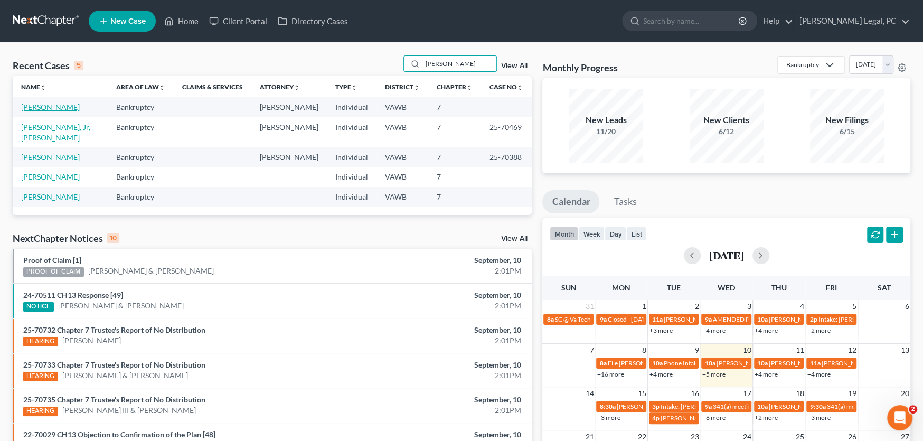
type input "[PERSON_NAME]"
click at [43, 107] on link "[PERSON_NAME]" at bounding box center [50, 106] width 59 height 9
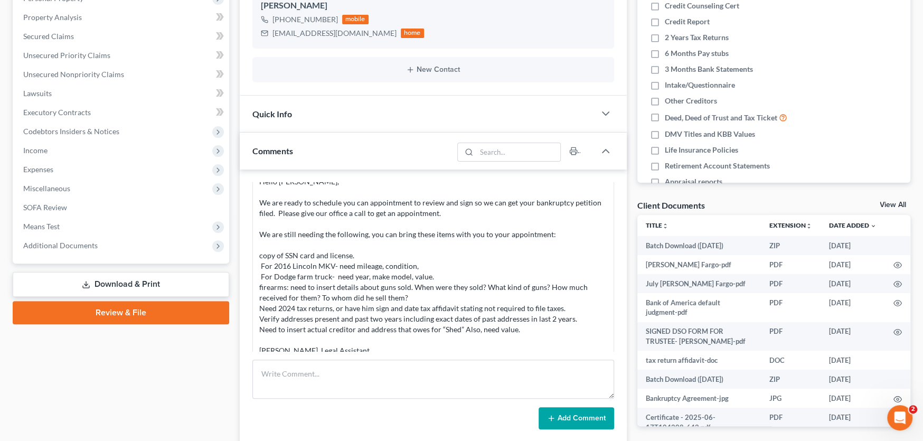
scroll to position [264, 0]
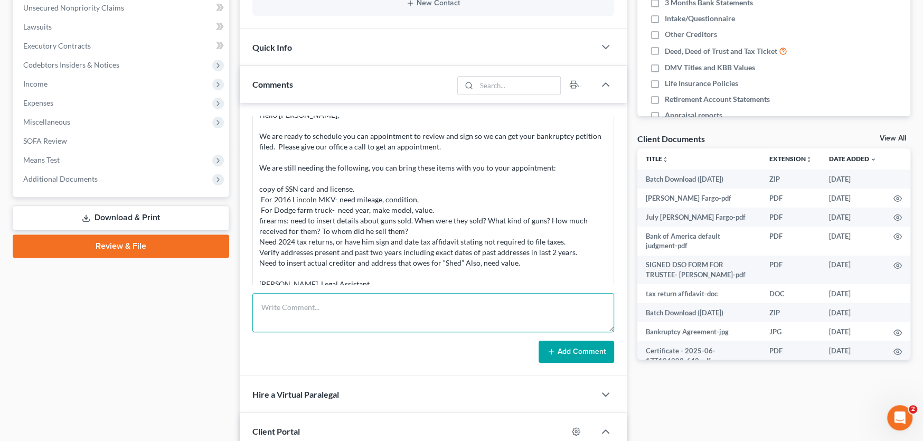
click at [298, 314] on textarea at bounding box center [433, 312] width 362 height 39
type textarea "226-71-8275 SSN"
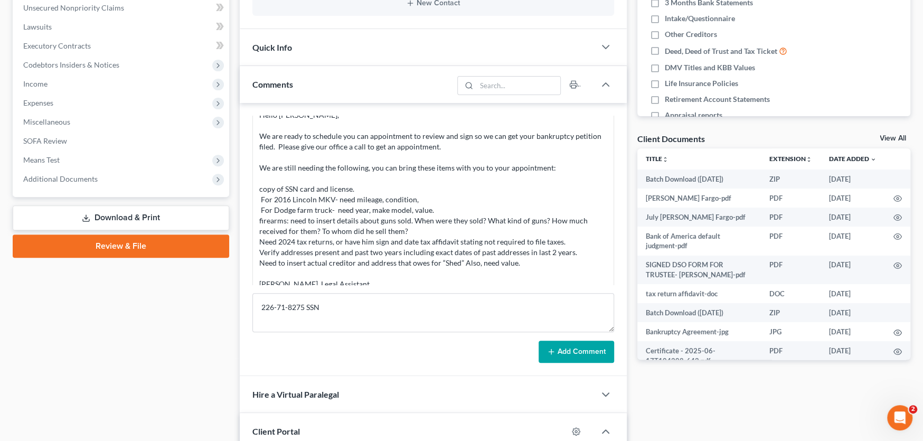
click at [571, 348] on button "Add Comment" at bounding box center [577, 352] width 76 height 22
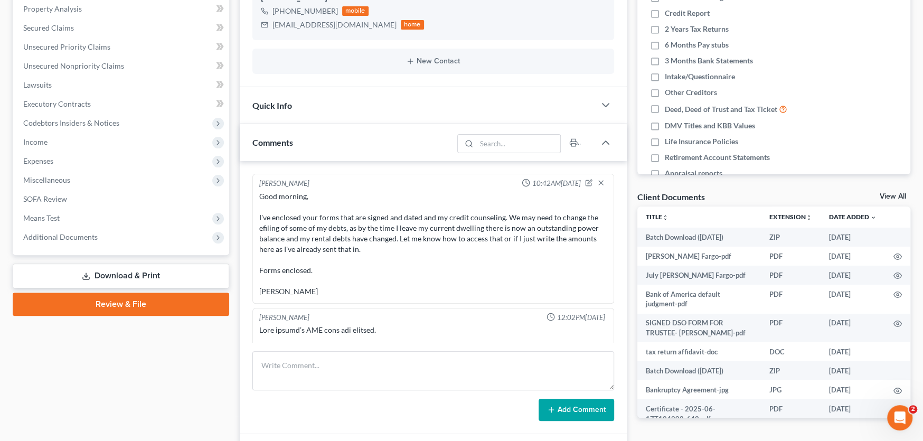
scroll to position [0, 0]
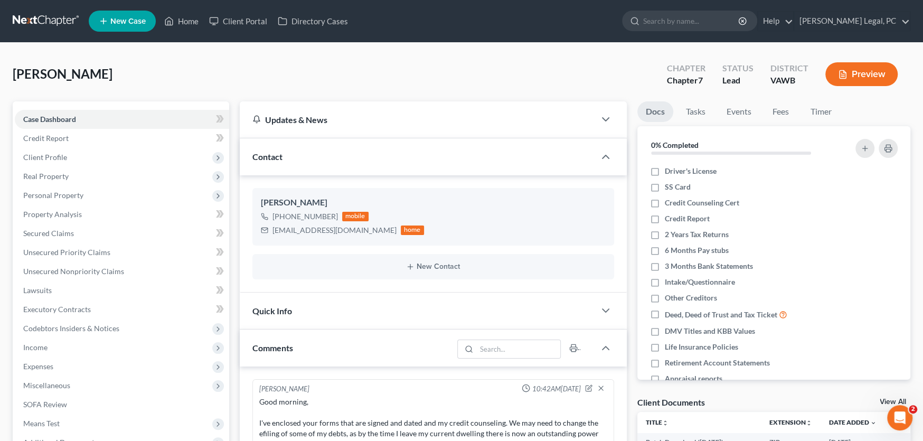
click at [51, 16] on link at bounding box center [47, 21] width 68 height 19
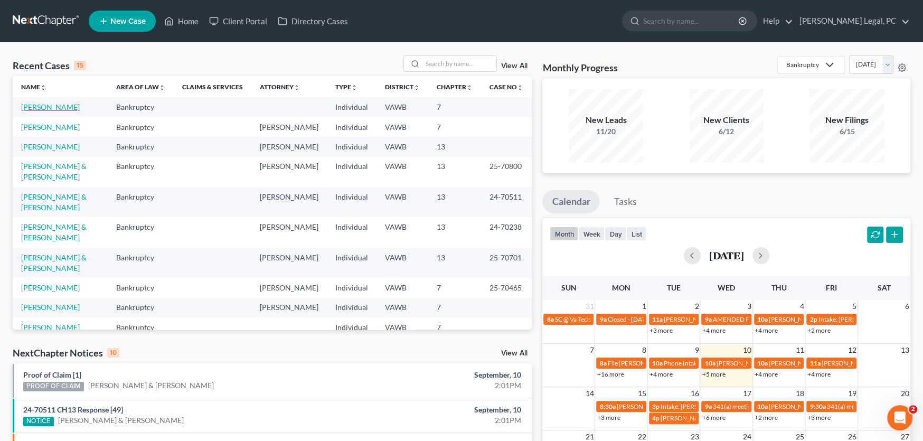
click at [30, 108] on link "[PERSON_NAME]" at bounding box center [50, 106] width 59 height 9
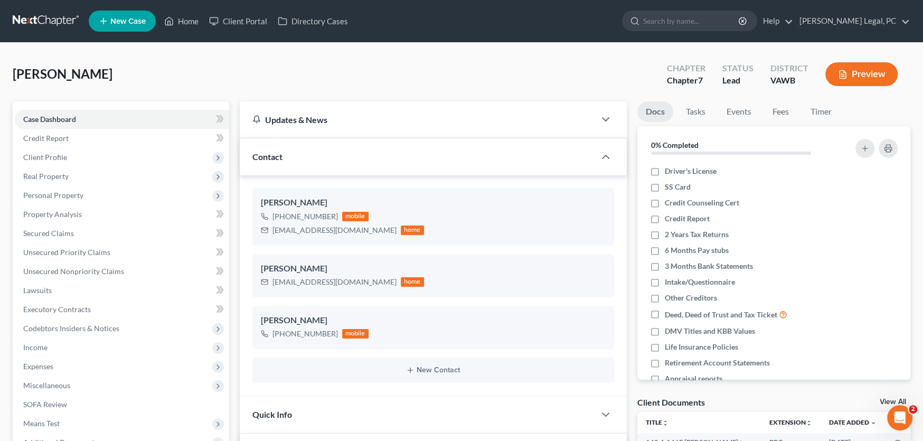
click at [22, 16] on link at bounding box center [47, 21] width 68 height 19
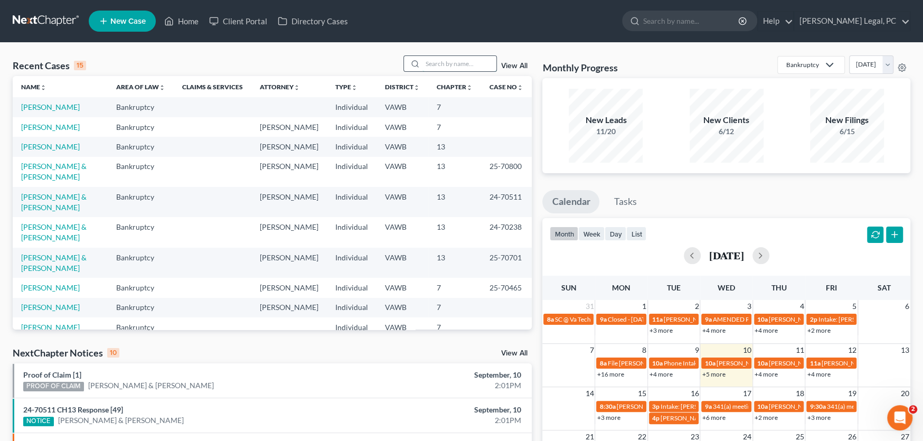
click at [439, 64] on input "search" at bounding box center [460, 63] width 74 height 15
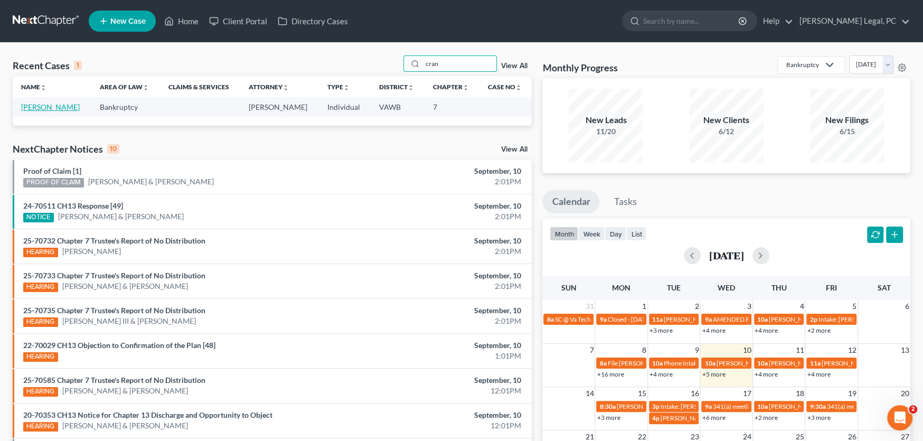
type input "cran"
click at [45, 108] on link "[PERSON_NAME]" at bounding box center [50, 106] width 59 height 9
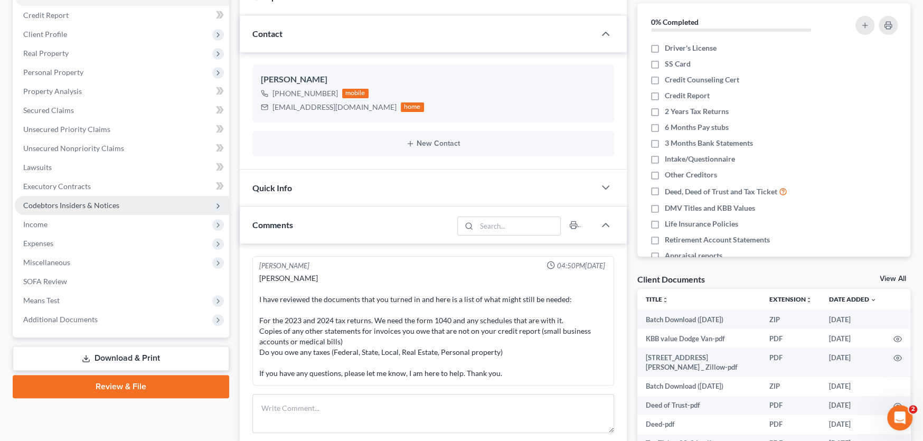
scroll to position [264, 0]
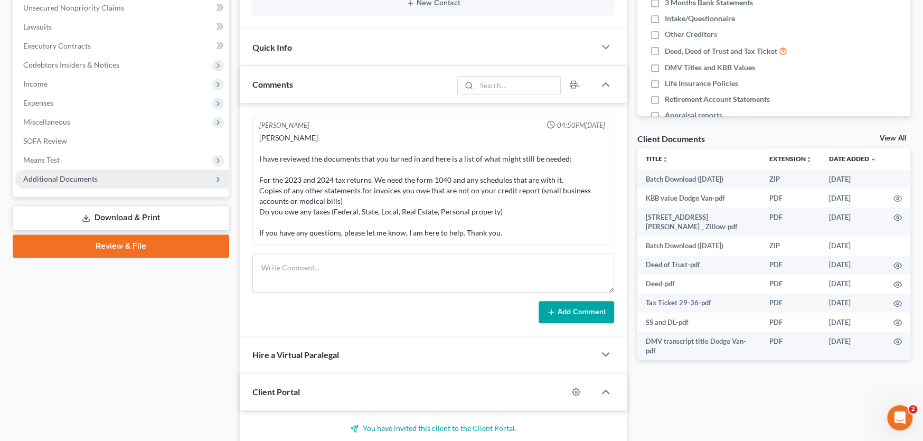
click at [76, 174] on span "Additional Documents" at bounding box center [60, 178] width 74 height 9
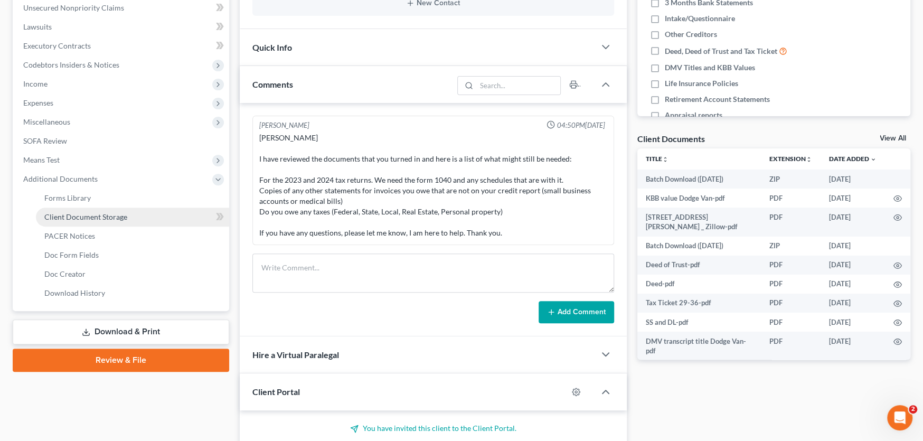
click at [82, 213] on span "Client Document Storage" at bounding box center [85, 216] width 83 height 9
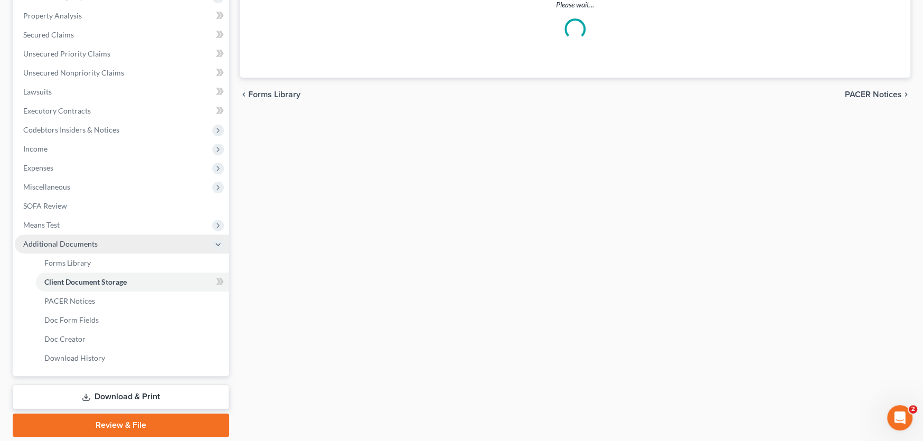
scroll to position [32, 0]
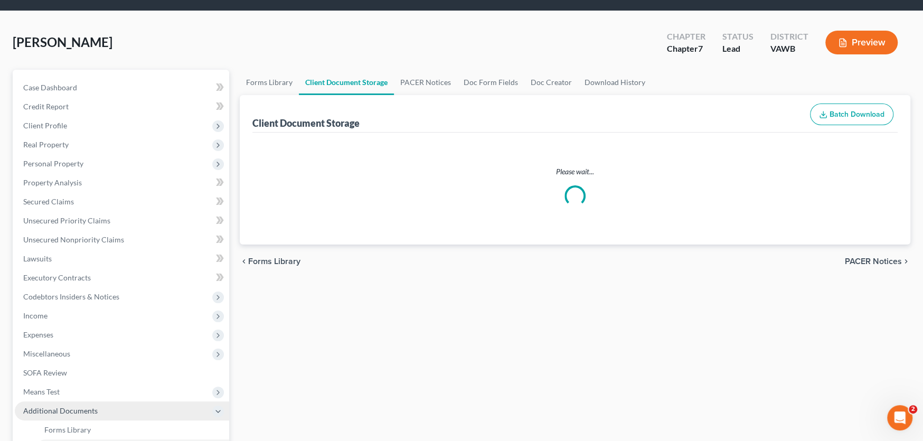
select select "0"
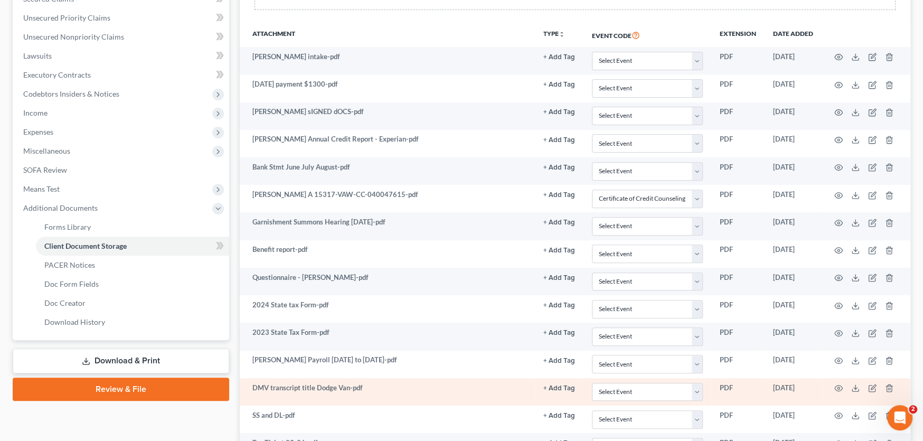
scroll to position [211, 0]
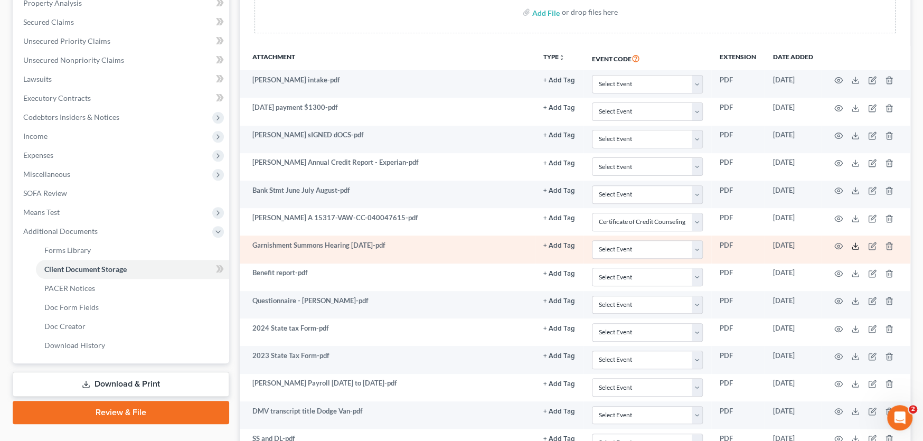
click at [857, 246] on icon at bounding box center [855, 246] width 8 height 8
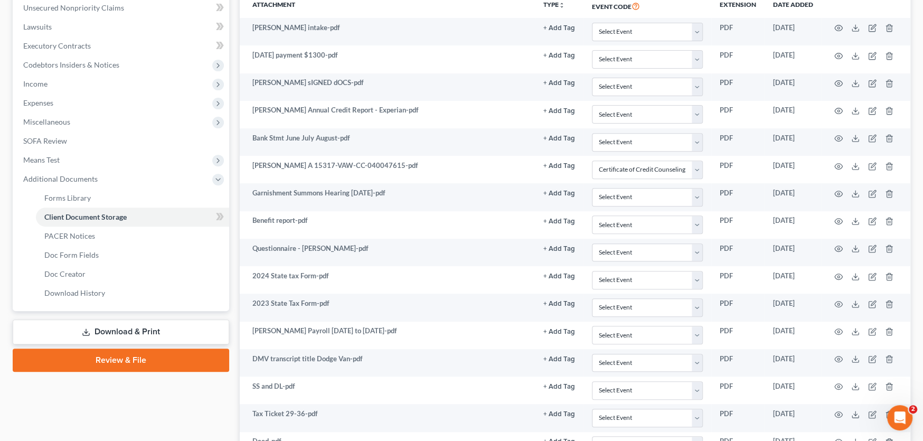
click at [104, 332] on link "Download & Print" at bounding box center [121, 332] width 217 height 25
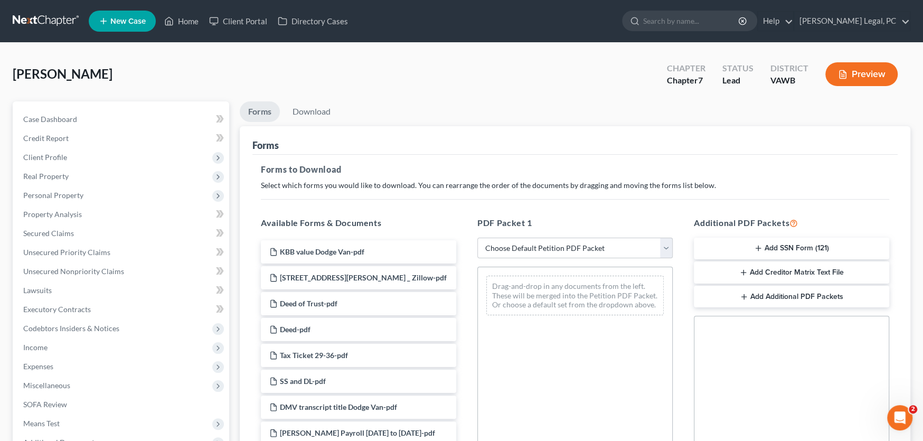
click at [758, 253] on button "Add SSN Form (121)" at bounding box center [791, 249] width 195 height 22
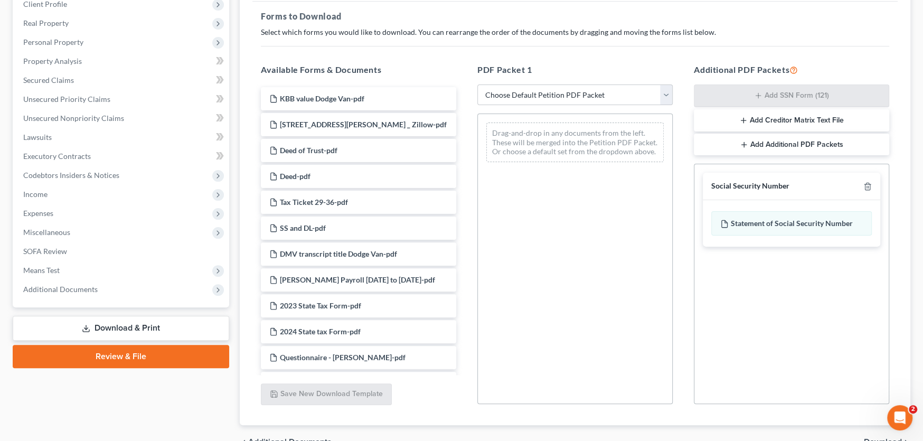
scroll to position [211, 0]
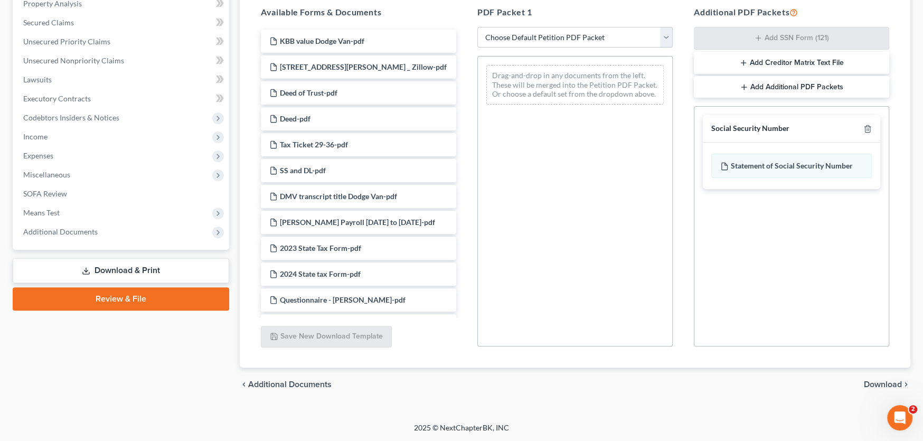
click at [872, 381] on span "Download" at bounding box center [883, 384] width 38 height 8
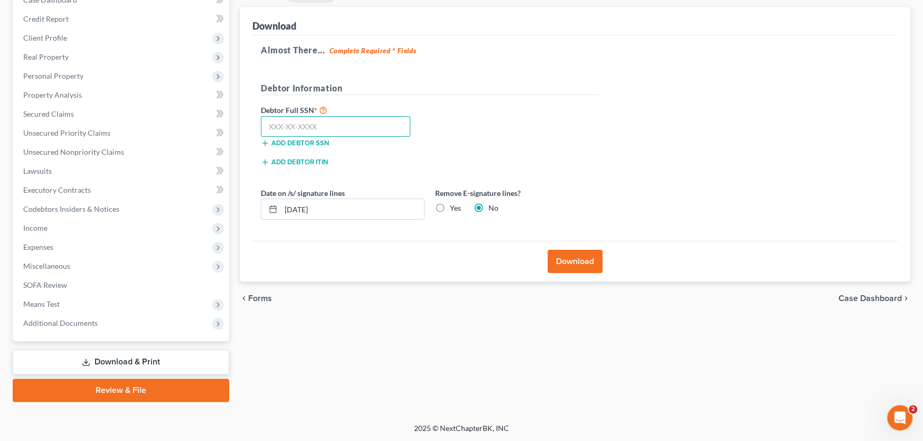
click at [314, 125] on input "text" at bounding box center [335, 126] width 149 height 21
type input "216-31-4987"
click at [580, 265] on button "Download" at bounding box center [575, 261] width 55 height 23
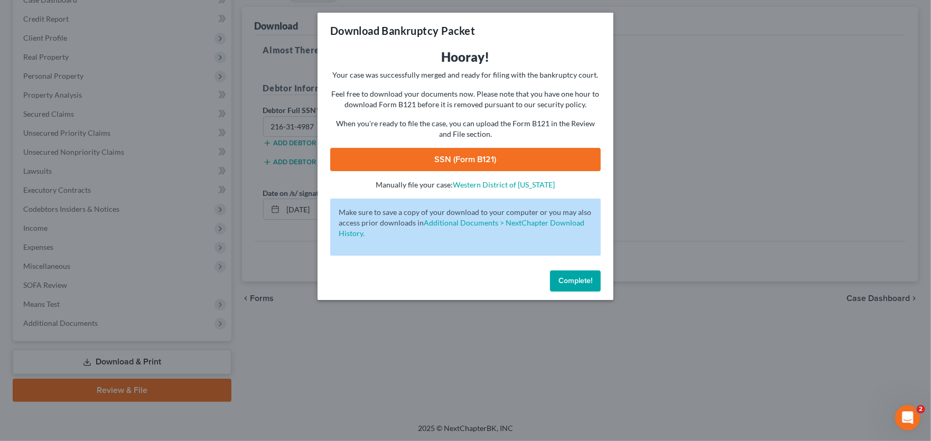
click at [470, 153] on link "SSN (Form B121)" at bounding box center [465, 159] width 270 height 23
click at [587, 282] on span "Complete!" at bounding box center [575, 280] width 34 height 9
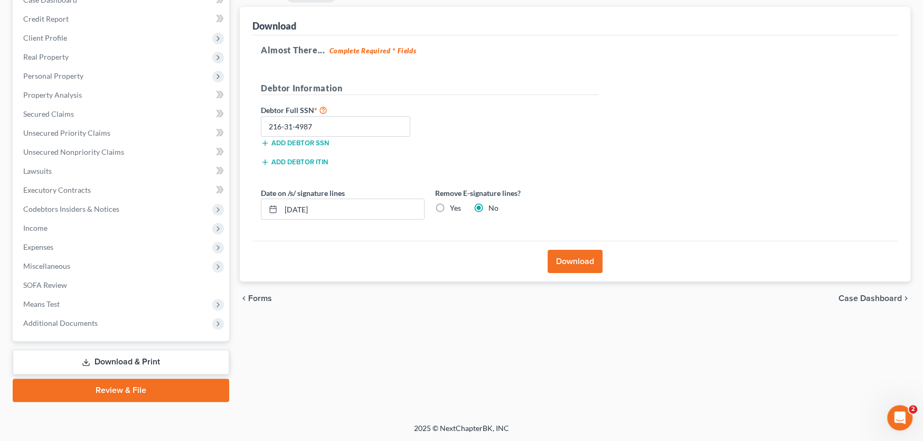
click at [137, 392] on link "Review & File" at bounding box center [121, 390] width 217 height 23
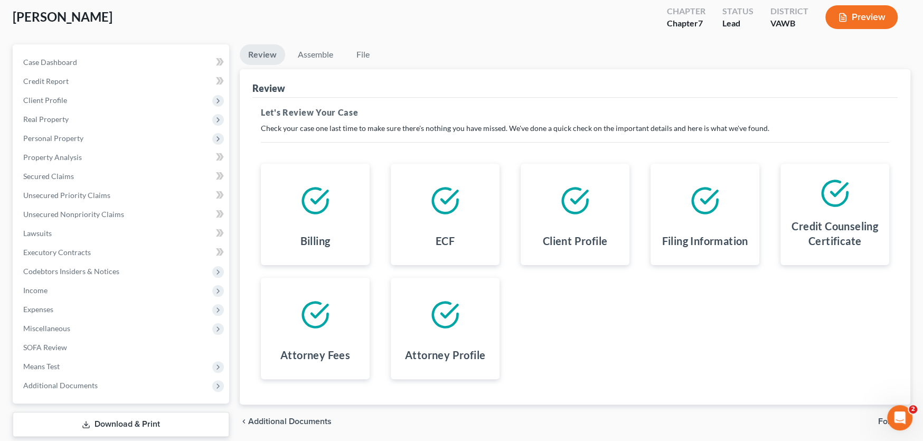
scroll to position [119, 0]
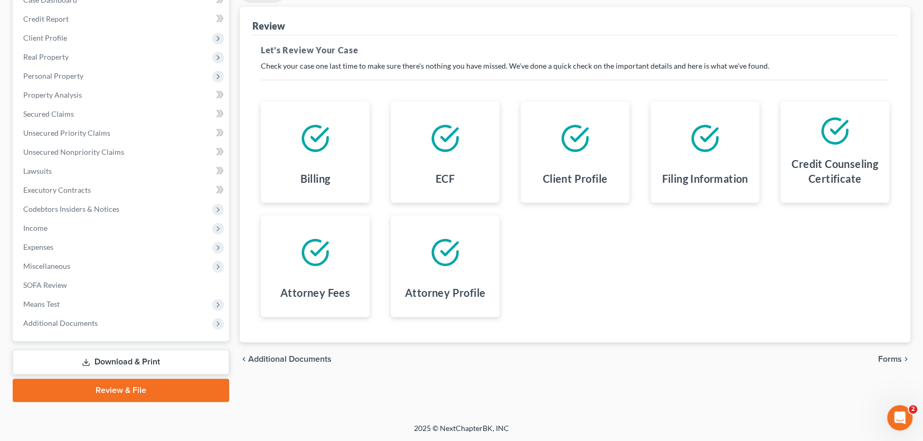
click at [886, 356] on span "Forms" at bounding box center [890, 359] width 24 height 8
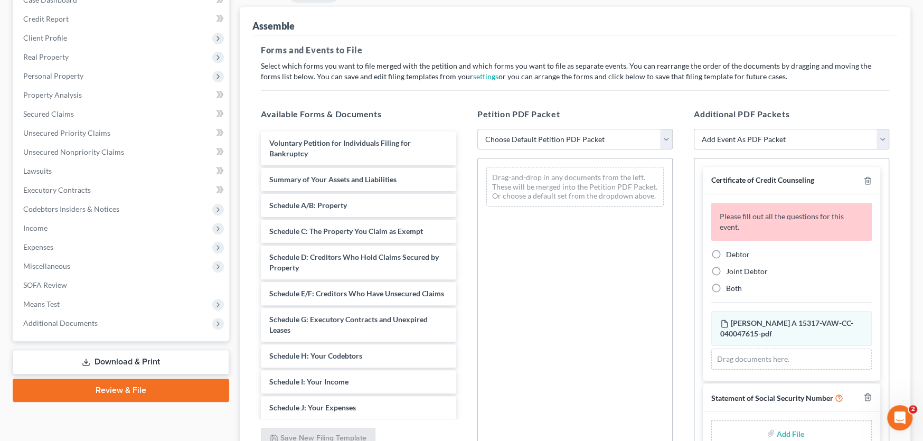
click at [550, 144] on select "Choose Default Petition PDF Packet Complete Bankruptcy Petition (all forms and …" at bounding box center [574, 139] width 195 height 21
select select "0"
click at [477, 129] on select "Choose Default Petition PDF Packet Complete Bankruptcy Petition (all forms and …" at bounding box center [574, 139] width 195 height 21
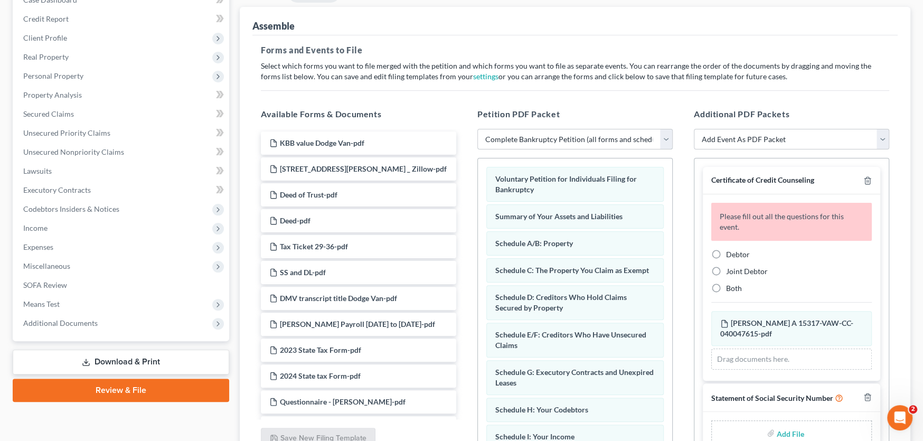
scroll to position [14, 0]
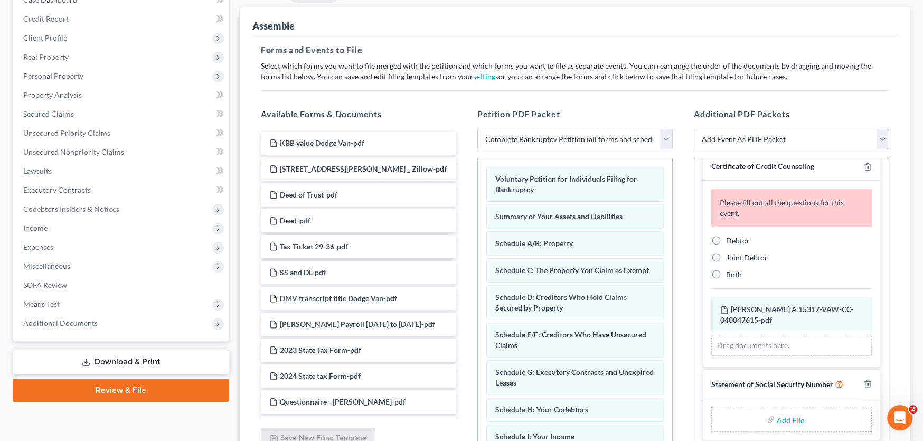
click at [726, 239] on label "Debtor" at bounding box center [738, 241] width 24 height 11
click at [730, 239] on input "Debtor" at bounding box center [733, 239] width 7 height 7
radio input "true"
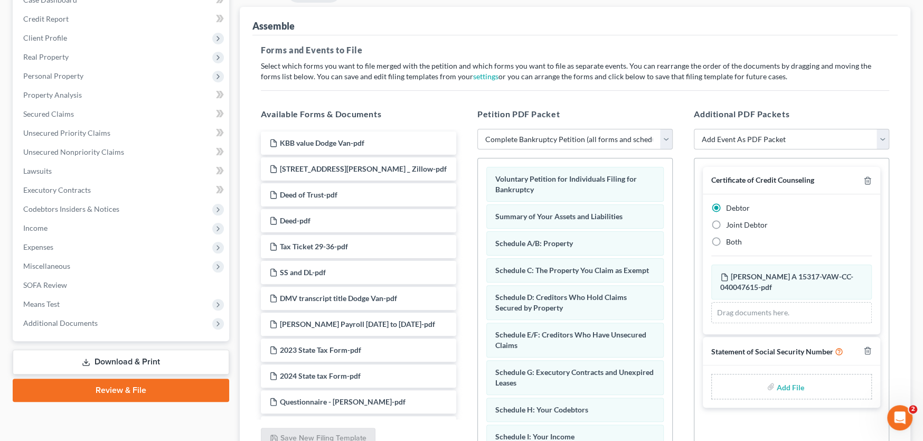
scroll to position [221, 0]
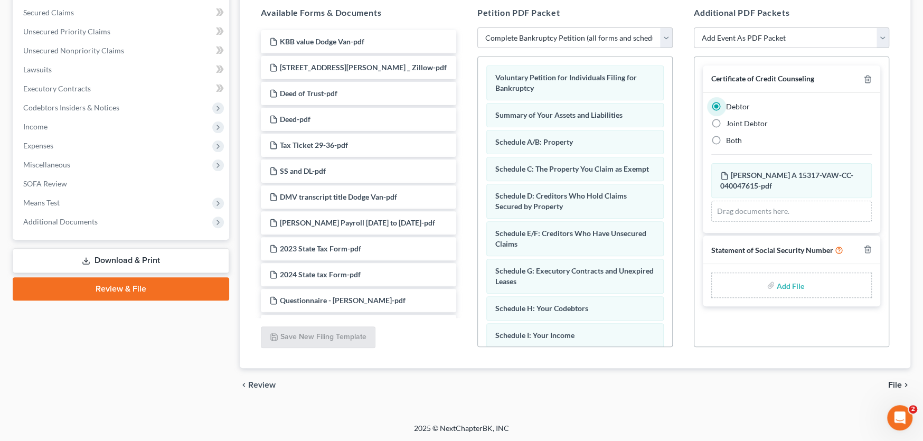
click at [792, 286] on input "file" at bounding box center [789, 285] width 25 height 19
type input "C:\fakepath\Stmt of SSN Form B121 Cranford.pdf"
click at [894, 386] on span "File" at bounding box center [895, 385] width 14 height 8
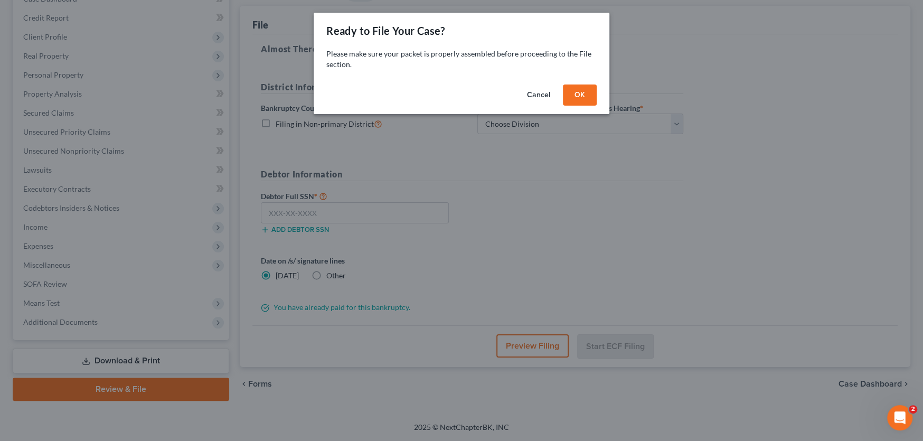
scroll to position [119, 0]
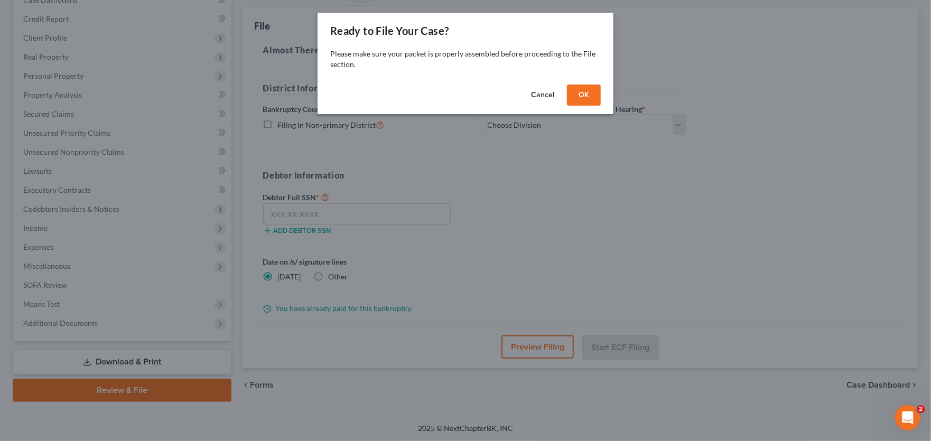
click at [581, 98] on button "OK" at bounding box center [584, 95] width 34 height 21
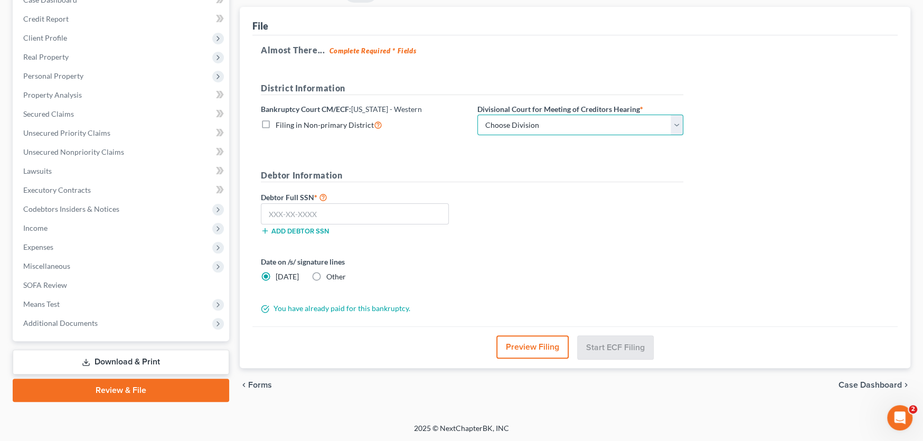
click at [560, 123] on select "Choose Division Roanoke Lynchburg Harrisonburg Lynchburg/ Roanoke Norfolk" at bounding box center [580, 125] width 206 height 21
select select "0"
click at [477, 115] on select "Choose Division Roanoke Lynchburg Harrisonburg Lynchburg/ Roanoke Norfolk" at bounding box center [580, 125] width 206 height 21
click at [354, 215] on input "text" at bounding box center [355, 213] width 188 height 21
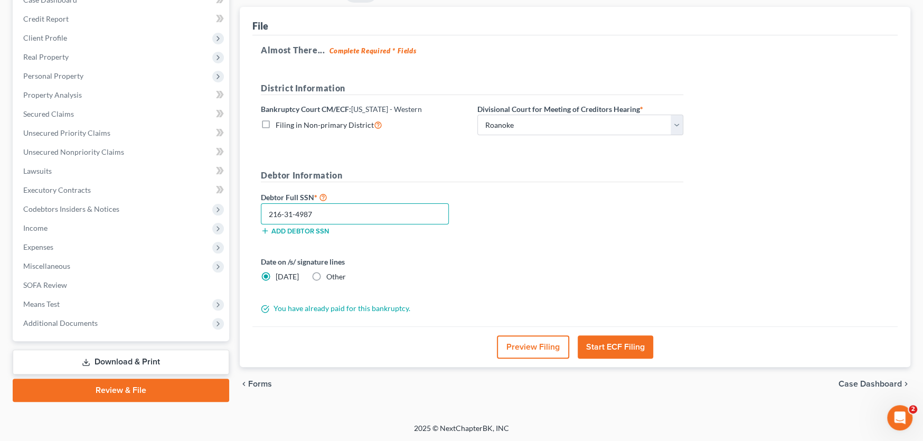
type input "216-31-4987"
click at [617, 343] on button "Start ECF Filing" at bounding box center [616, 346] width 76 height 23
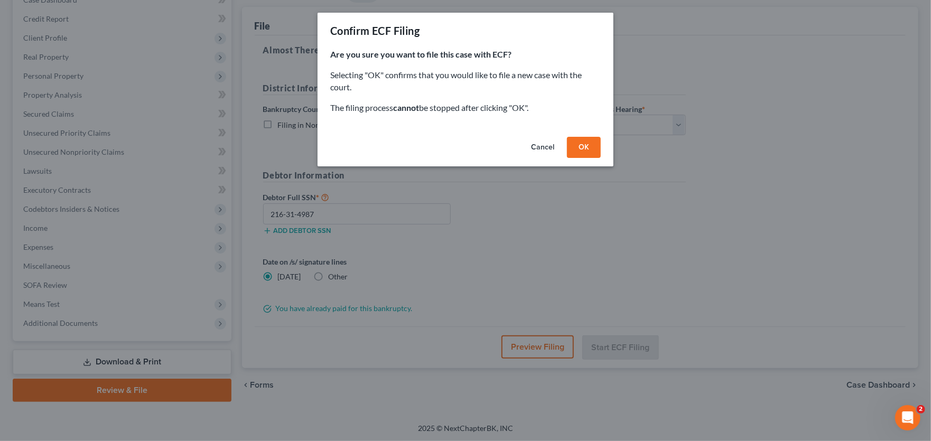
click at [584, 144] on button "OK" at bounding box center [584, 147] width 34 height 21
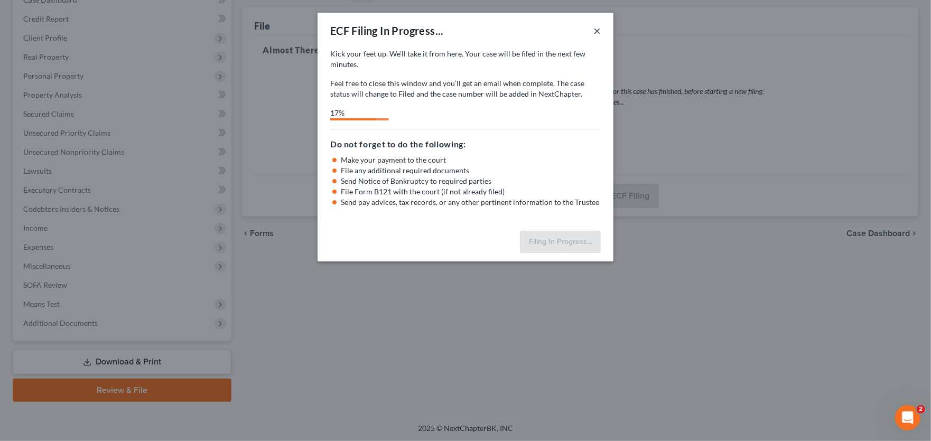
click at [594, 29] on button "×" at bounding box center [596, 30] width 7 height 13
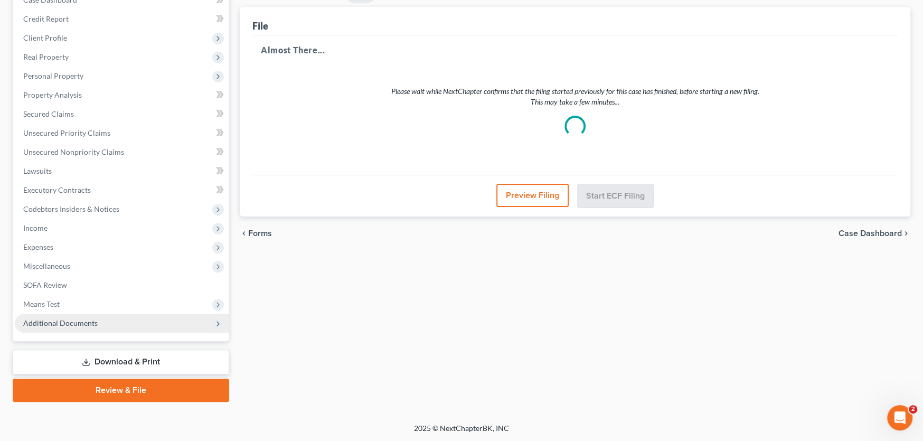
click at [87, 324] on span "Additional Documents" at bounding box center [60, 322] width 74 height 9
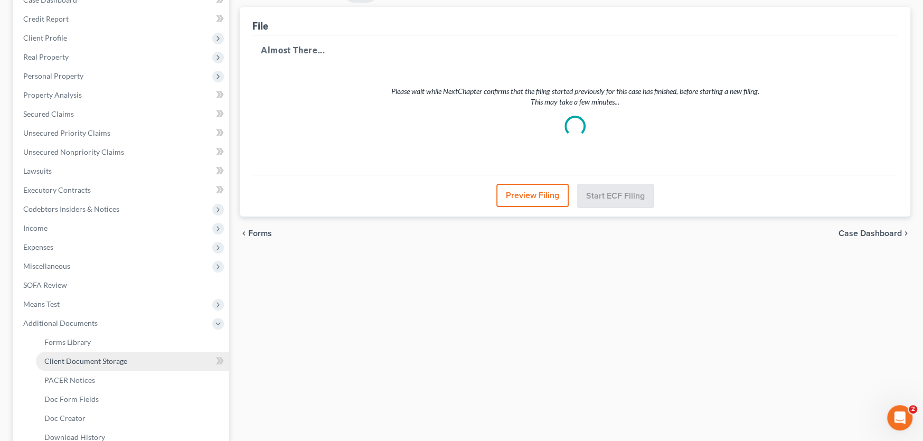
click at [99, 364] on link "Client Document Storage" at bounding box center [132, 361] width 193 height 19
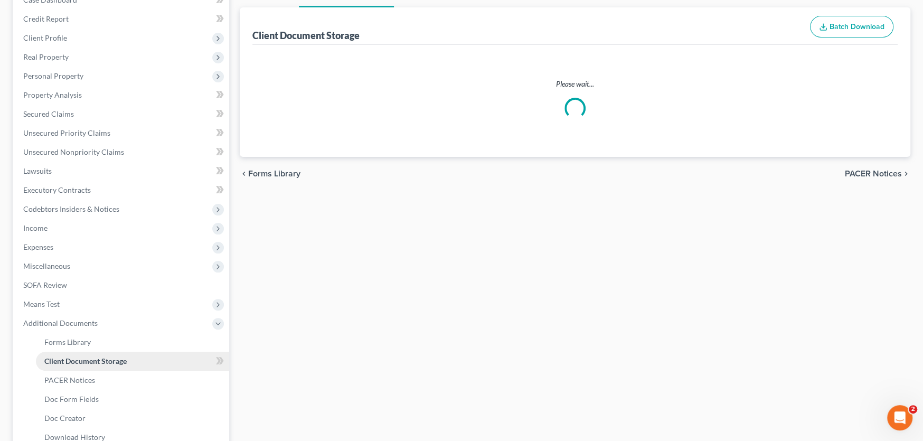
scroll to position [118, 0]
select select "0"
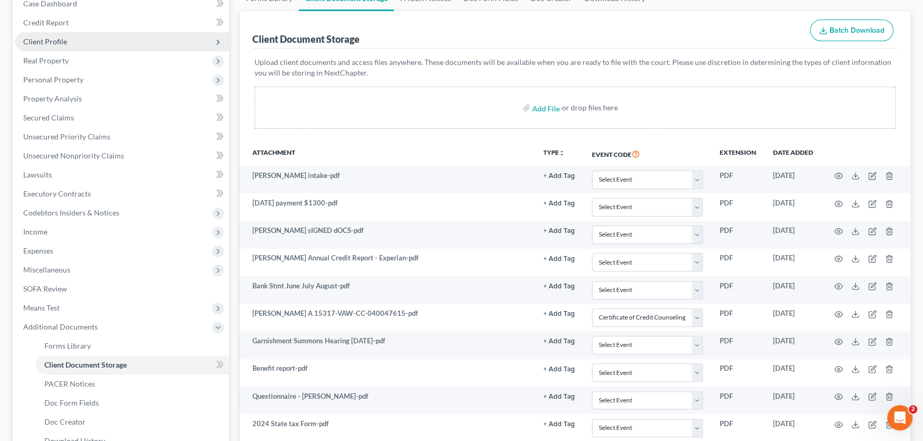
scroll to position [24, 0]
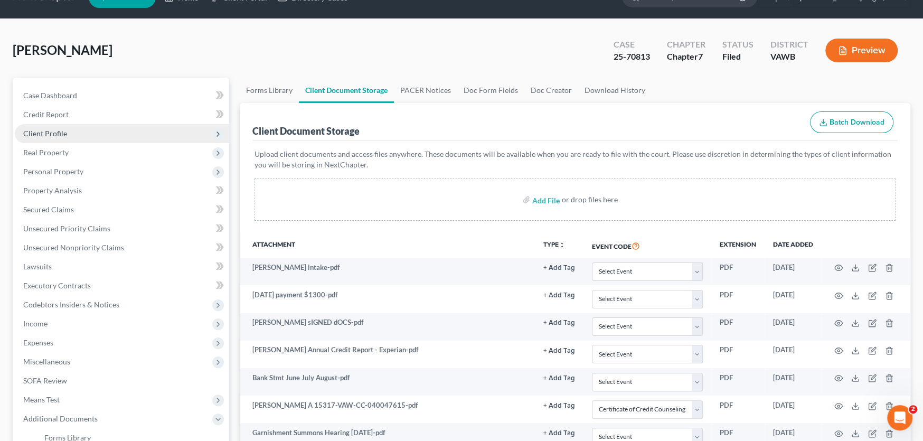
click at [49, 134] on span "Client Profile" at bounding box center [45, 133] width 44 height 9
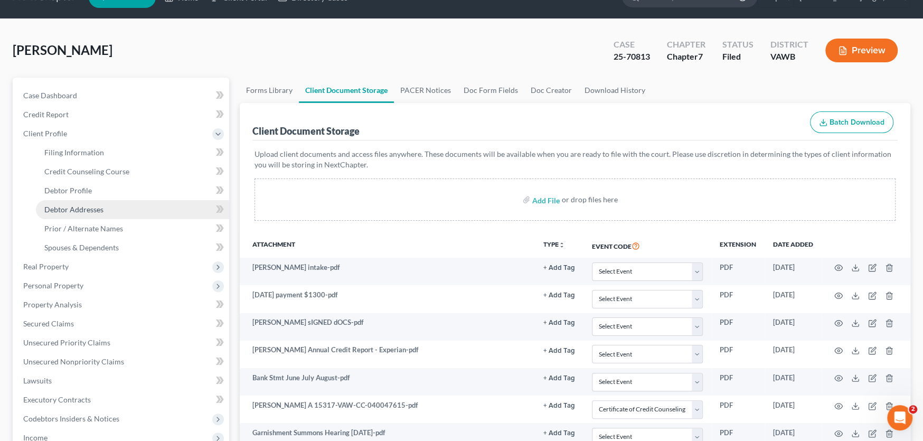
click at [79, 208] on span "Debtor Addresses" at bounding box center [73, 209] width 59 height 9
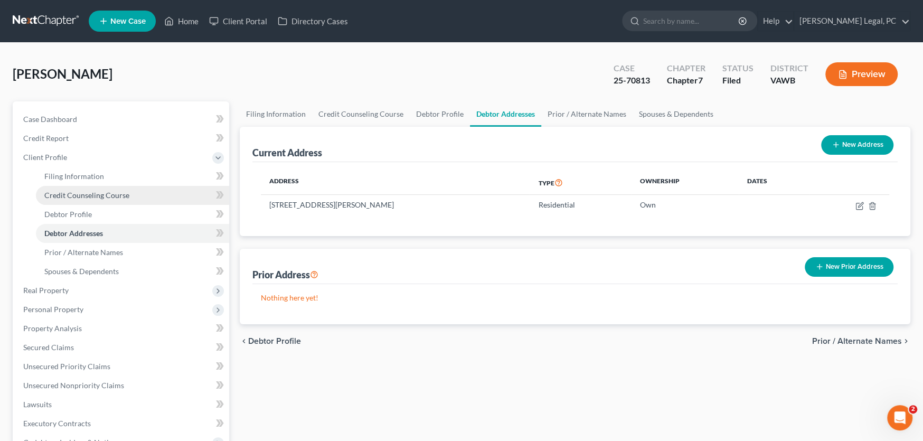
click at [81, 196] on span "Credit Counseling Course" at bounding box center [86, 195] width 85 height 9
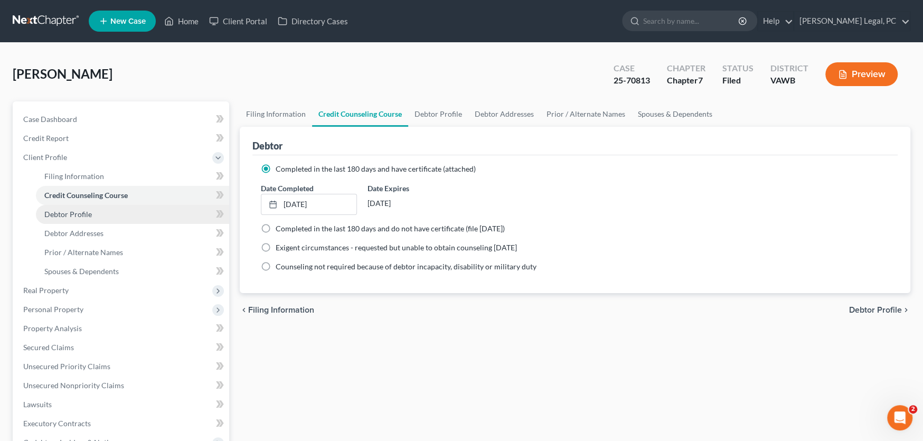
click at [72, 212] on span "Debtor Profile" at bounding box center [68, 214] width 48 height 9
select select "0"
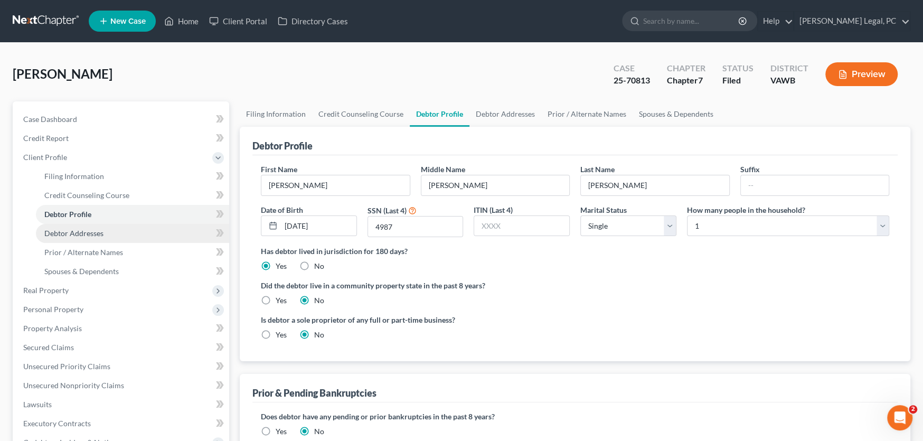
click at [69, 231] on span "Debtor Addresses" at bounding box center [73, 233] width 59 height 9
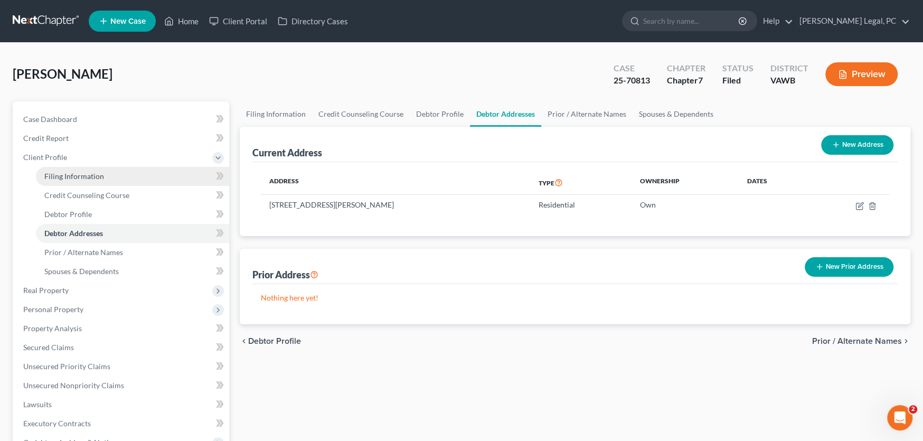
click at [73, 176] on span "Filing Information" at bounding box center [74, 176] width 60 height 9
select select "1"
select select "0"
select select "48"
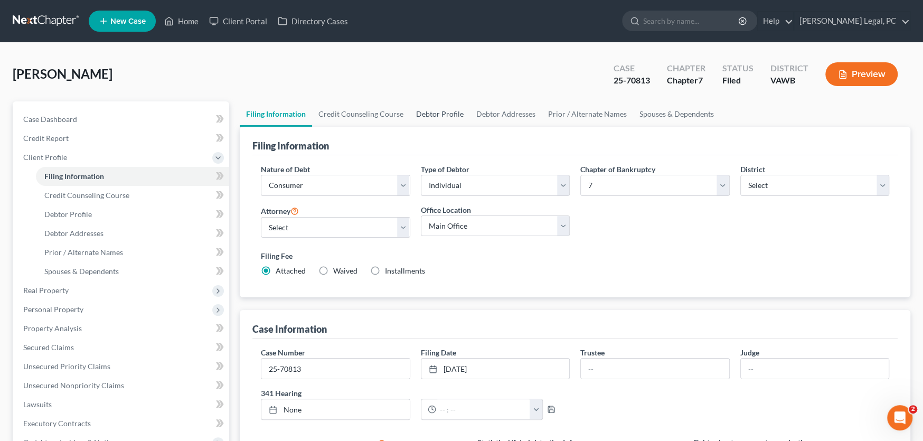
click at [428, 112] on link "Debtor Profile" at bounding box center [440, 113] width 60 height 25
select select "0"
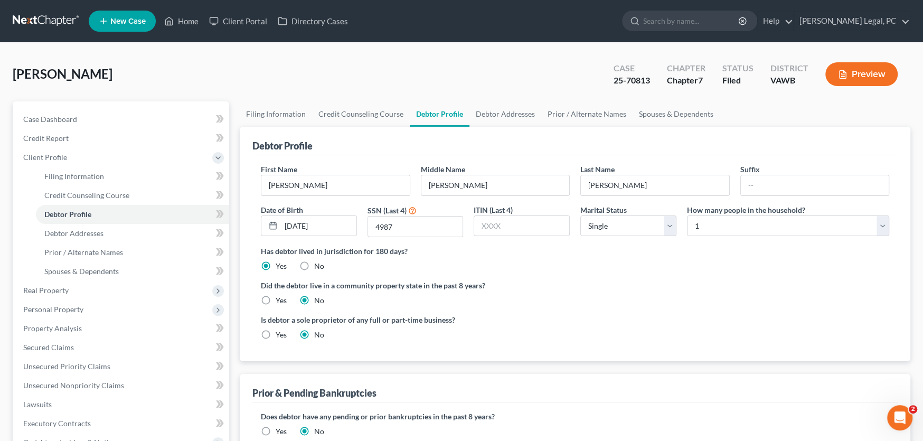
click at [44, 20] on link at bounding box center [47, 21] width 68 height 19
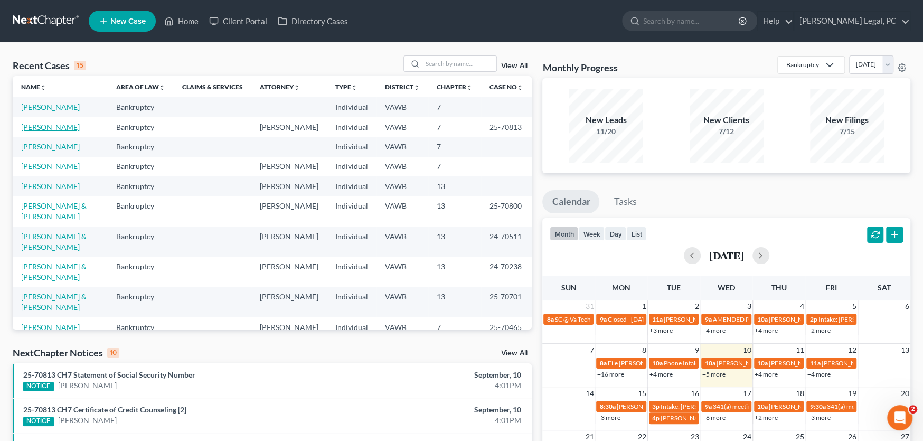
click at [43, 129] on link "[PERSON_NAME]" at bounding box center [50, 127] width 59 height 9
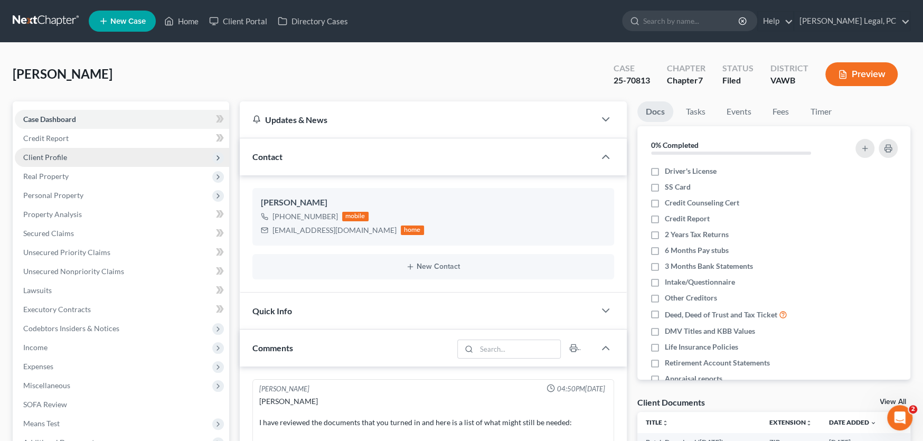
click at [51, 158] on span "Client Profile" at bounding box center [45, 157] width 44 height 9
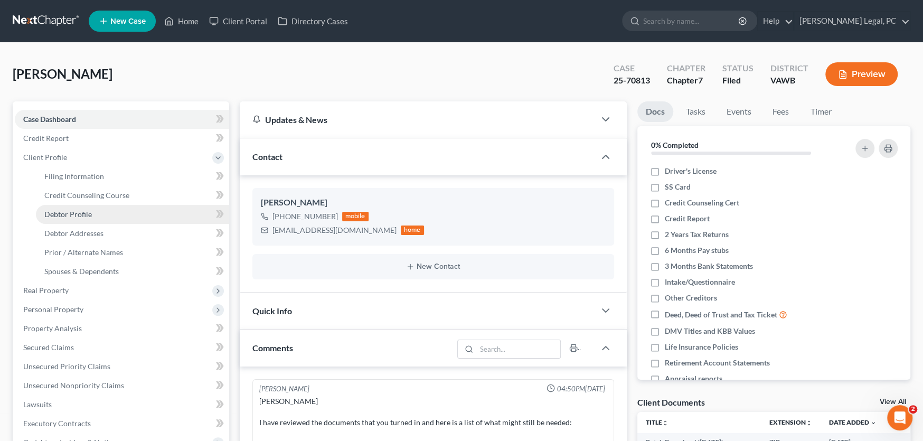
click at [52, 210] on span "Debtor Profile" at bounding box center [68, 214] width 48 height 9
select select "0"
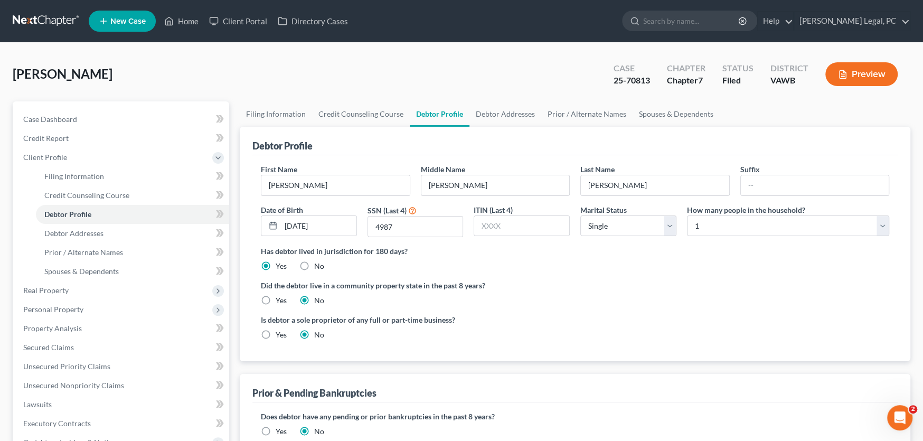
click at [42, 18] on link at bounding box center [47, 21] width 68 height 19
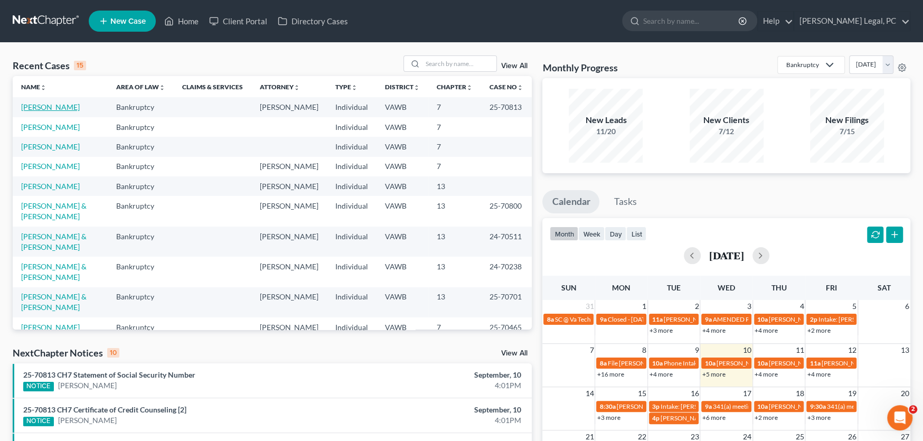
click at [55, 106] on link "[PERSON_NAME]" at bounding box center [50, 106] width 59 height 9
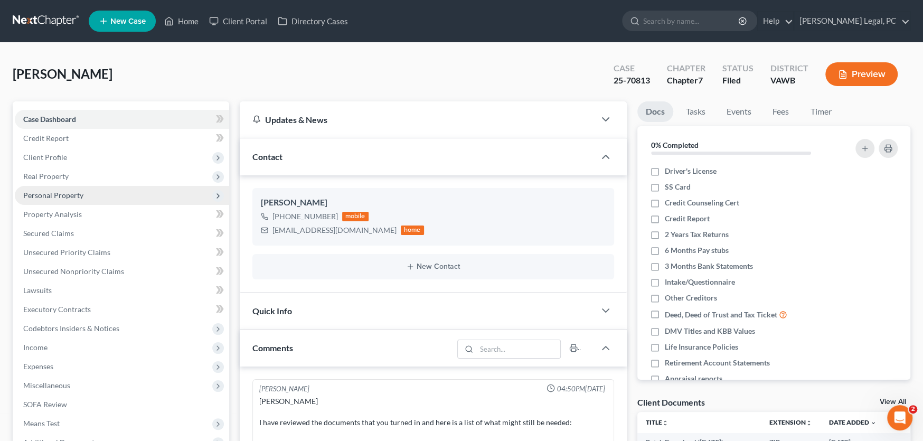
click at [64, 194] on span "Personal Property" at bounding box center [53, 195] width 60 height 9
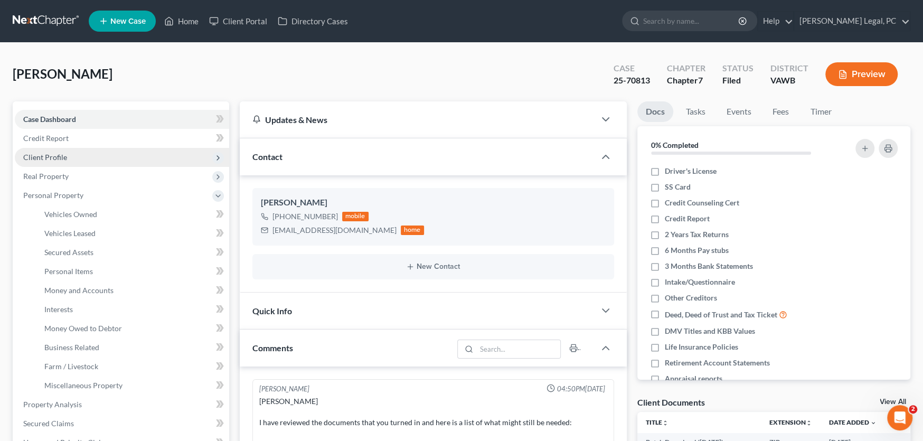
click at [59, 154] on span "Client Profile" at bounding box center [45, 157] width 44 height 9
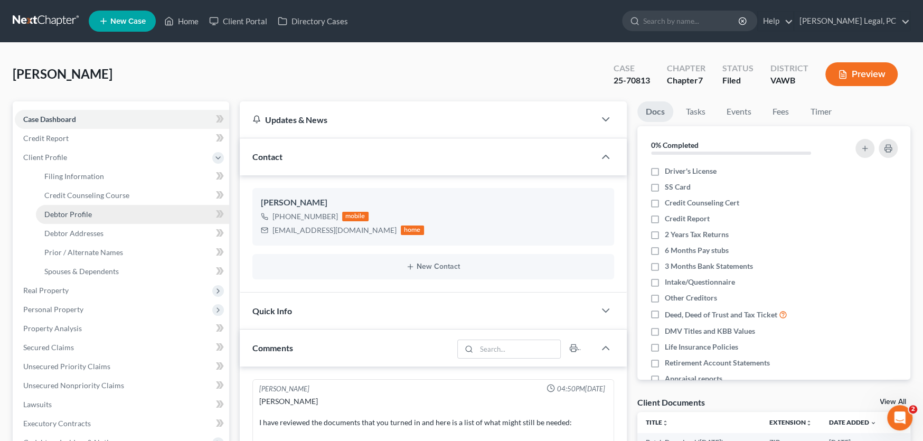
click at [70, 214] on span "Debtor Profile" at bounding box center [68, 214] width 48 height 9
select select "0"
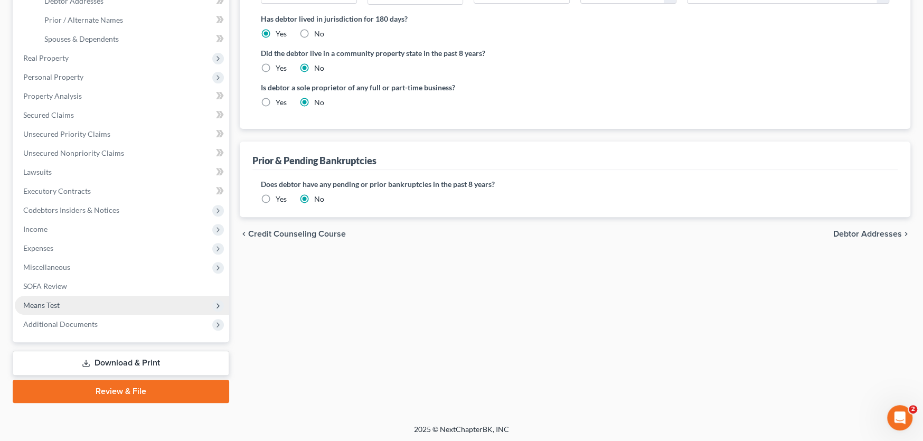
scroll to position [233, 0]
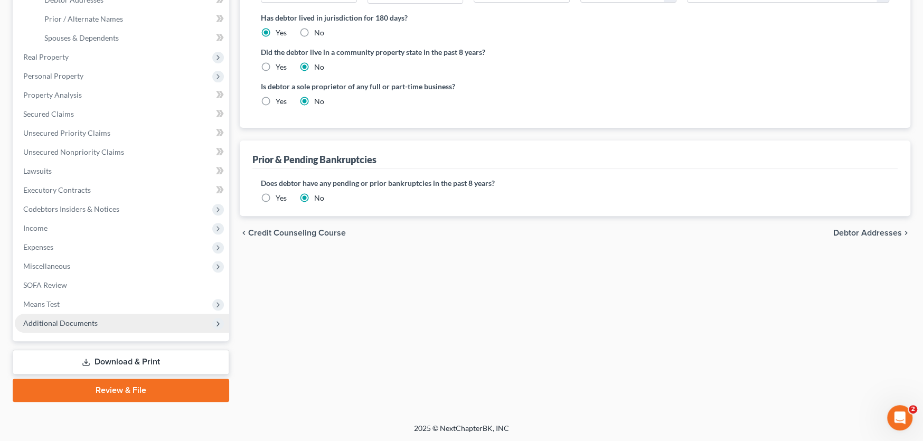
click at [67, 324] on span "Additional Documents" at bounding box center [60, 322] width 74 height 9
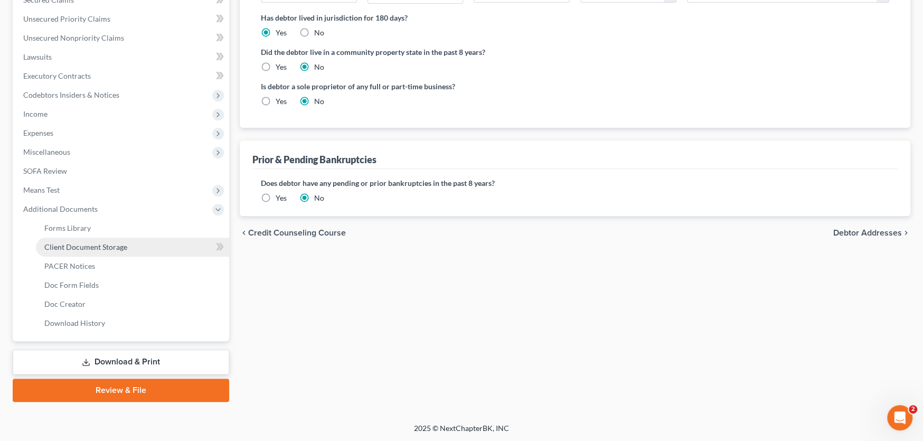
click at [92, 246] on span "Client Document Storage" at bounding box center [85, 246] width 83 height 9
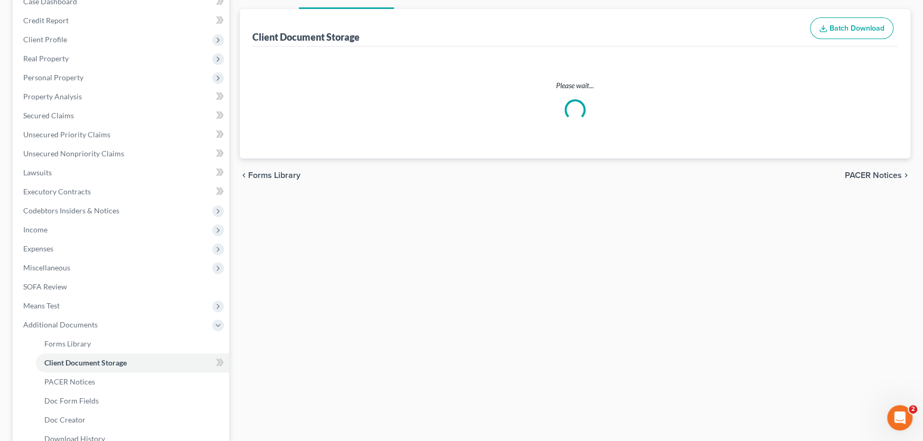
scroll to position [18, 0]
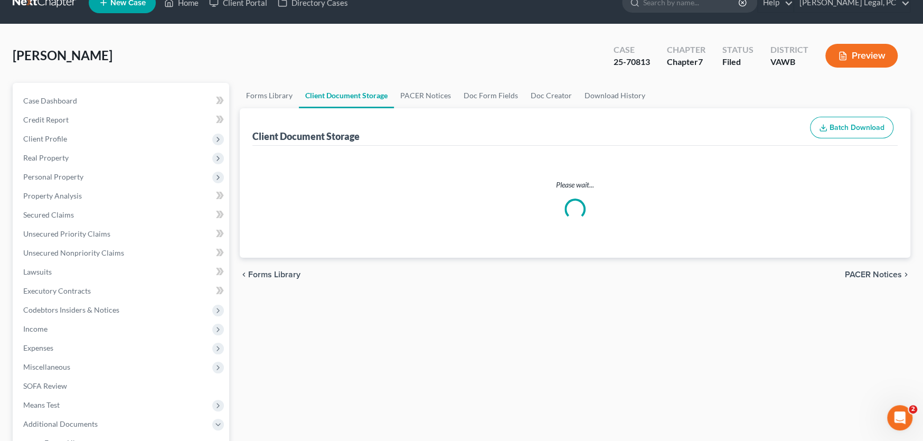
select select "0"
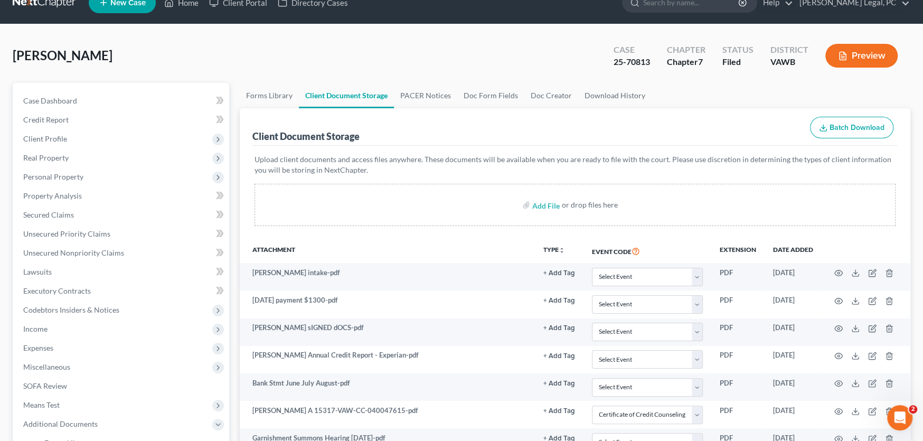
scroll to position [0, 0]
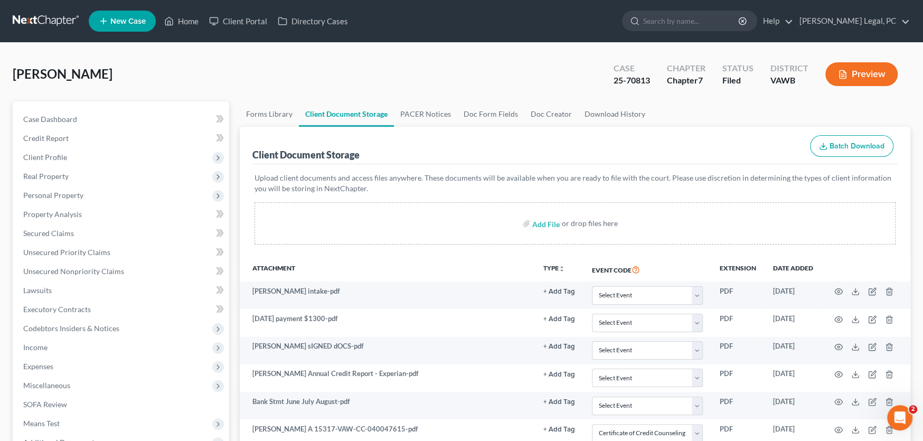
select select "0"
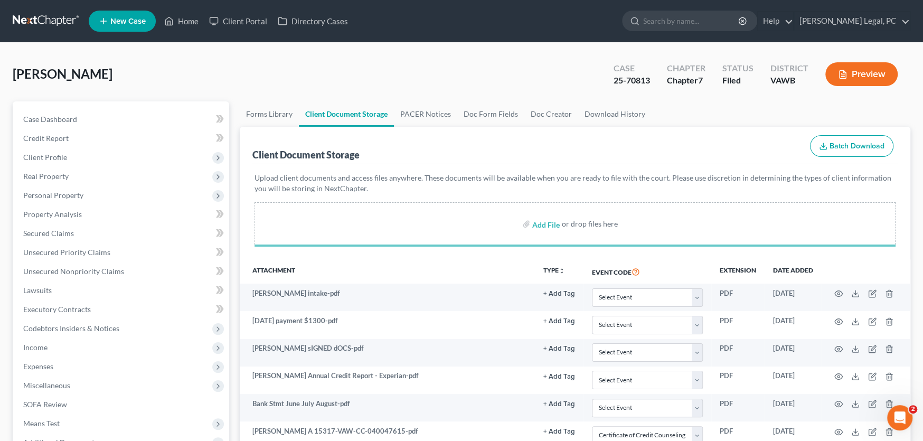
select select "0"
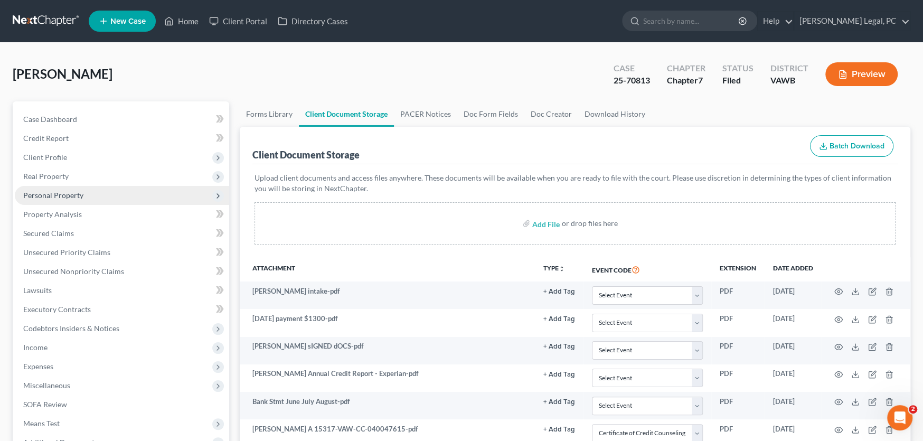
select select "0"
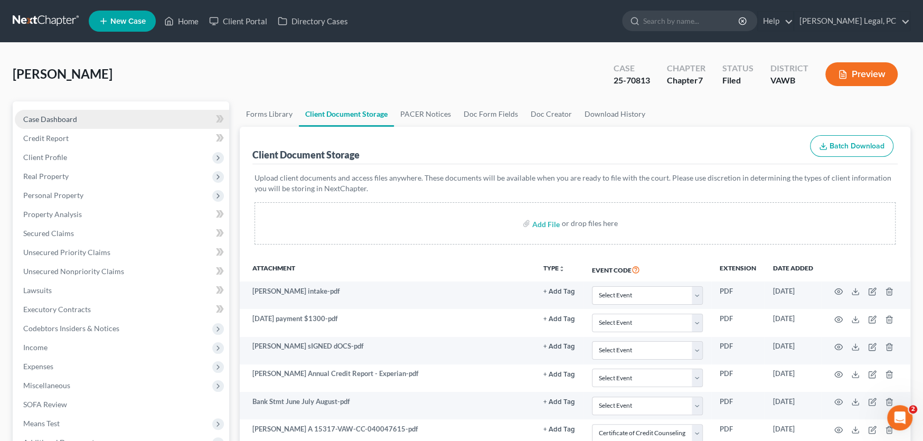
click at [58, 118] on span "Case Dashboard" at bounding box center [50, 119] width 54 height 9
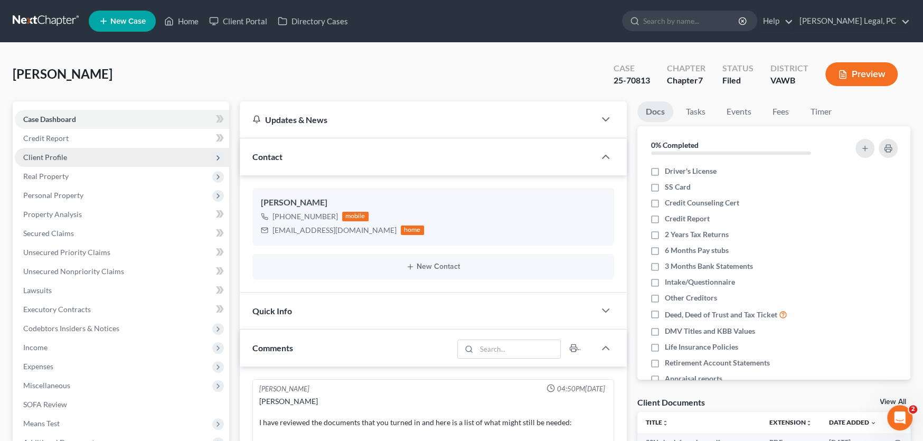
click at [54, 156] on span "Client Profile" at bounding box center [45, 157] width 44 height 9
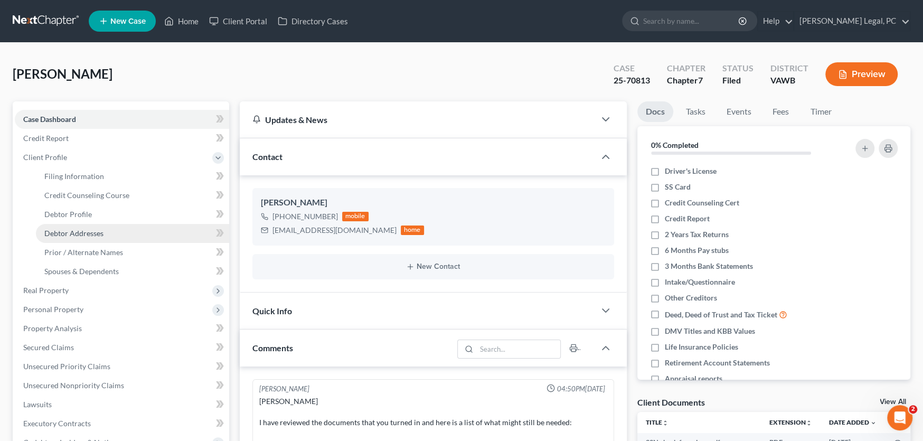
click at [79, 227] on link "Debtor Addresses" at bounding box center [132, 233] width 193 height 19
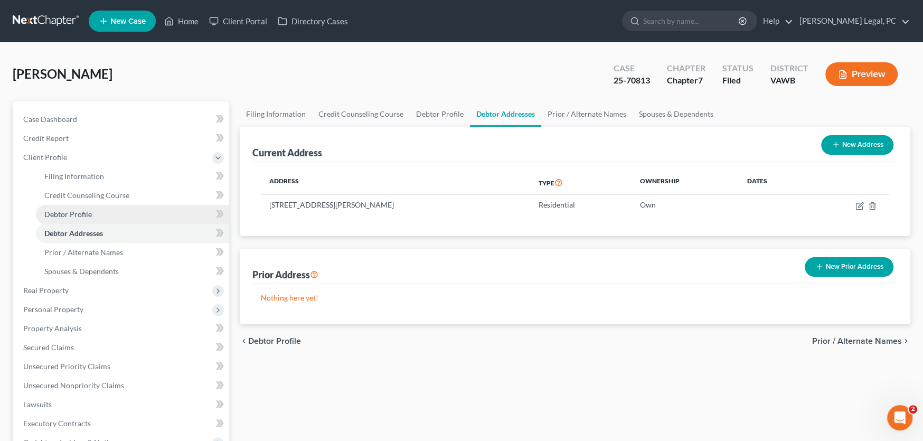
click at [79, 213] on span "Debtor Profile" at bounding box center [68, 214] width 48 height 9
select select "0"
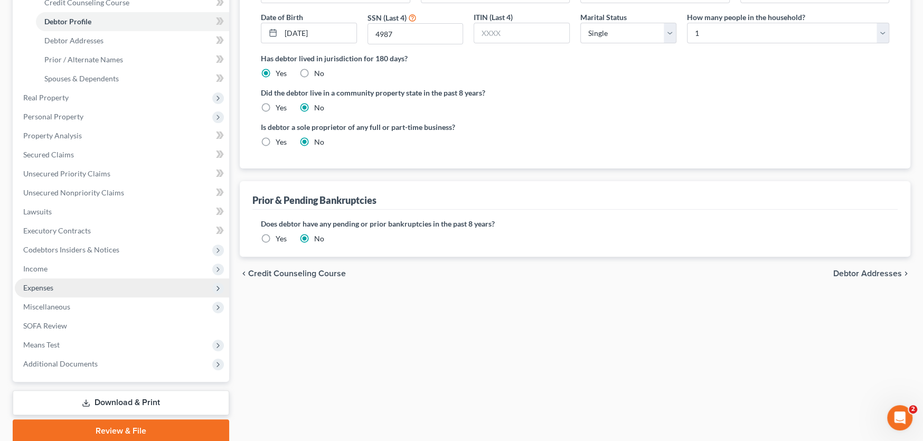
scroll to position [211, 0]
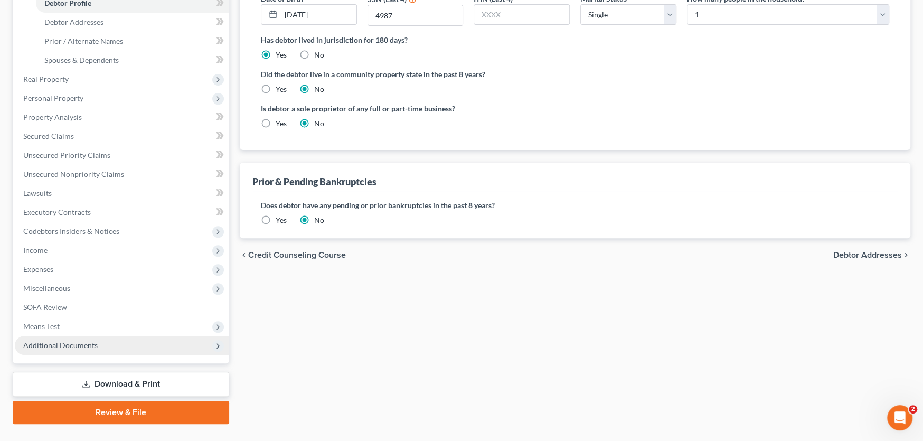
click at [64, 343] on span "Additional Documents" at bounding box center [60, 345] width 74 height 9
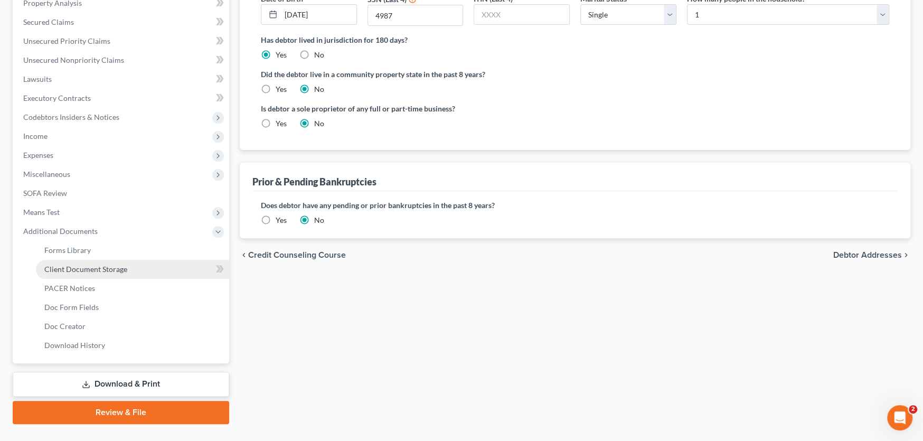
click at [96, 269] on span "Client Document Storage" at bounding box center [85, 269] width 83 height 9
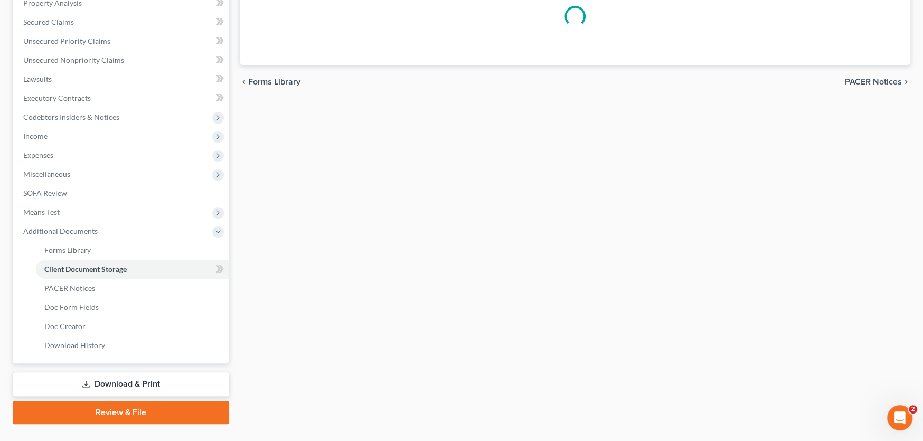
select select "0"
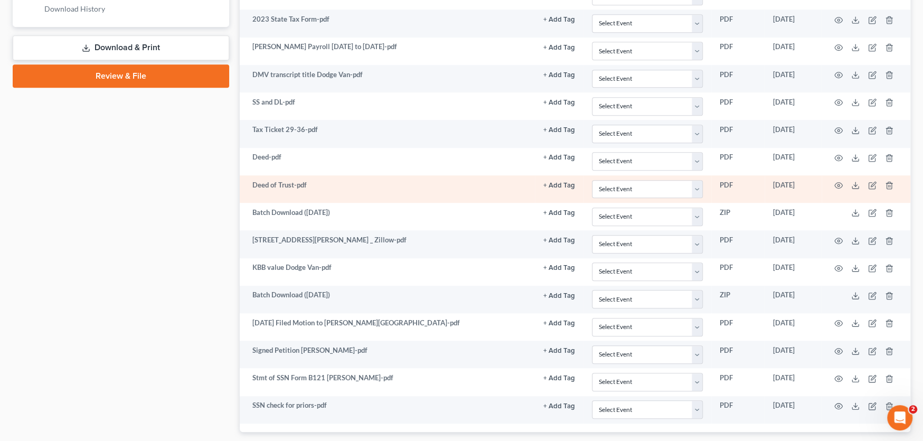
scroll to position [609, 0]
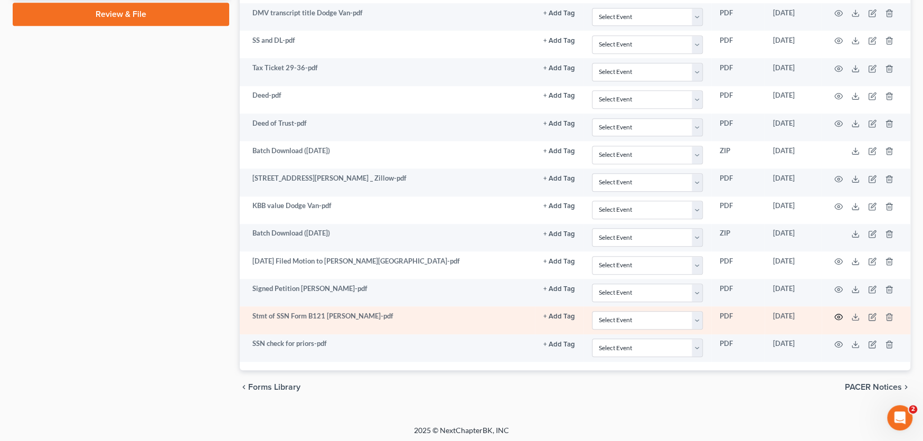
click at [837, 317] on icon "button" at bounding box center [838, 317] width 8 height 8
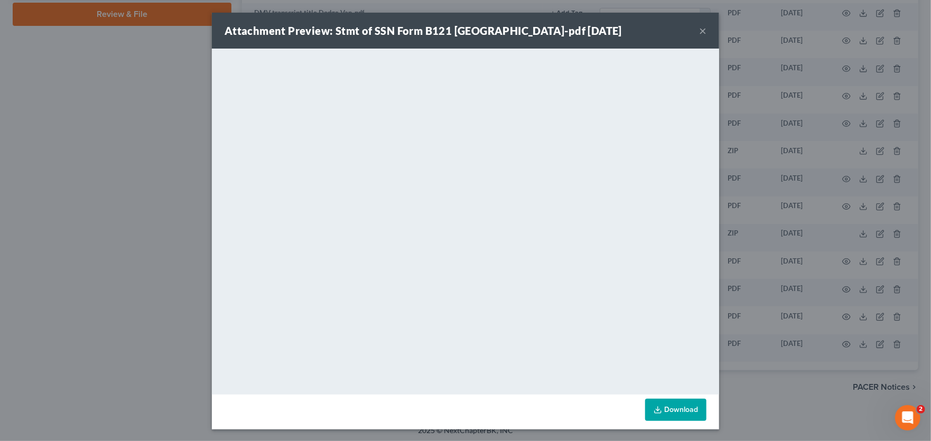
click at [700, 31] on button "×" at bounding box center [702, 30] width 7 height 13
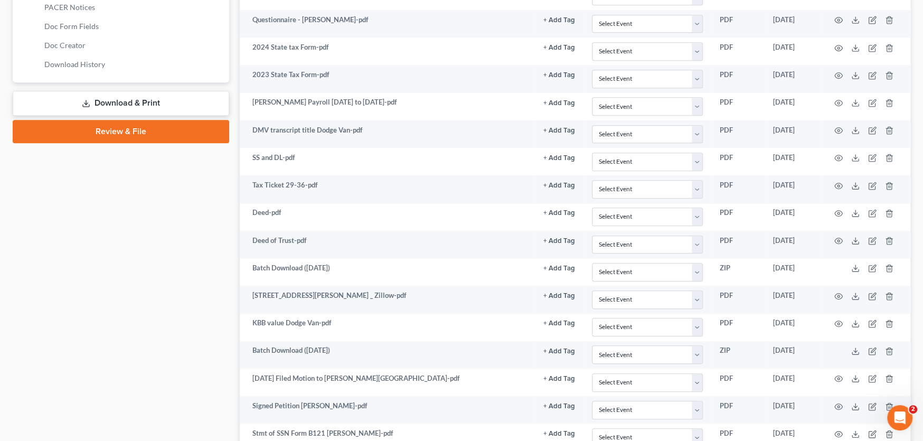
scroll to position [398, 0]
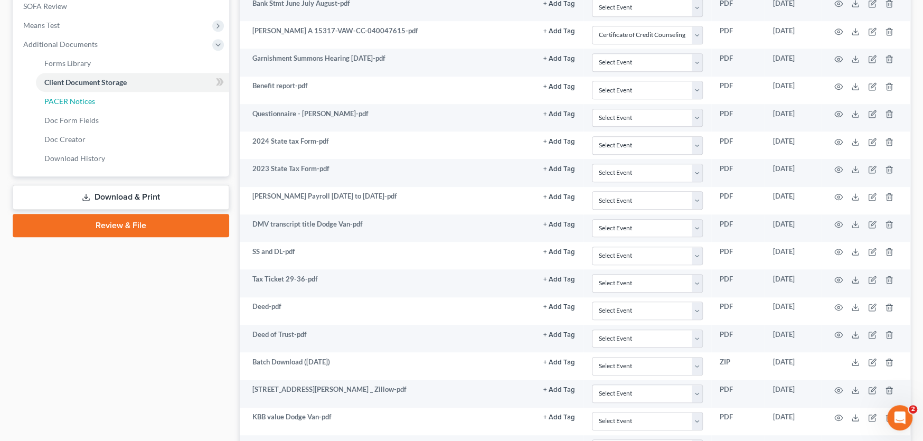
click at [79, 100] on span "PACER Notices" at bounding box center [69, 101] width 51 height 9
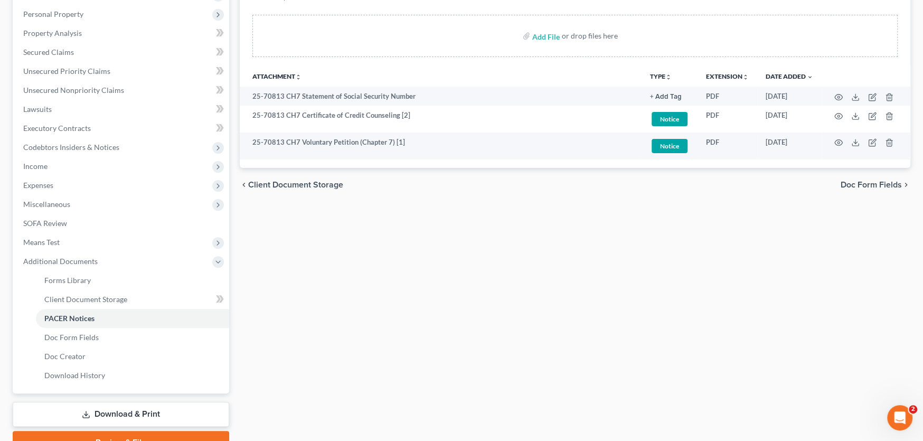
scroll to position [128, 0]
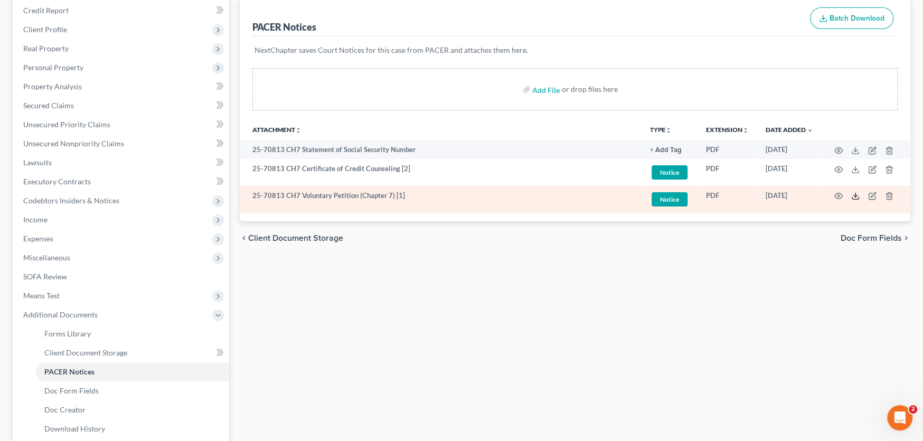
click at [854, 195] on icon at bounding box center [855, 196] width 8 height 8
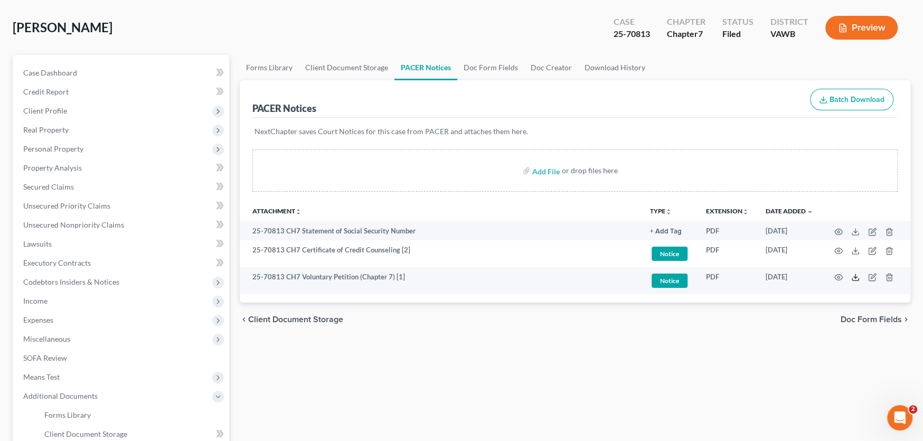
scroll to position [0, 0]
